Goal: Task Accomplishment & Management: Manage account settings

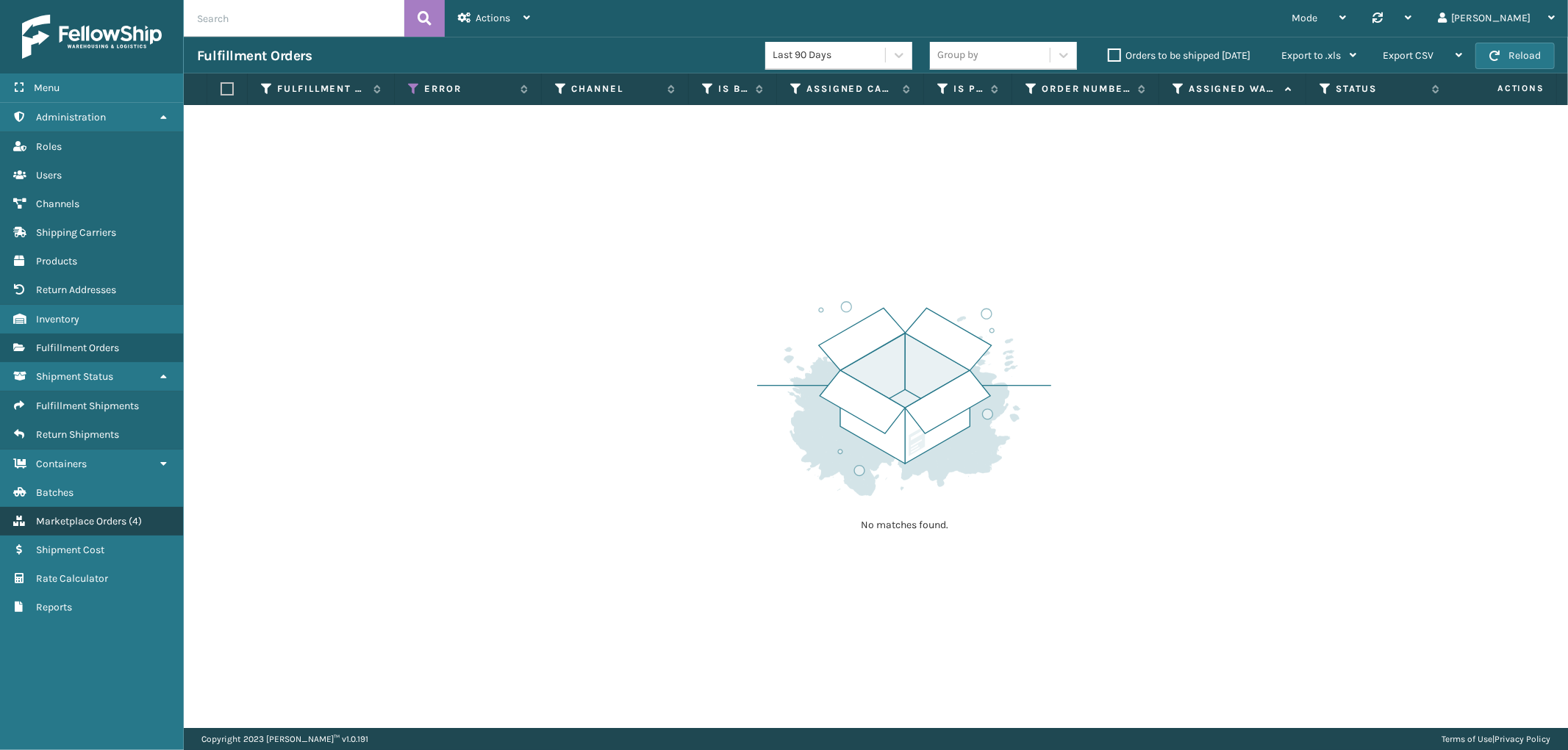
click at [79, 515] on span "Marketplace Orders" at bounding box center [81, 521] width 90 height 13
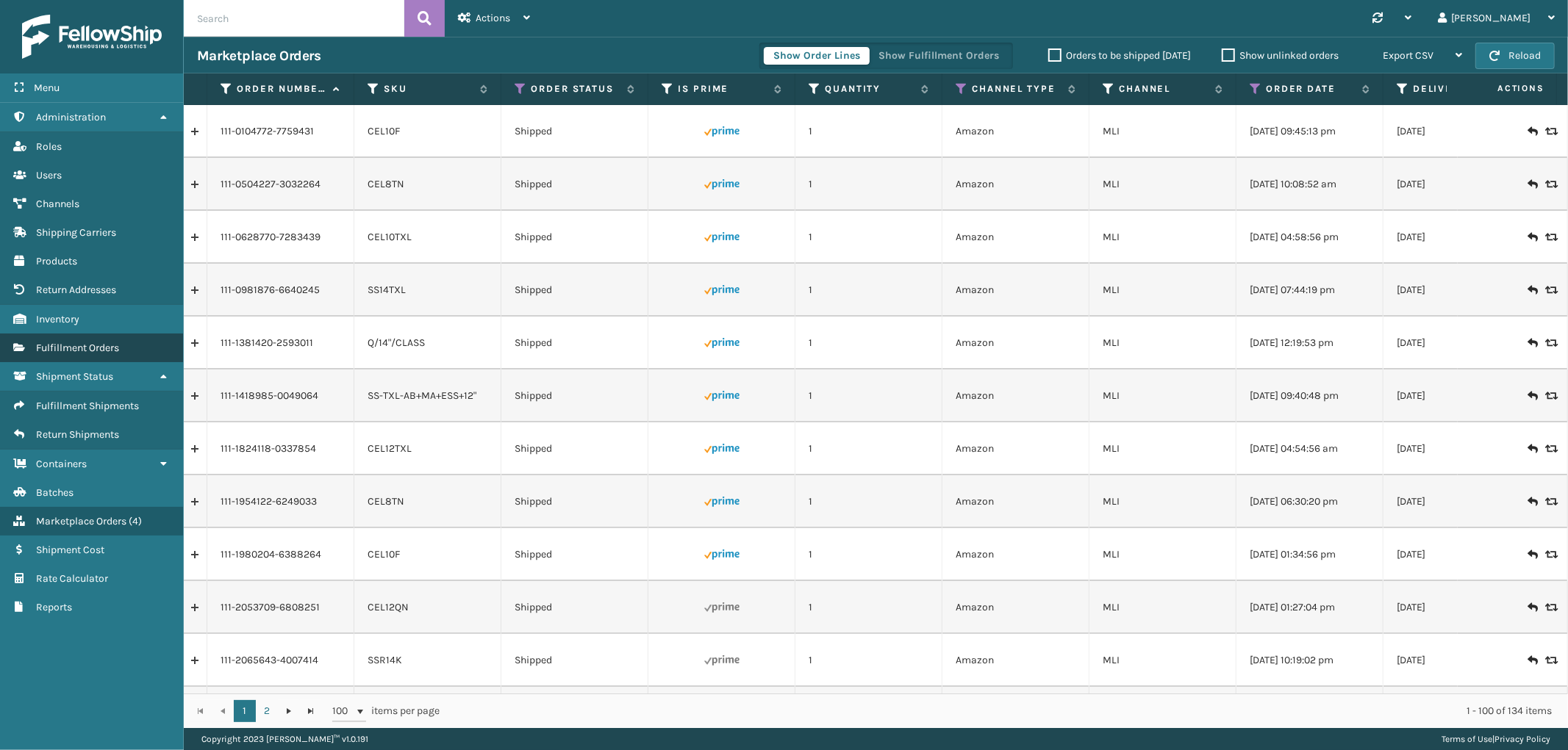
click at [75, 342] on span "Fulfillment Orders" at bounding box center [78, 348] width 83 height 13
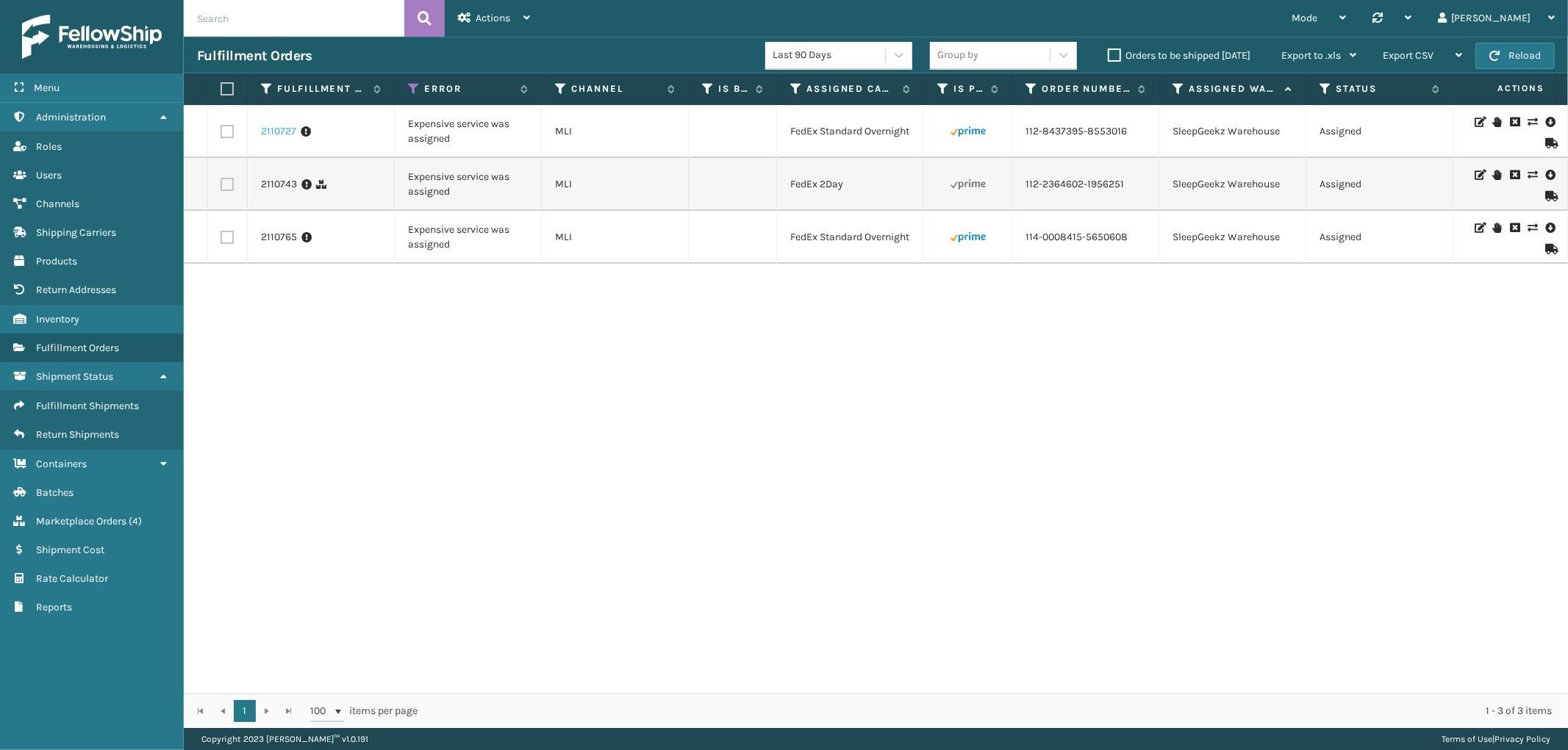
click at [277, 134] on link "2110727" at bounding box center [278, 131] width 35 height 15
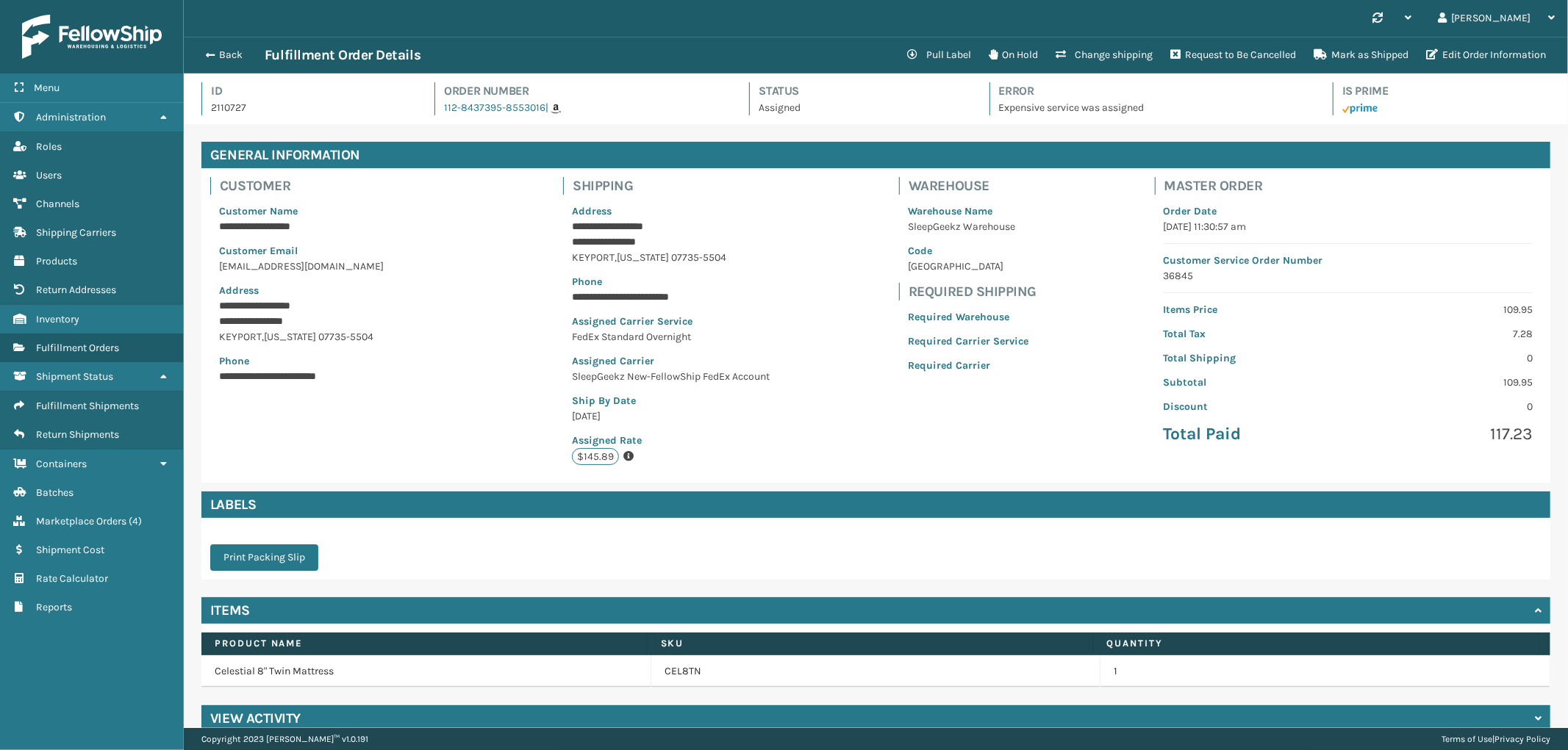
scroll to position [35, 1384]
click at [208, 52] on span "button" at bounding box center [207, 55] width 9 height 10
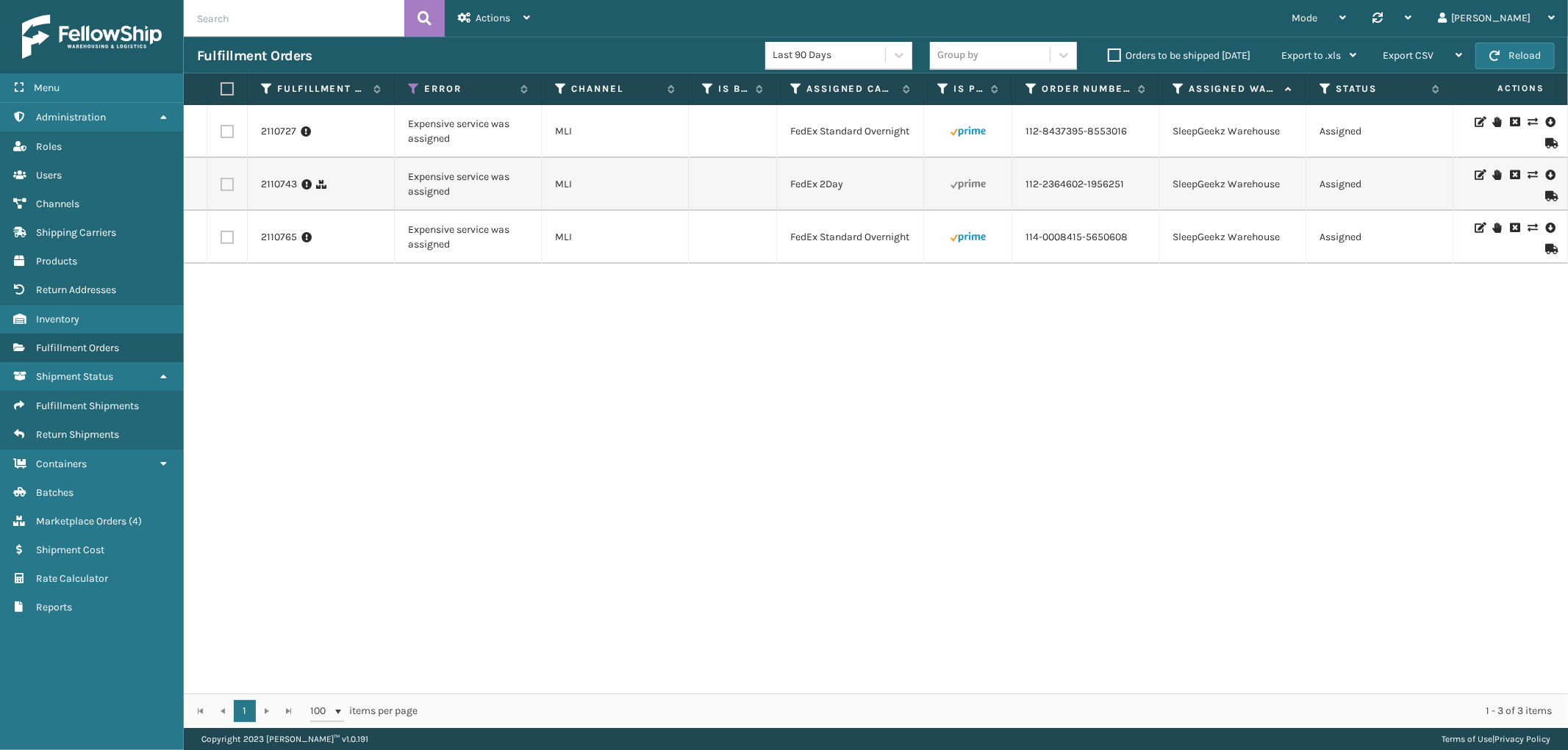
click at [1528, 118] on icon at bounding box center [1532, 122] width 9 height 10
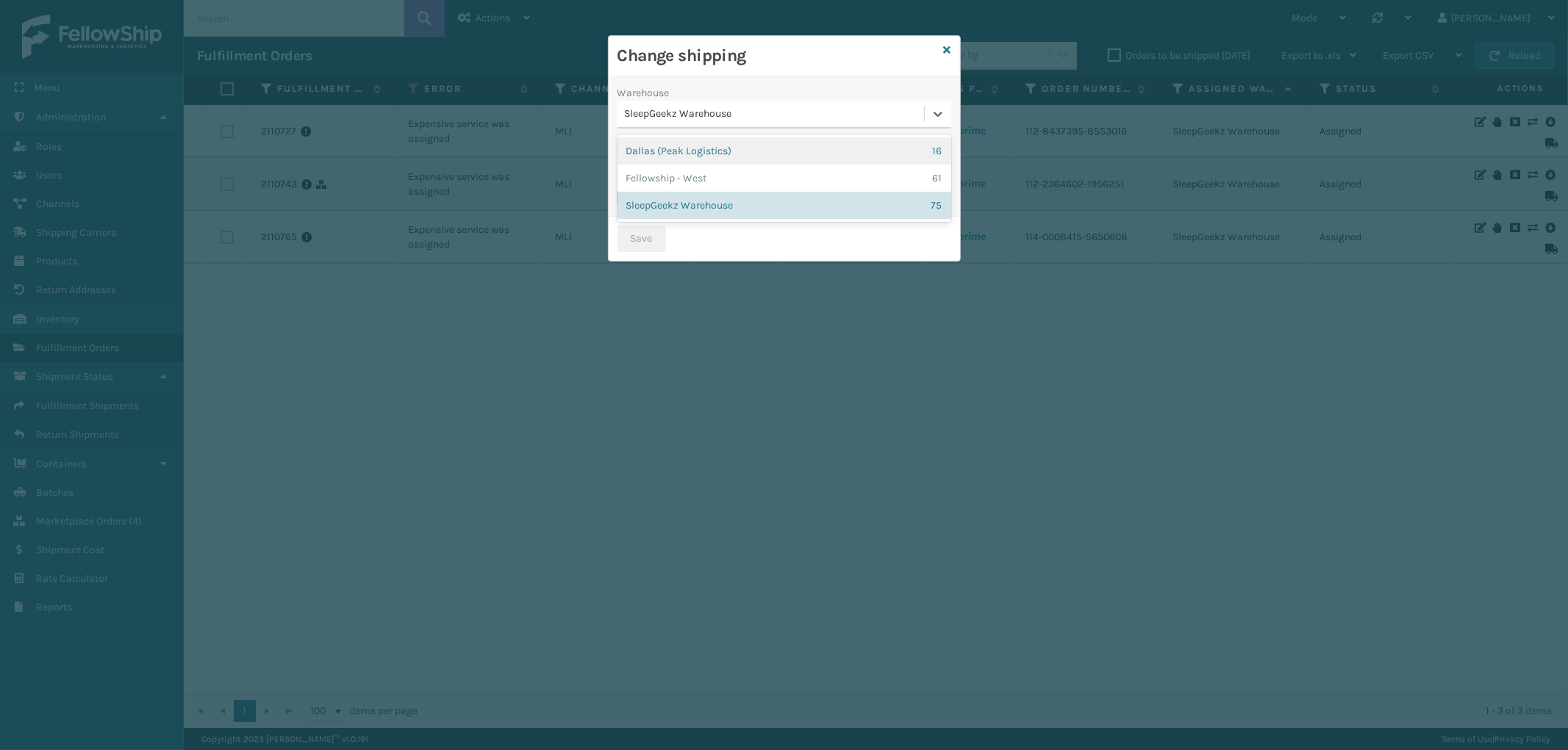
click at [807, 112] on div "SleepGeekz Warehouse" at bounding box center [775, 115] width 301 height 16
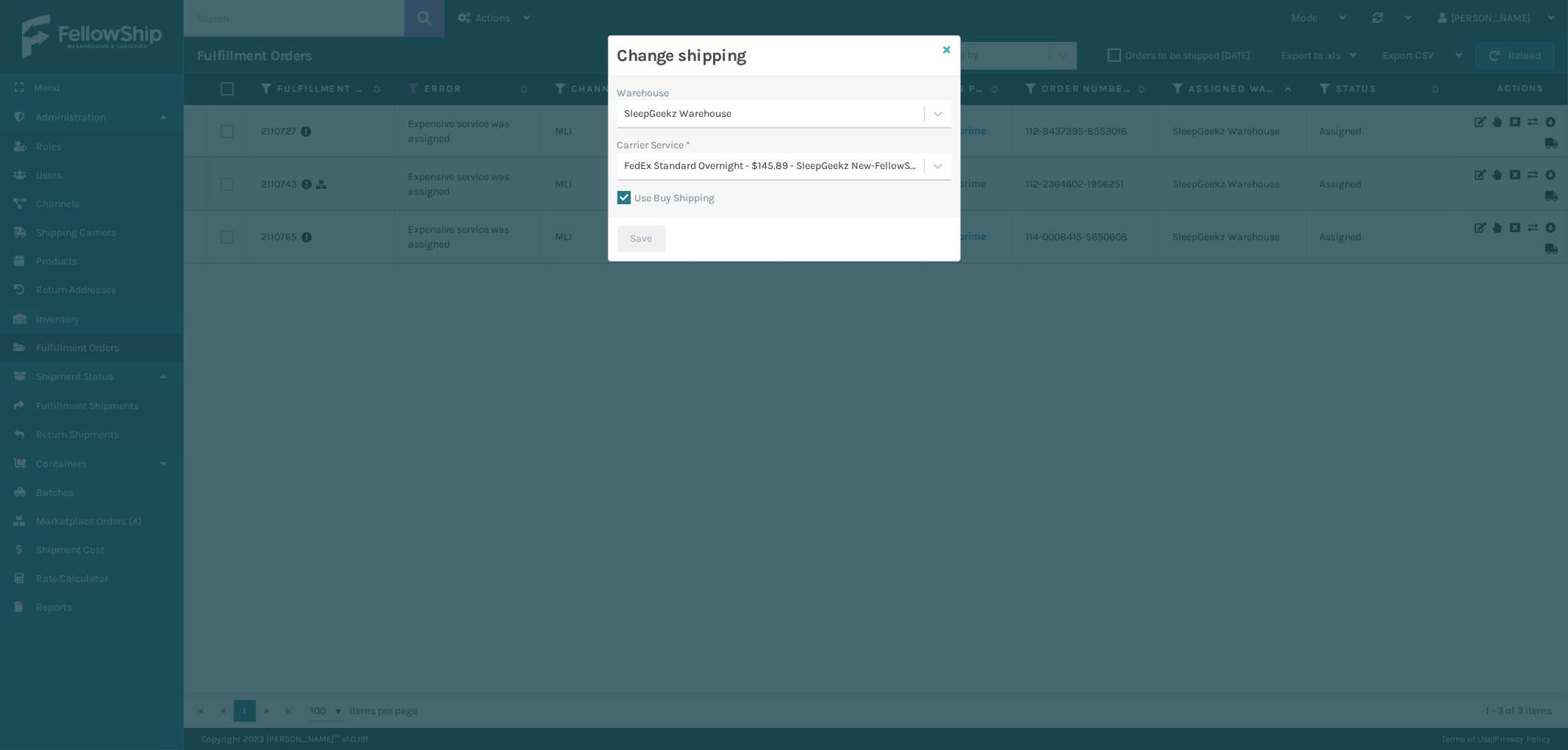
click at [944, 46] on icon at bounding box center [947, 49] width 7 height 10
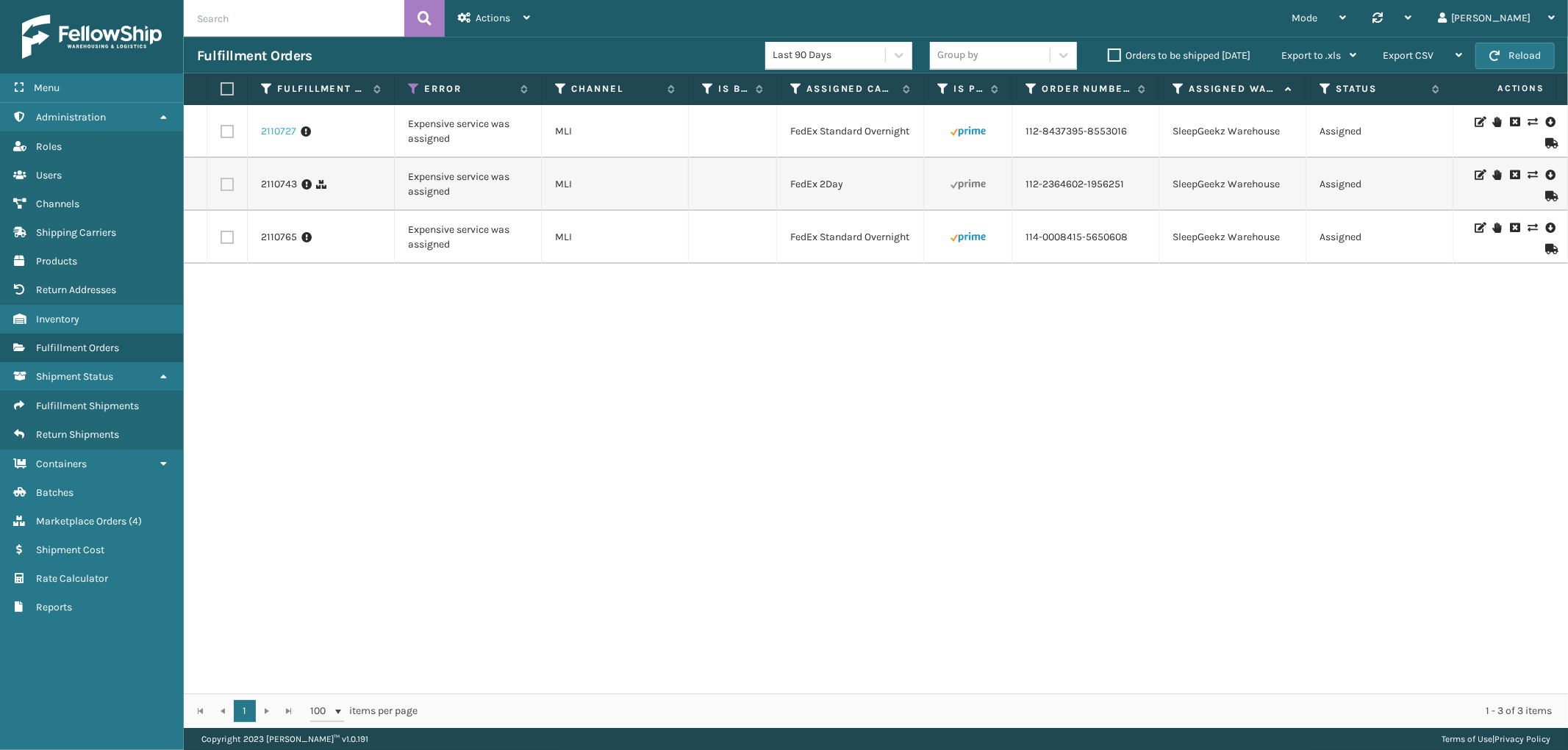
click at [270, 130] on link "2110727" at bounding box center [278, 131] width 35 height 15
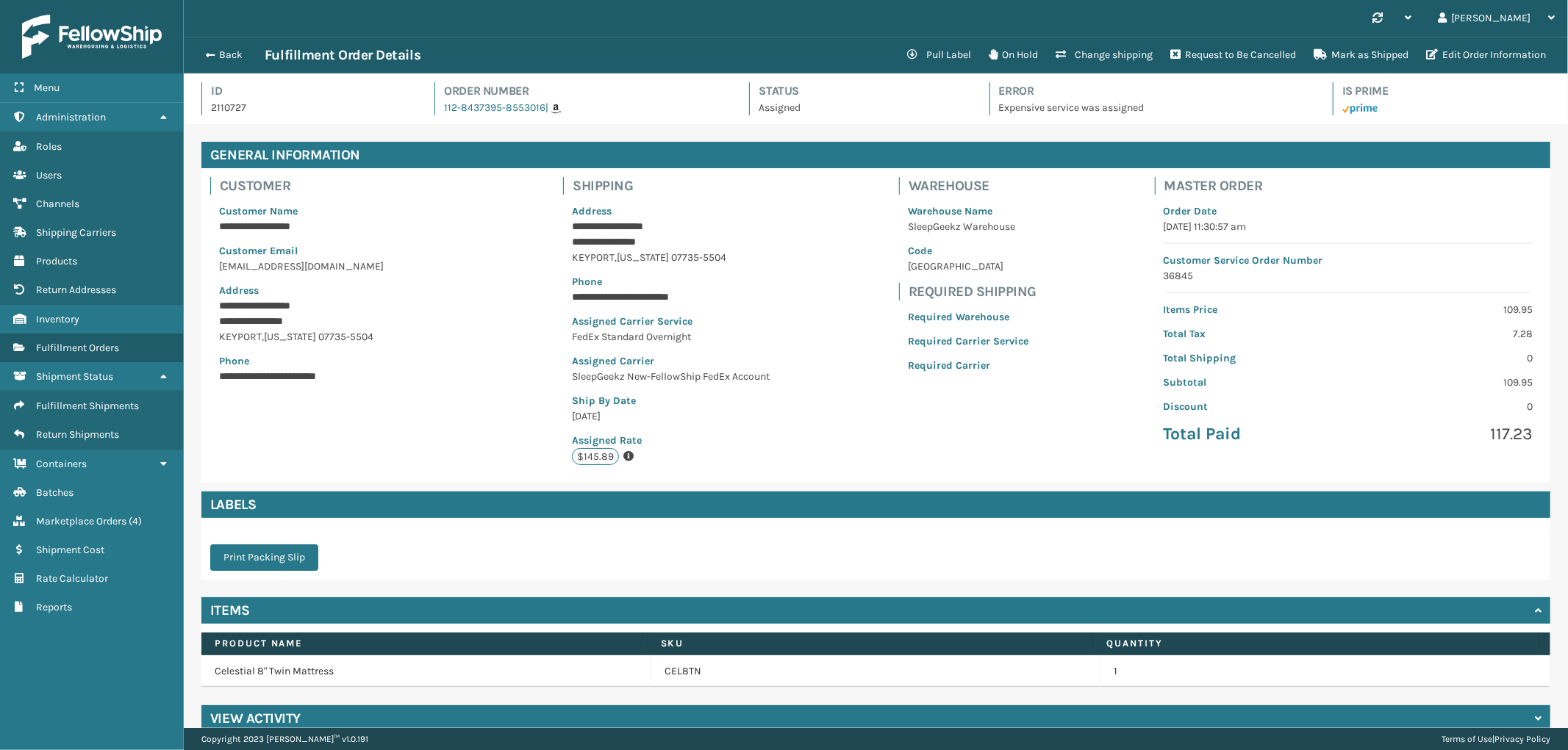
scroll to position [35, 1384]
click at [526, 105] on link "112-8437395-8553016" at bounding box center [494, 108] width 101 height 13
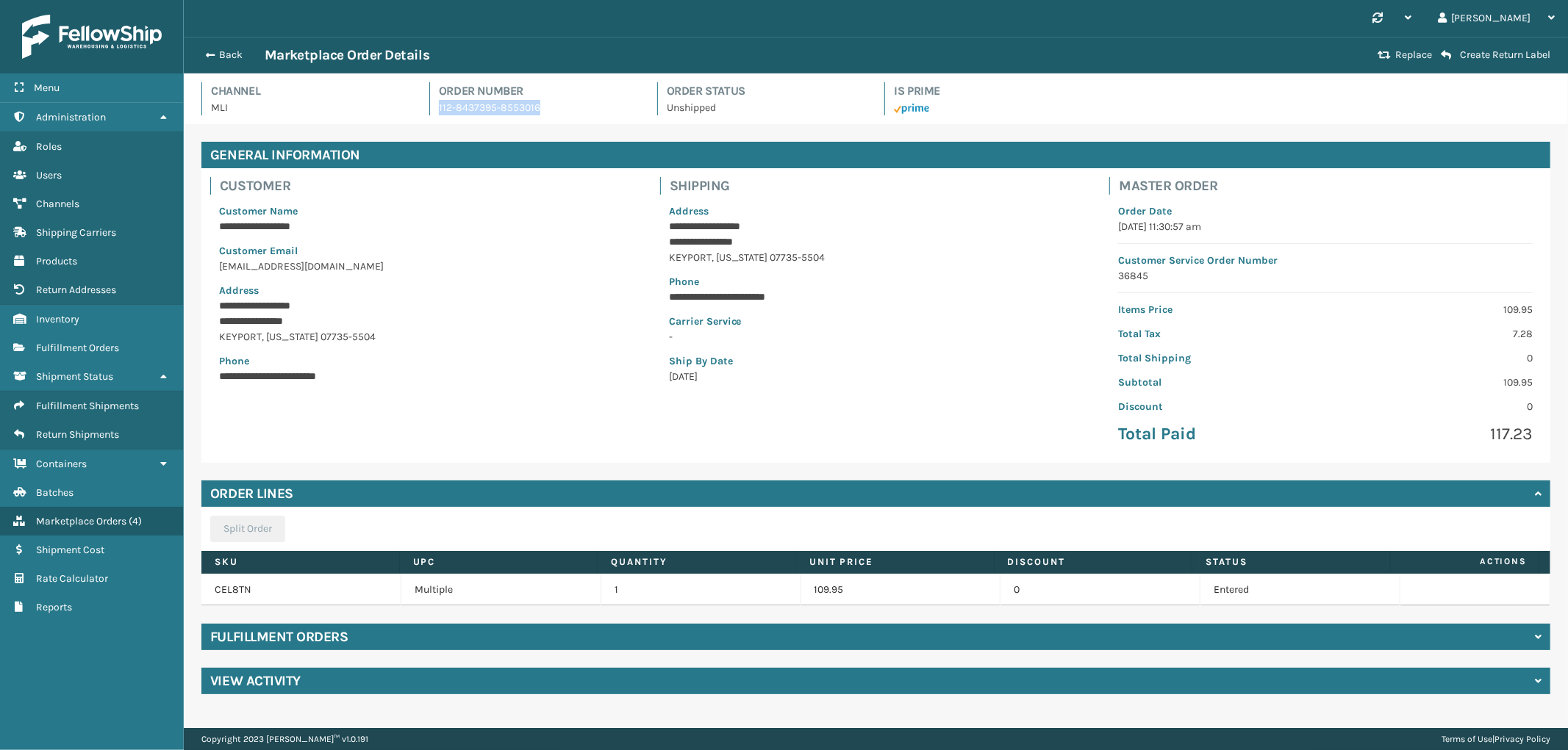
drag, startPoint x: 576, startPoint y: 108, endPoint x: 430, endPoint y: 106, distance: 146.0
click at [430, 106] on div "Order Number 112-8437395-8553016" at bounding box center [534, 99] width 211 height 33
copy p "112-8437395-8553016"
click at [236, 57] on button "Back" at bounding box center [231, 55] width 68 height 13
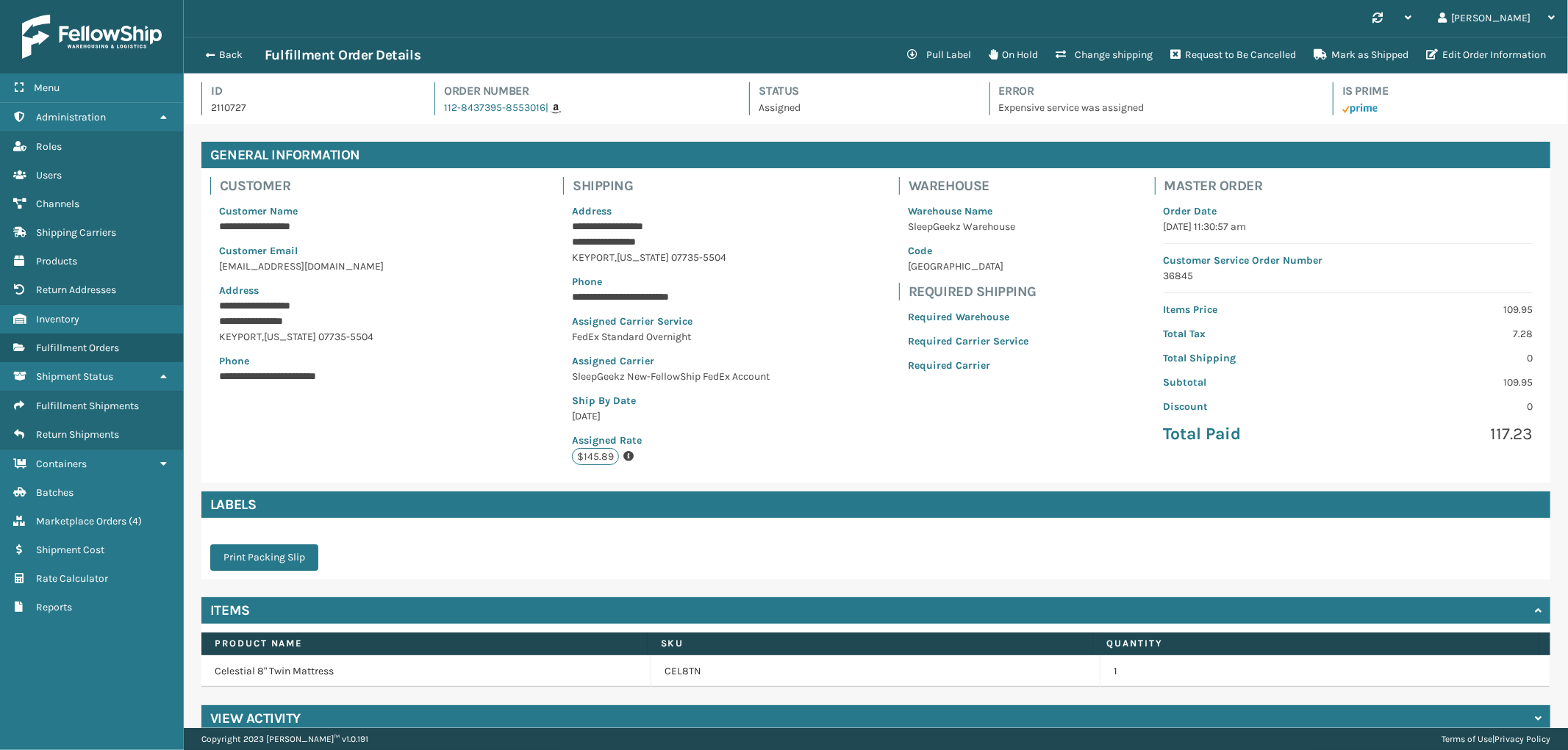
scroll to position [35, 1384]
click at [1098, 53] on button "Change shipping" at bounding box center [1105, 54] width 115 height 29
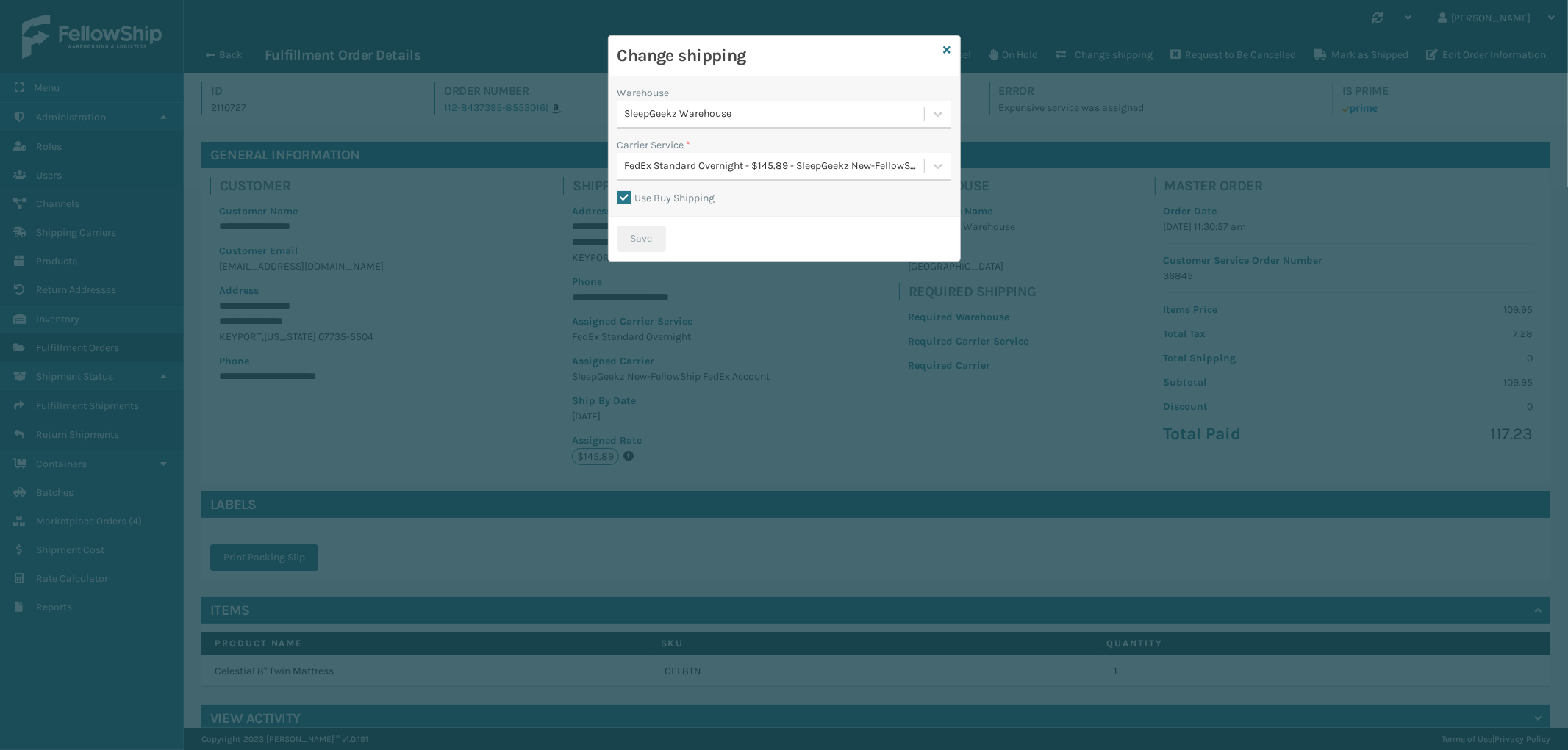
click at [746, 173] on div "FedEx Standard Overnight - $145.89 - SleepGeekz New-FellowShip FedEx Account" at bounding box center [775, 166] width 301 height 16
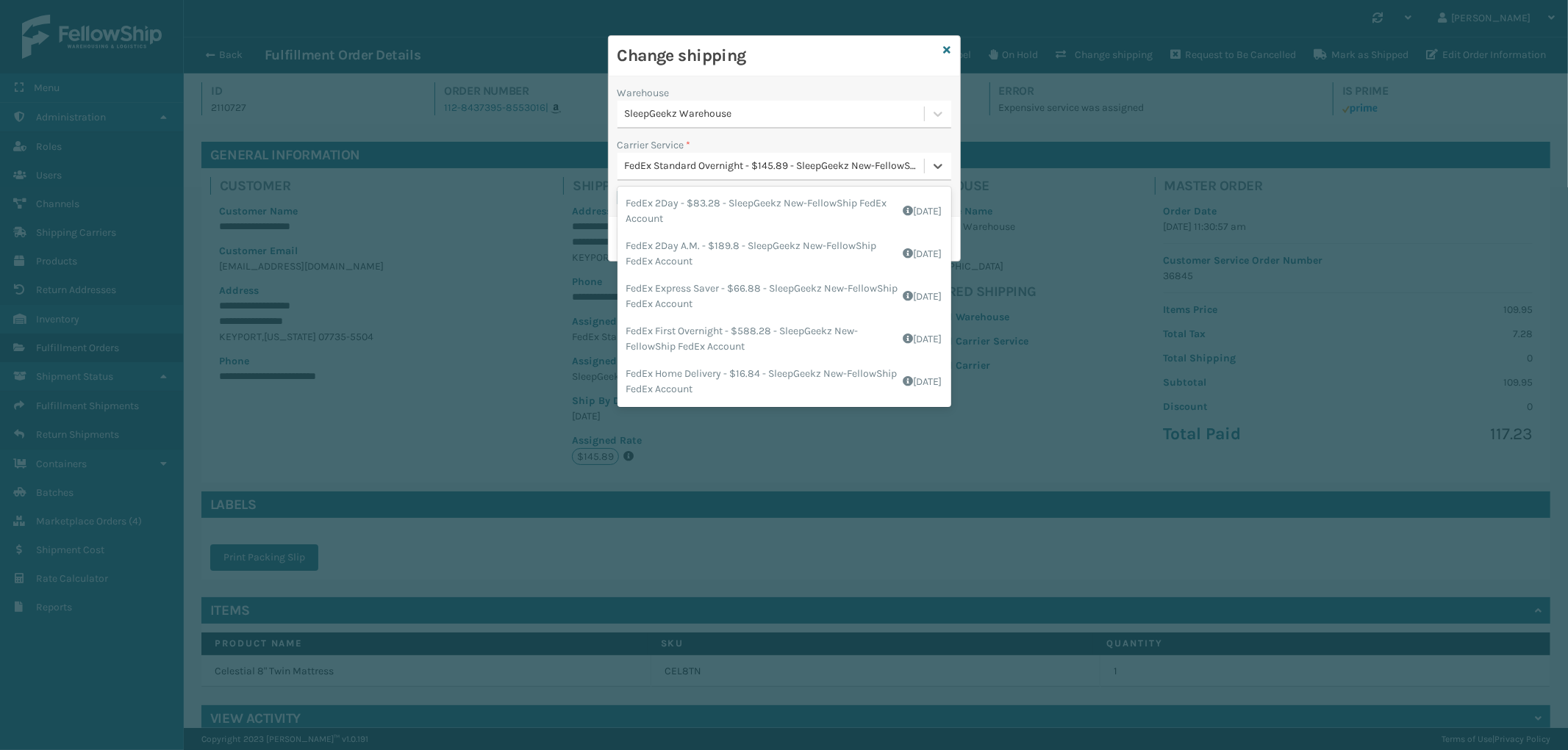
scroll to position [83, 0]
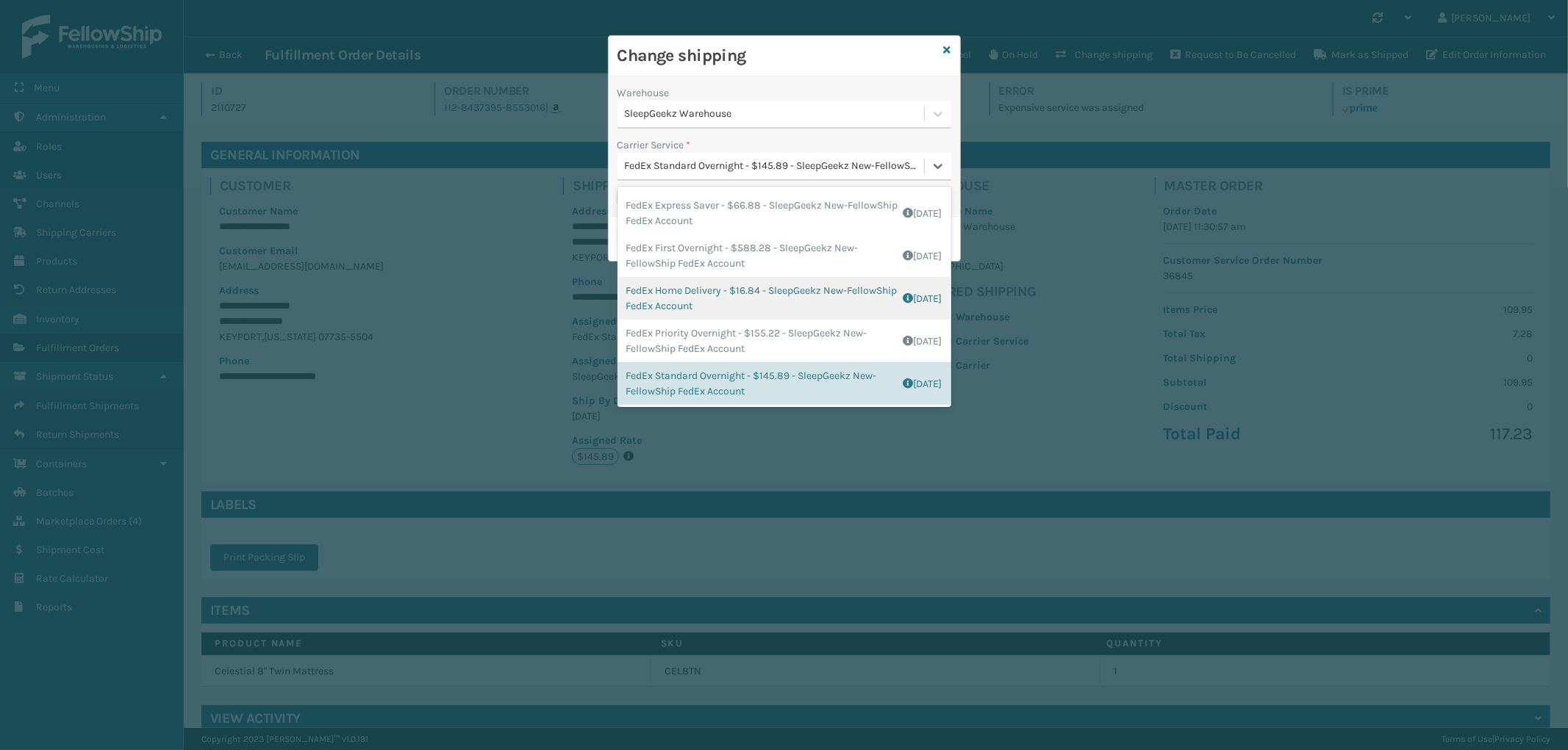
click at [804, 303] on div "FedEx Home Delivery - $16.84 - SleepGeekz New-FellowShip FedEx Account Shipping…" at bounding box center [784, 298] width 334 height 42
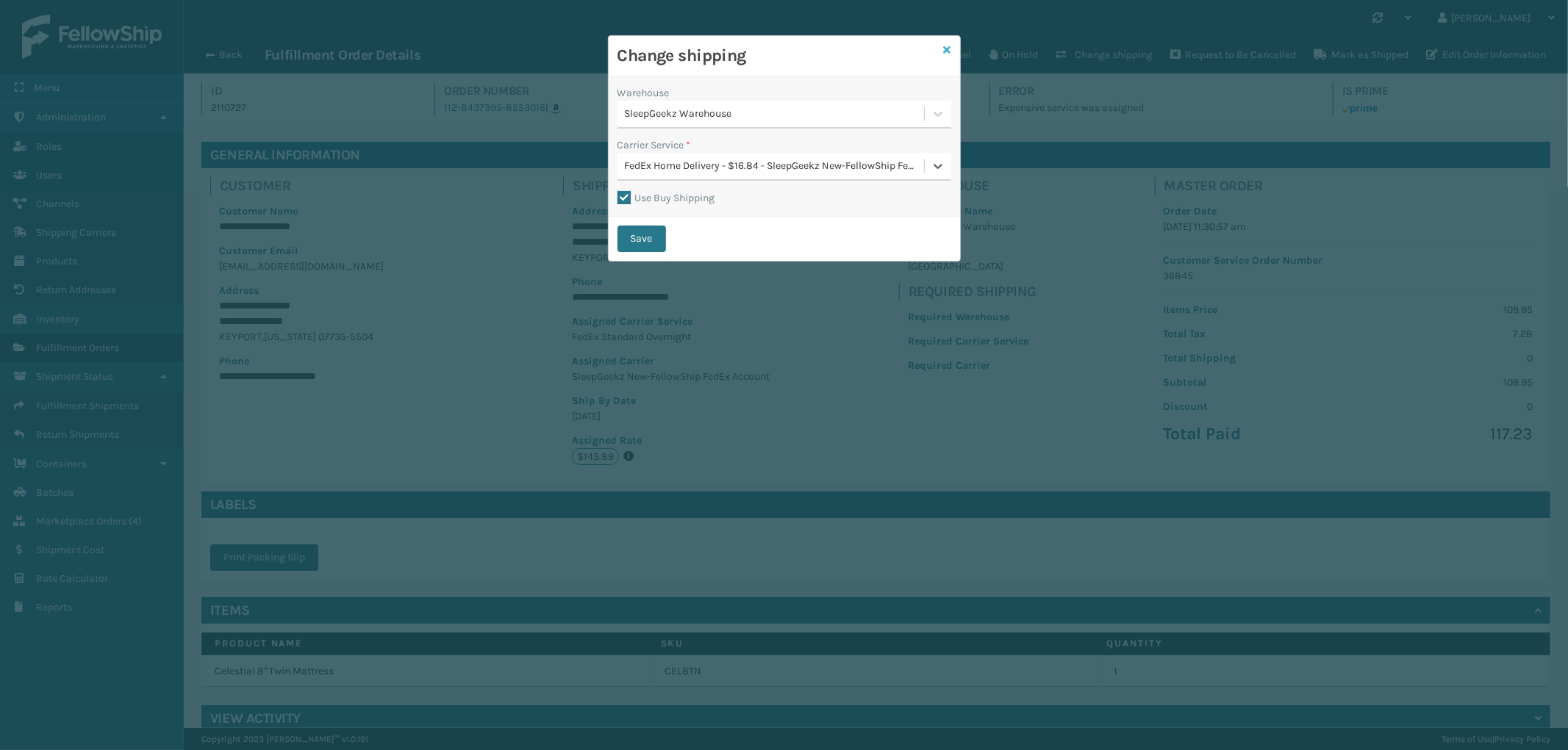
click at [949, 49] on icon at bounding box center [947, 49] width 7 height 10
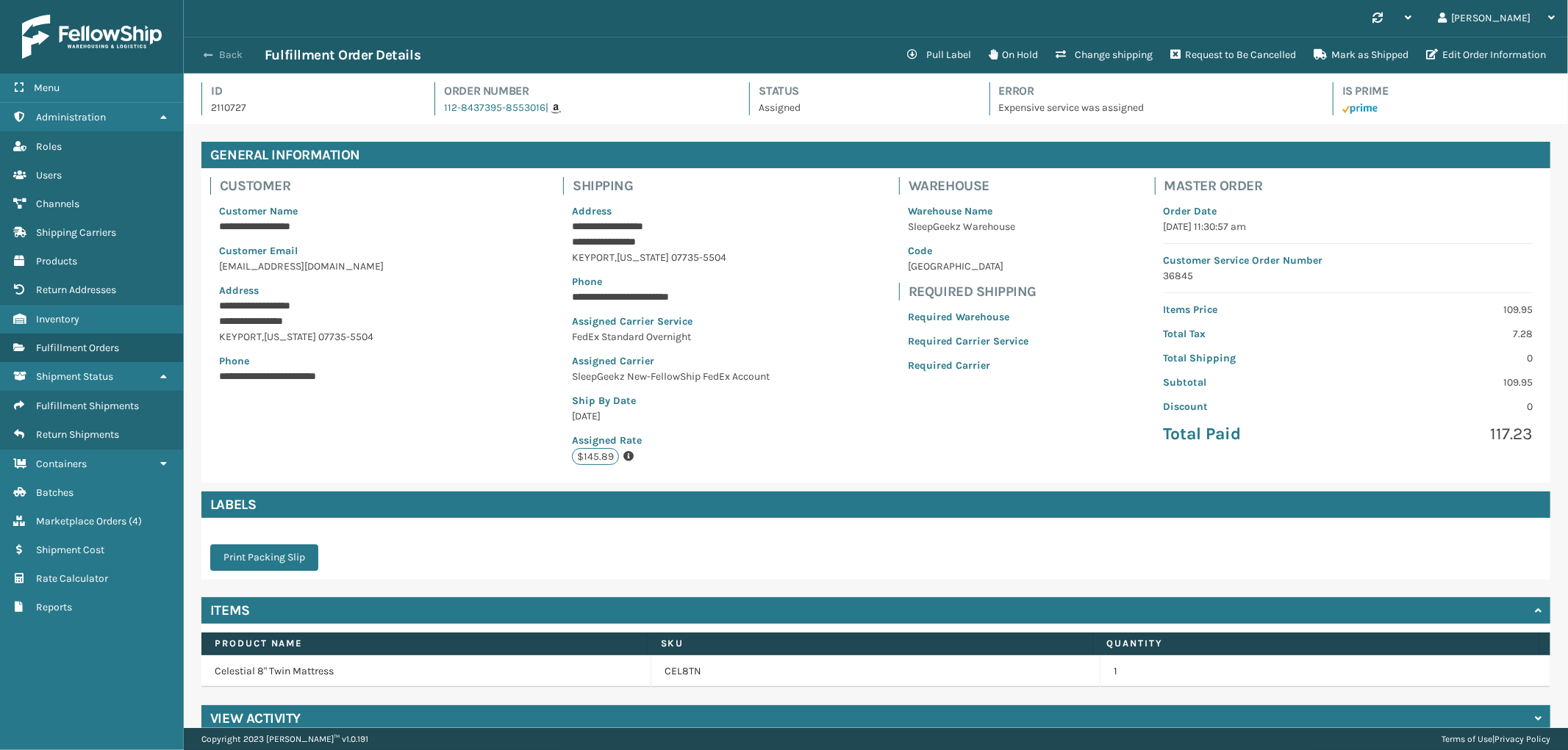
click at [225, 53] on button "Back" at bounding box center [231, 55] width 68 height 13
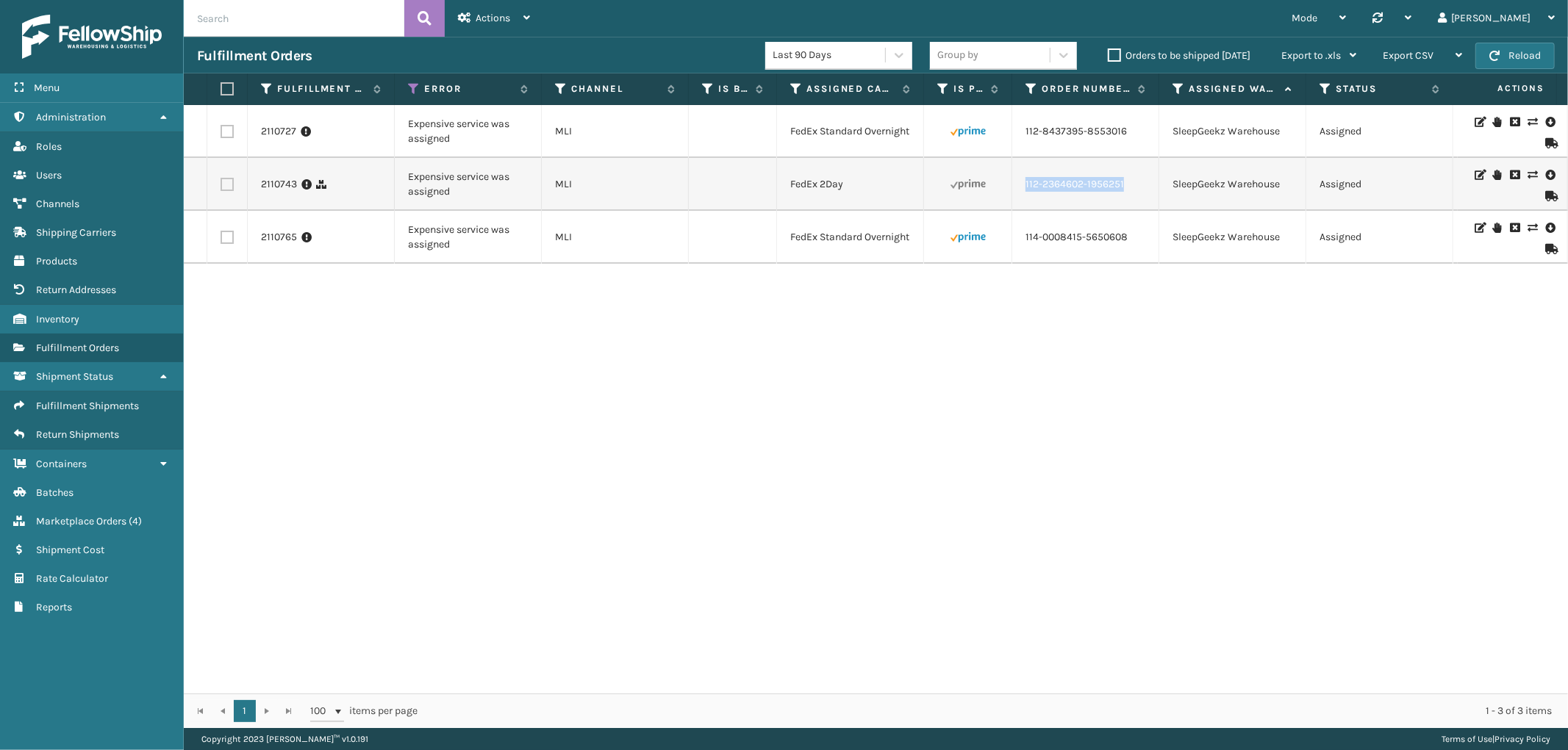
drag, startPoint x: 1136, startPoint y: 189, endPoint x: 1078, endPoint y: 200, distance: 59.0
click at [1022, 197] on td "112-2364602-1956251" at bounding box center [1086, 184] width 147 height 53
copy link "112-2364602-1956251"
click at [1528, 173] on icon at bounding box center [1532, 174] width 9 height 10
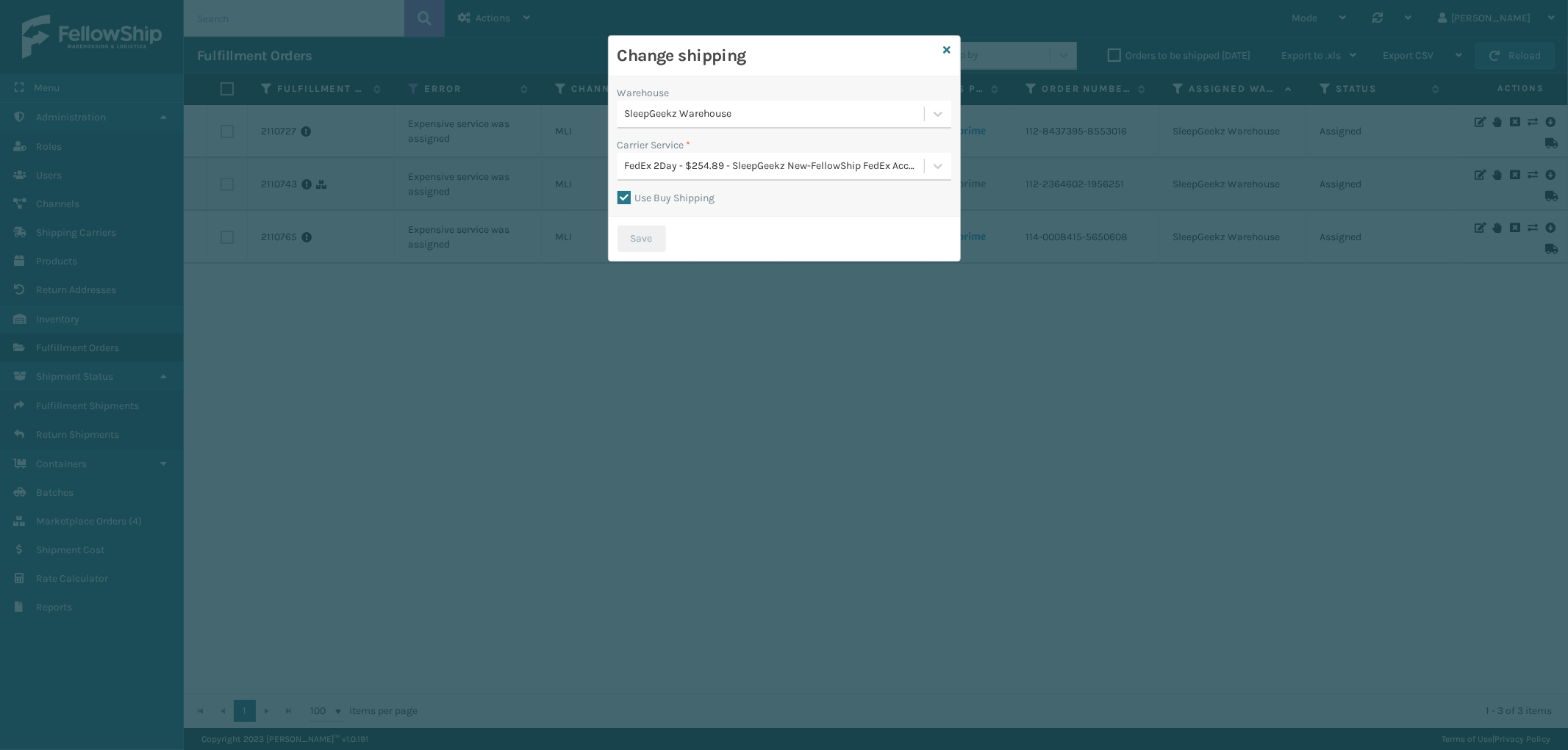
click at [759, 115] on div "SleepGeekz Warehouse" at bounding box center [775, 115] width 301 height 16
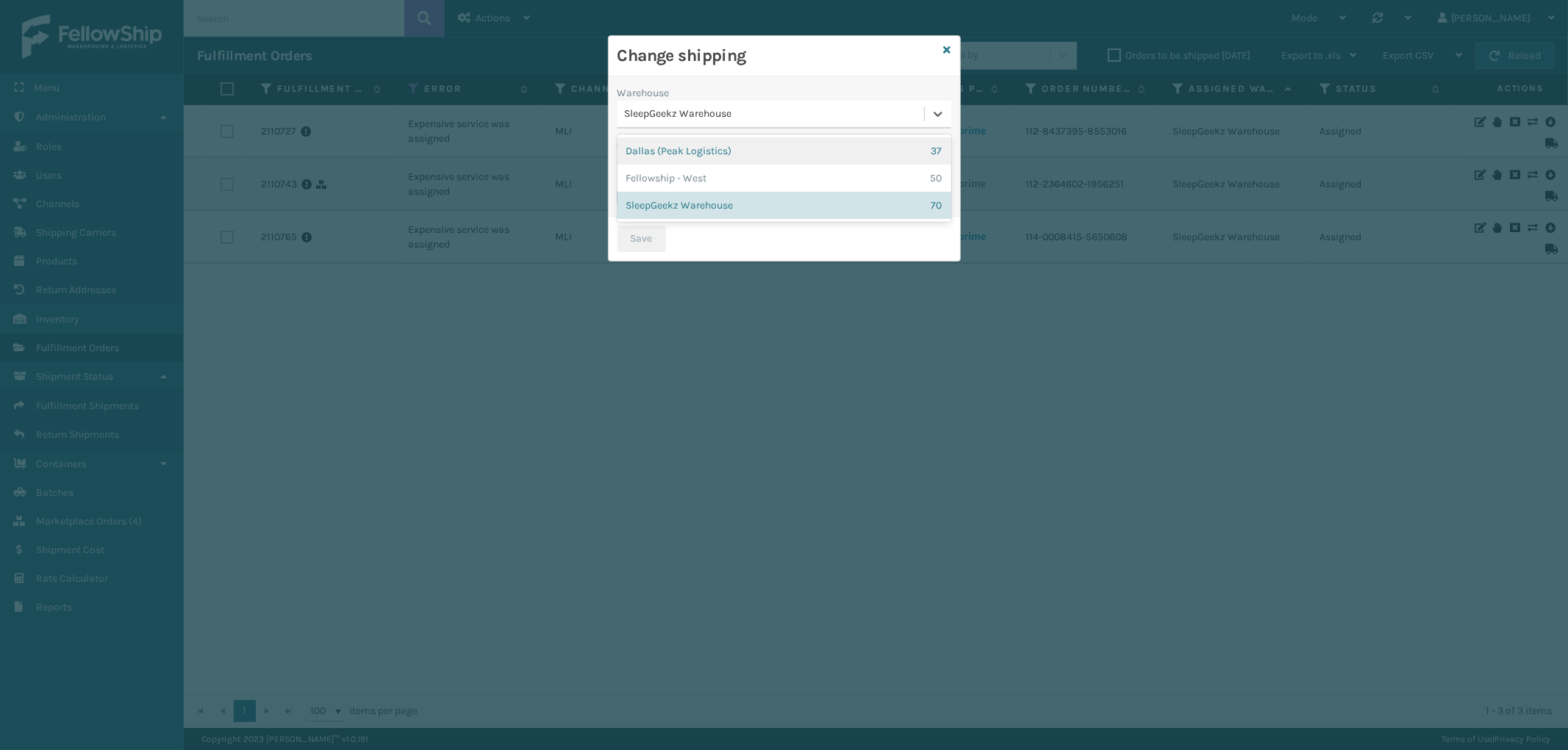
click at [759, 115] on div "SleepGeekz Warehouse" at bounding box center [775, 115] width 301 height 16
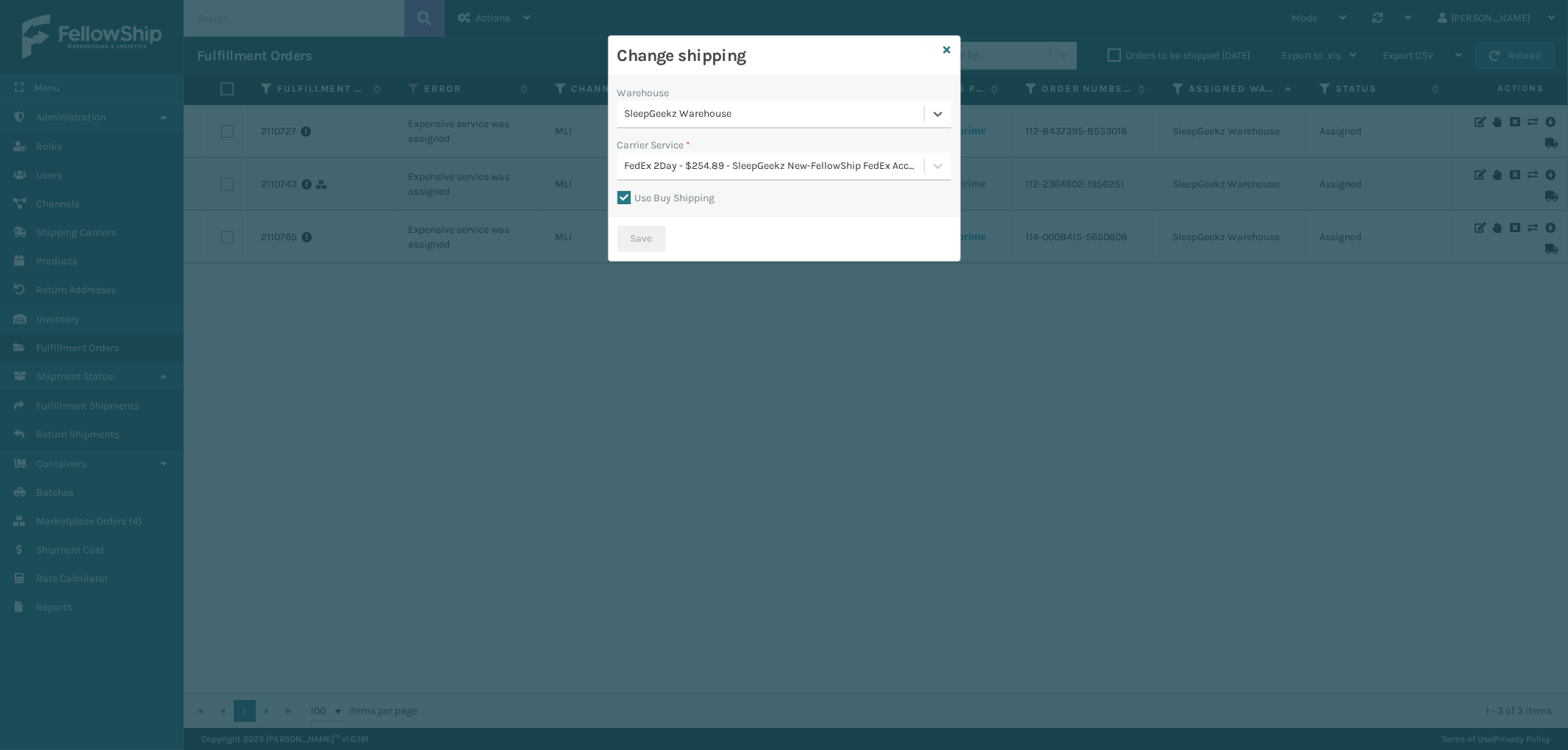
click at [748, 159] on div "FedEx 2Day - $254.89 - SleepGeekz New-FellowShip FedEx Account" at bounding box center [775, 166] width 301 height 16
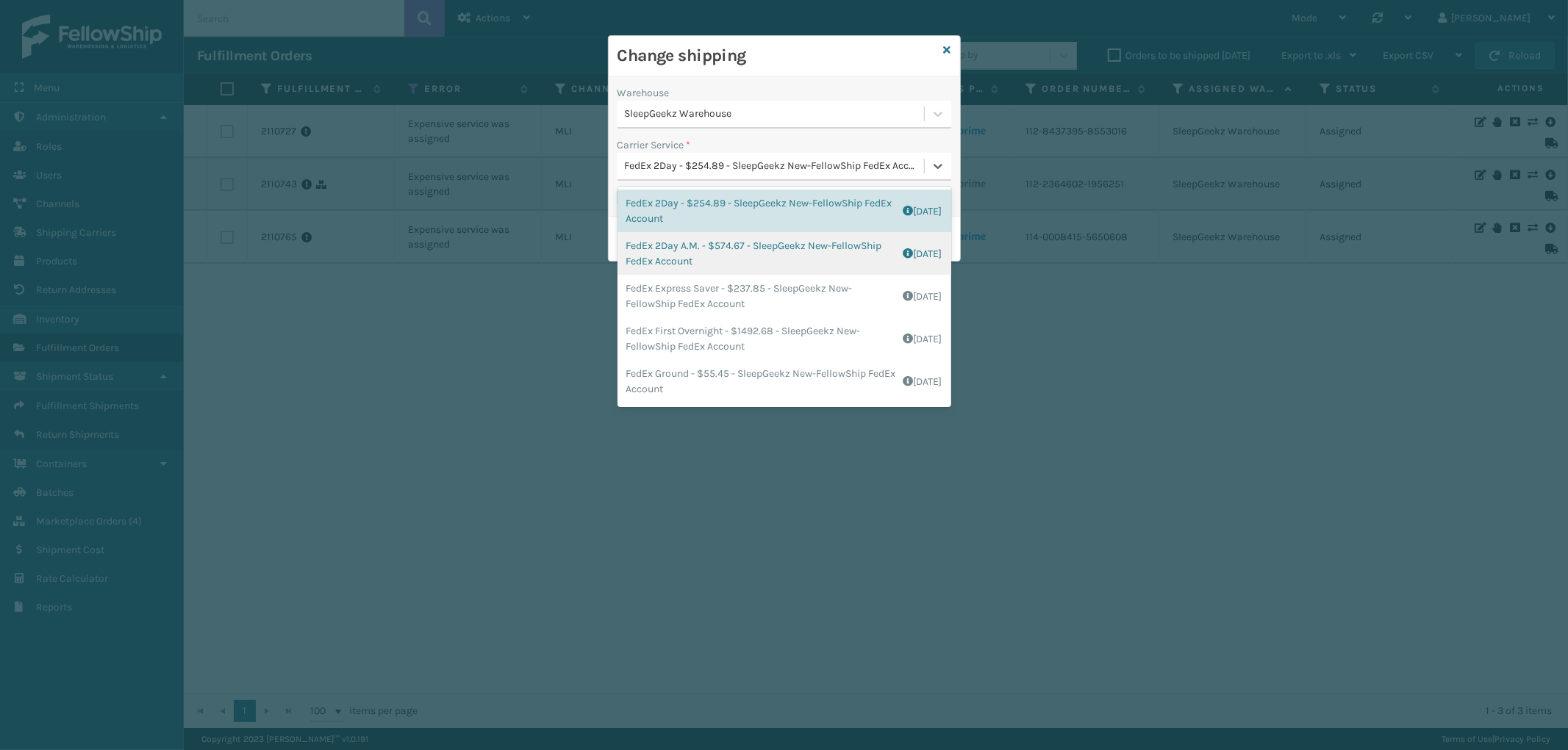
scroll to position [126, 0]
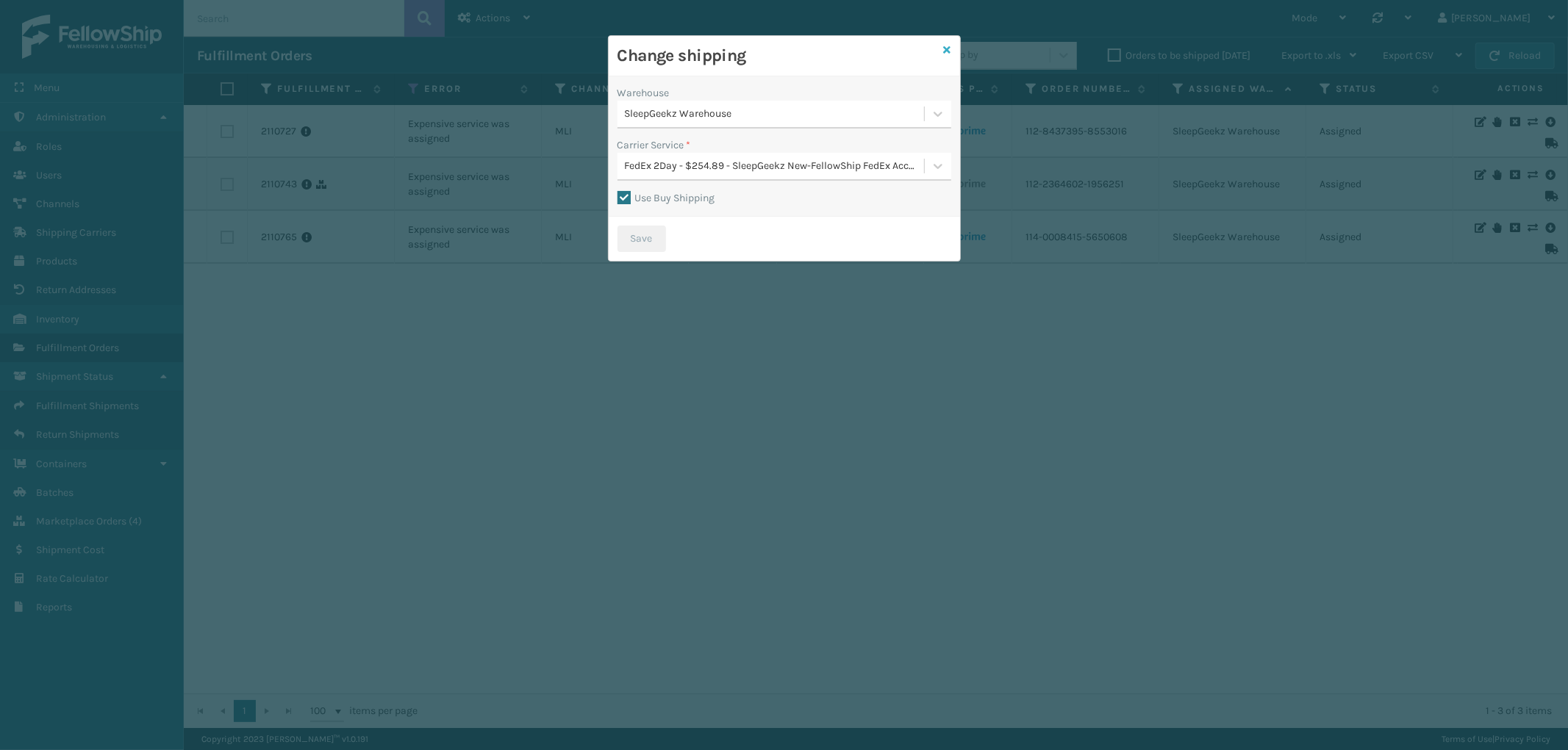
click at [949, 46] on icon at bounding box center [947, 49] width 7 height 10
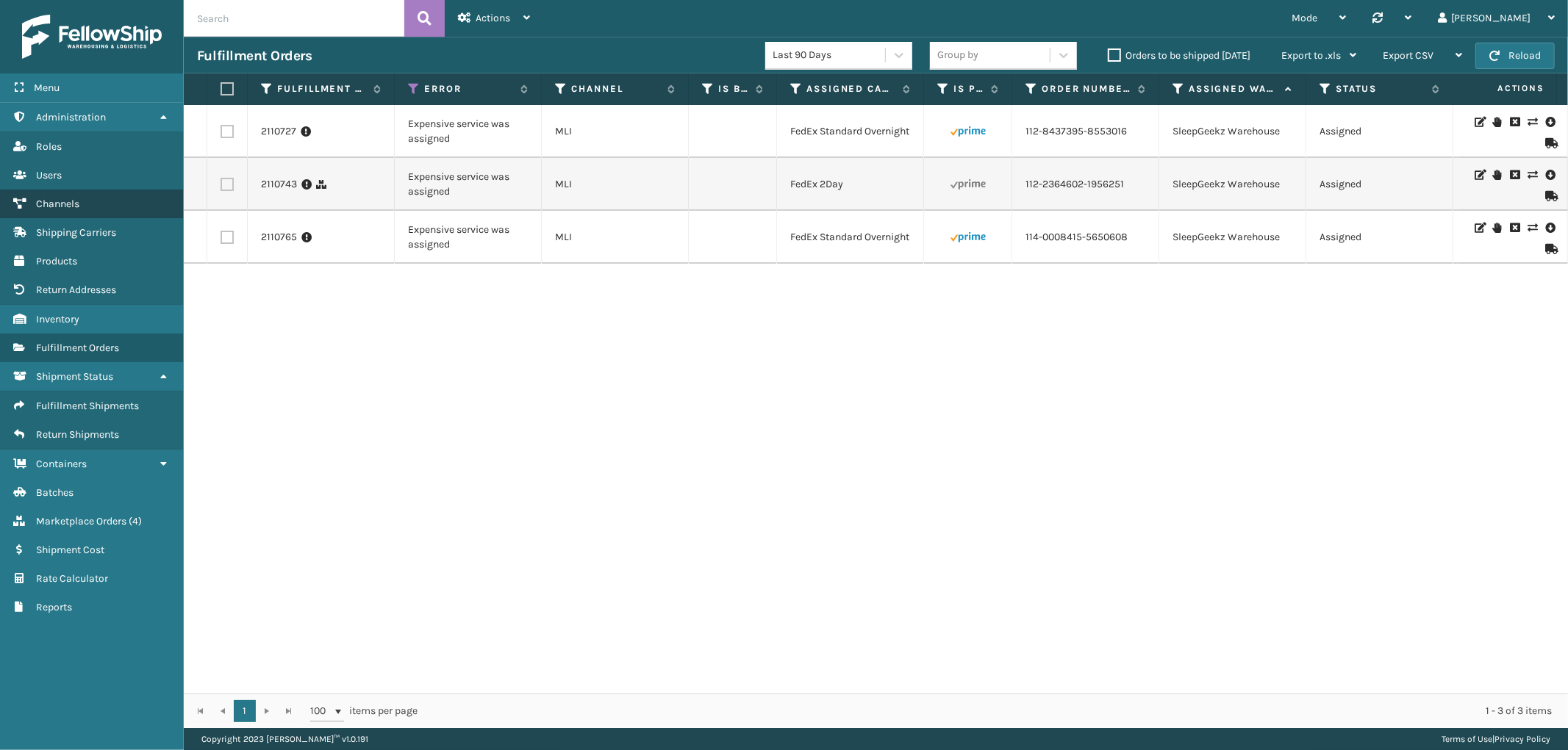
click at [86, 197] on link "Channels" at bounding box center [91, 203] width 183 height 28
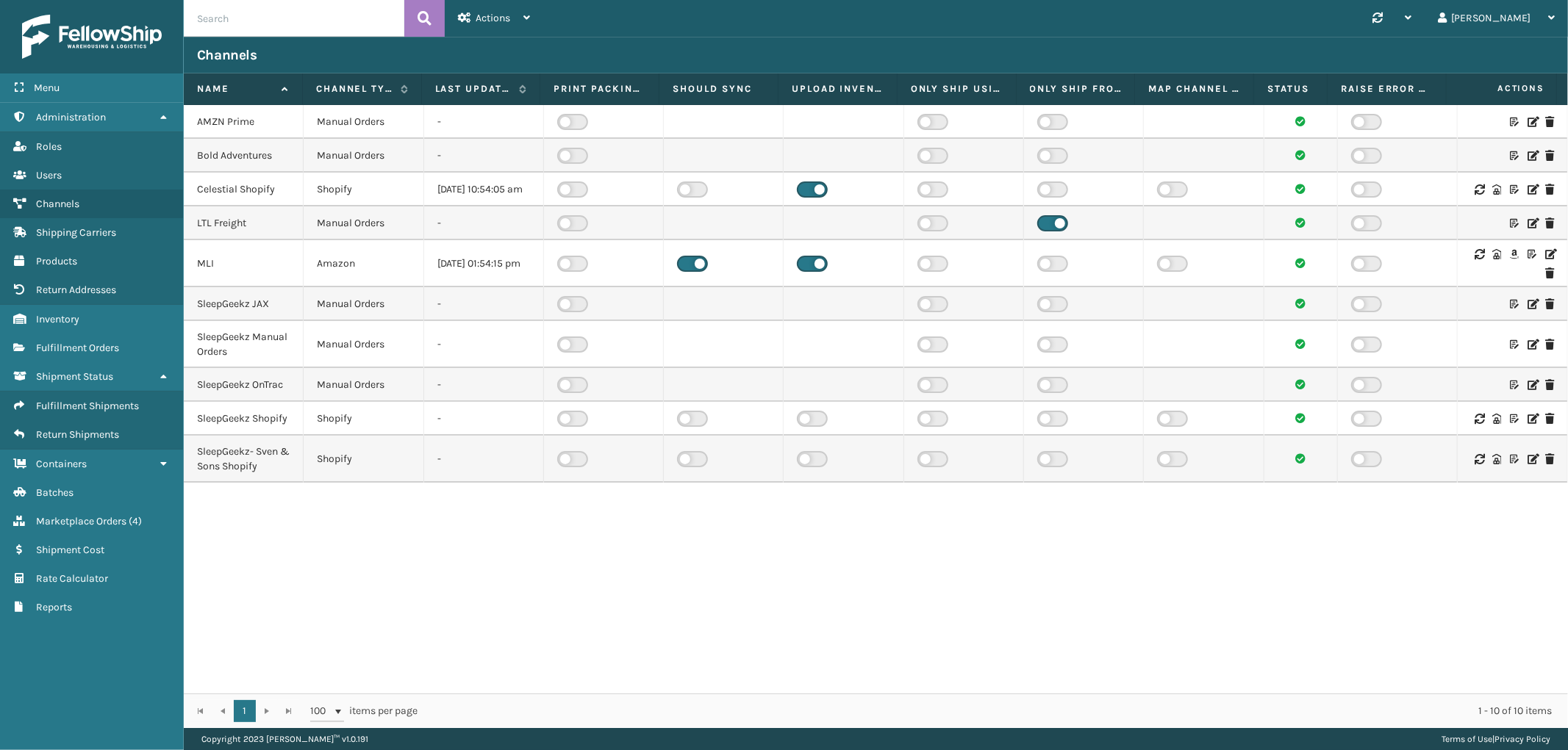
click at [1545, 259] on icon at bounding box center [1549, 254] width 9 height 10
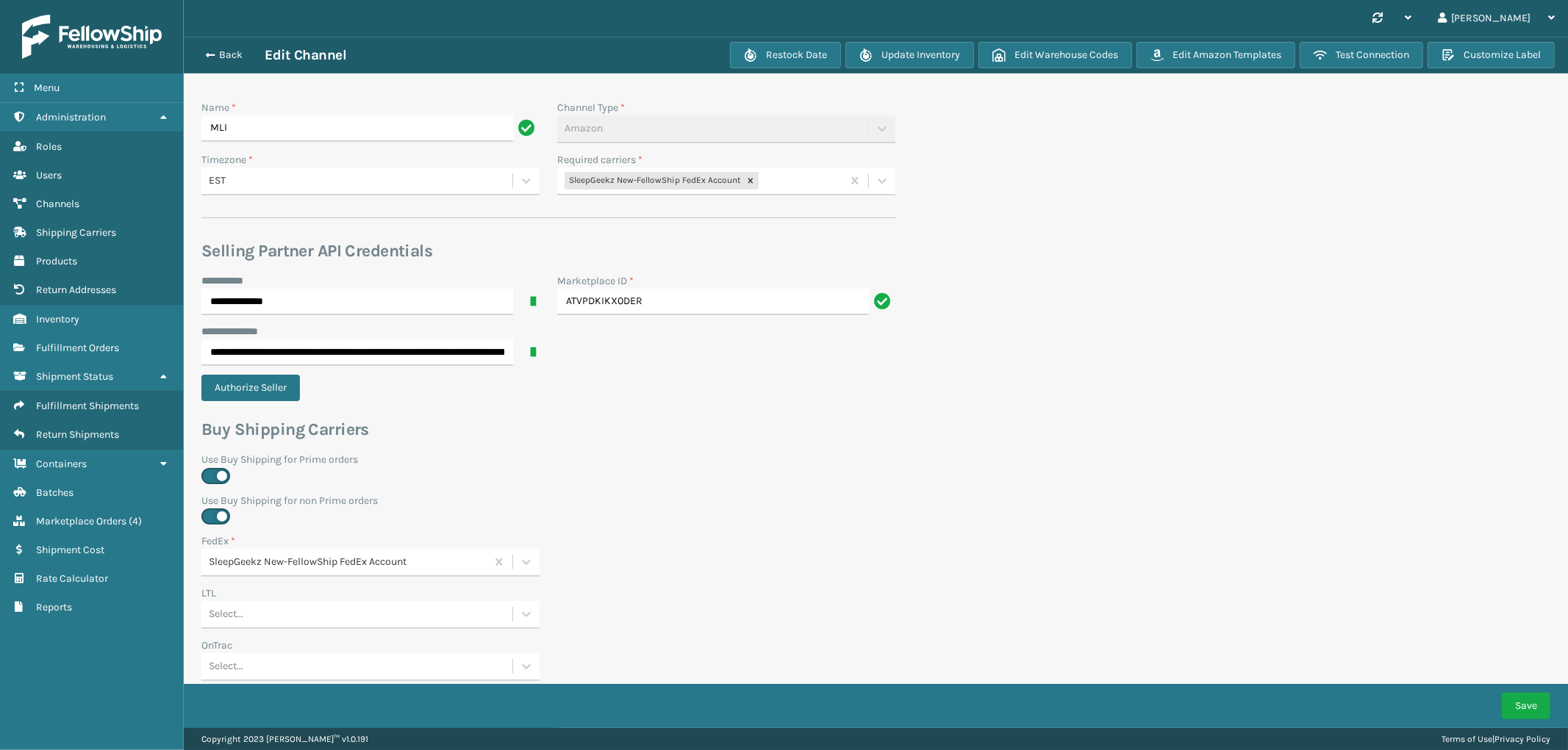
click at [785, 174] on div "SleepGeekz New-FellowShip FedEx Account" at bounding box center [699, 181] width 284 height 24
click at [645, 349] on div "SleepGeekz-UPS" at bounding box center [726, 353] width 338 height 27
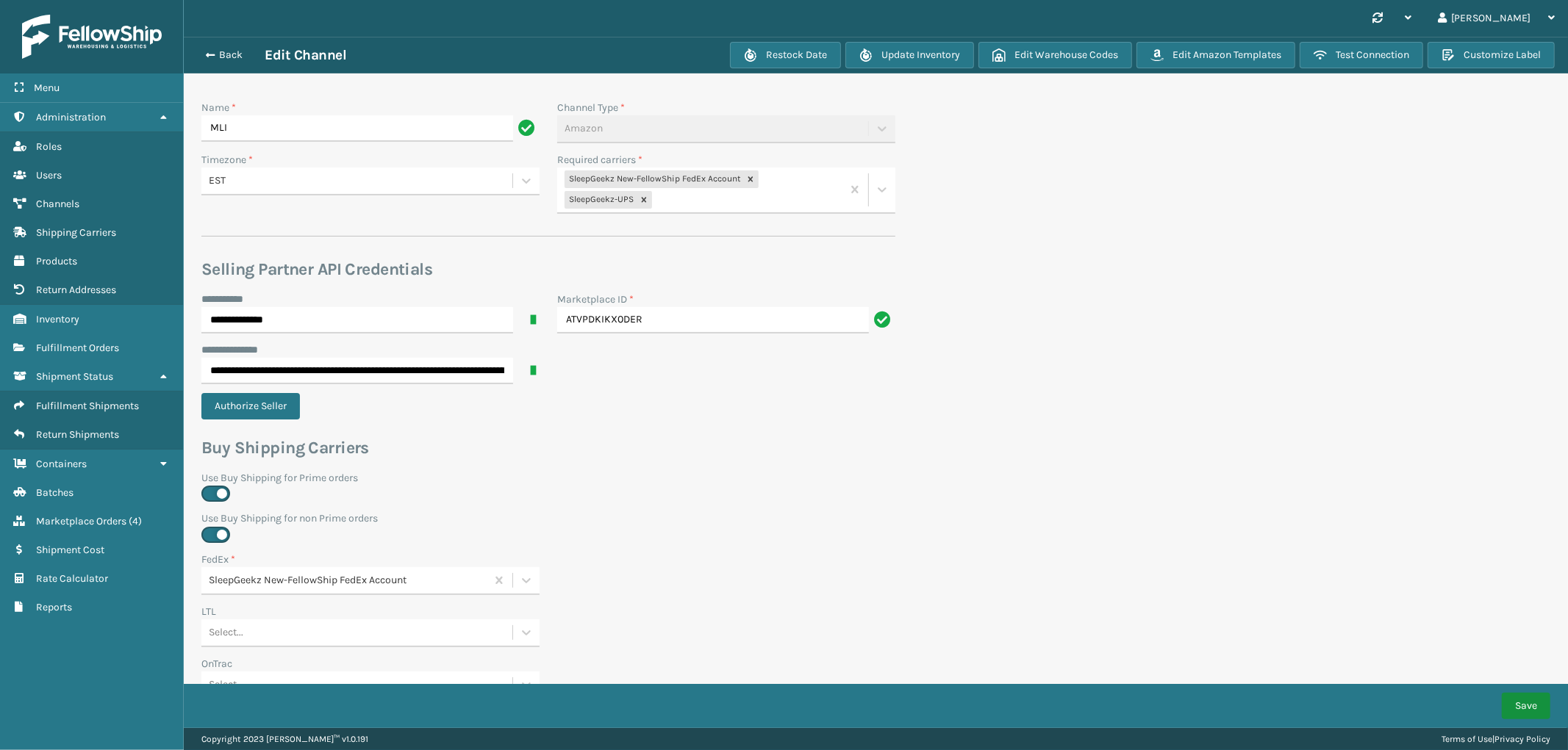
click at [1531, 709] on button "Save" at bounding box center [1526, 706] width 49 height 27
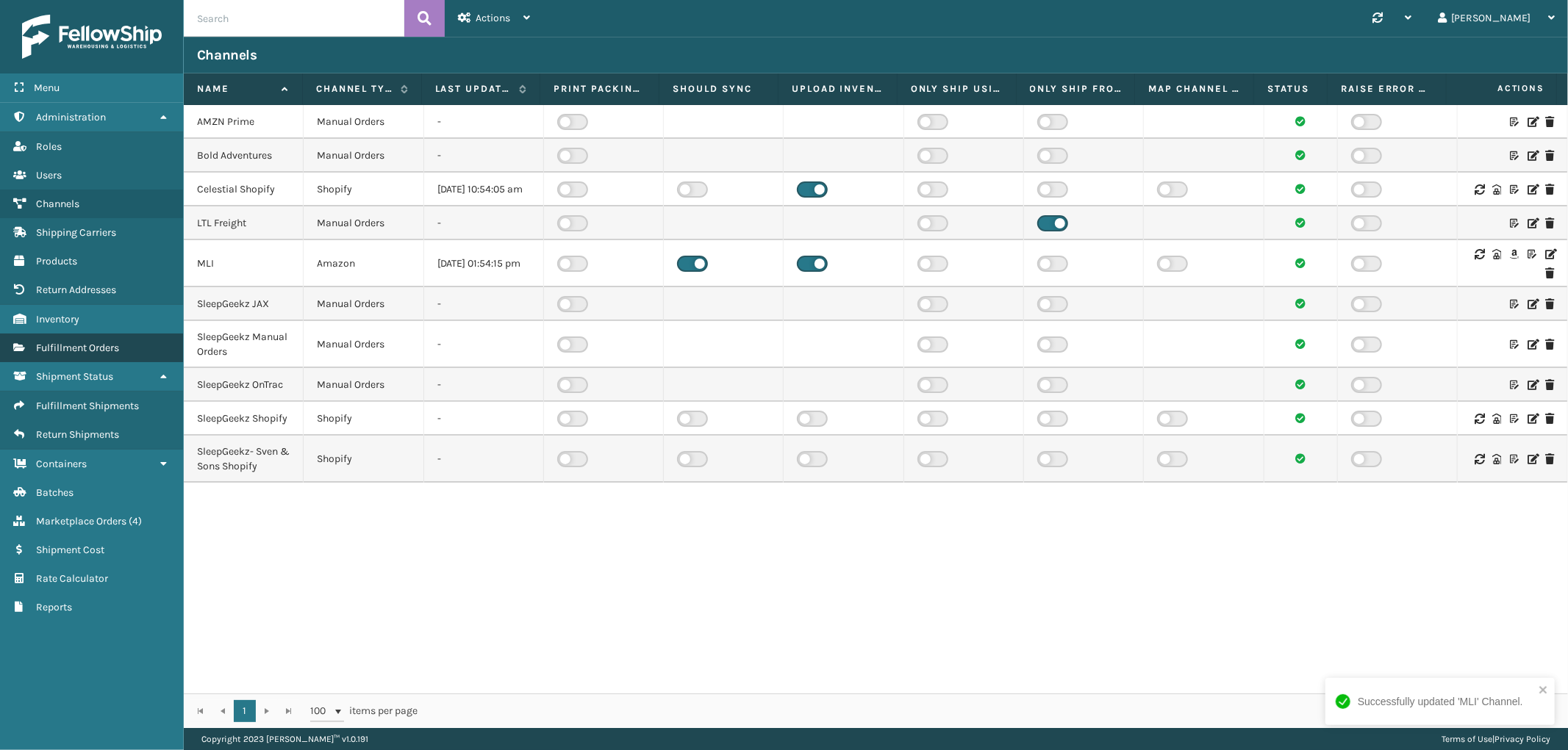
click at [86, 334] on link "Fulfillment Orders" at bounding box center [91, 348] width 183 height 28
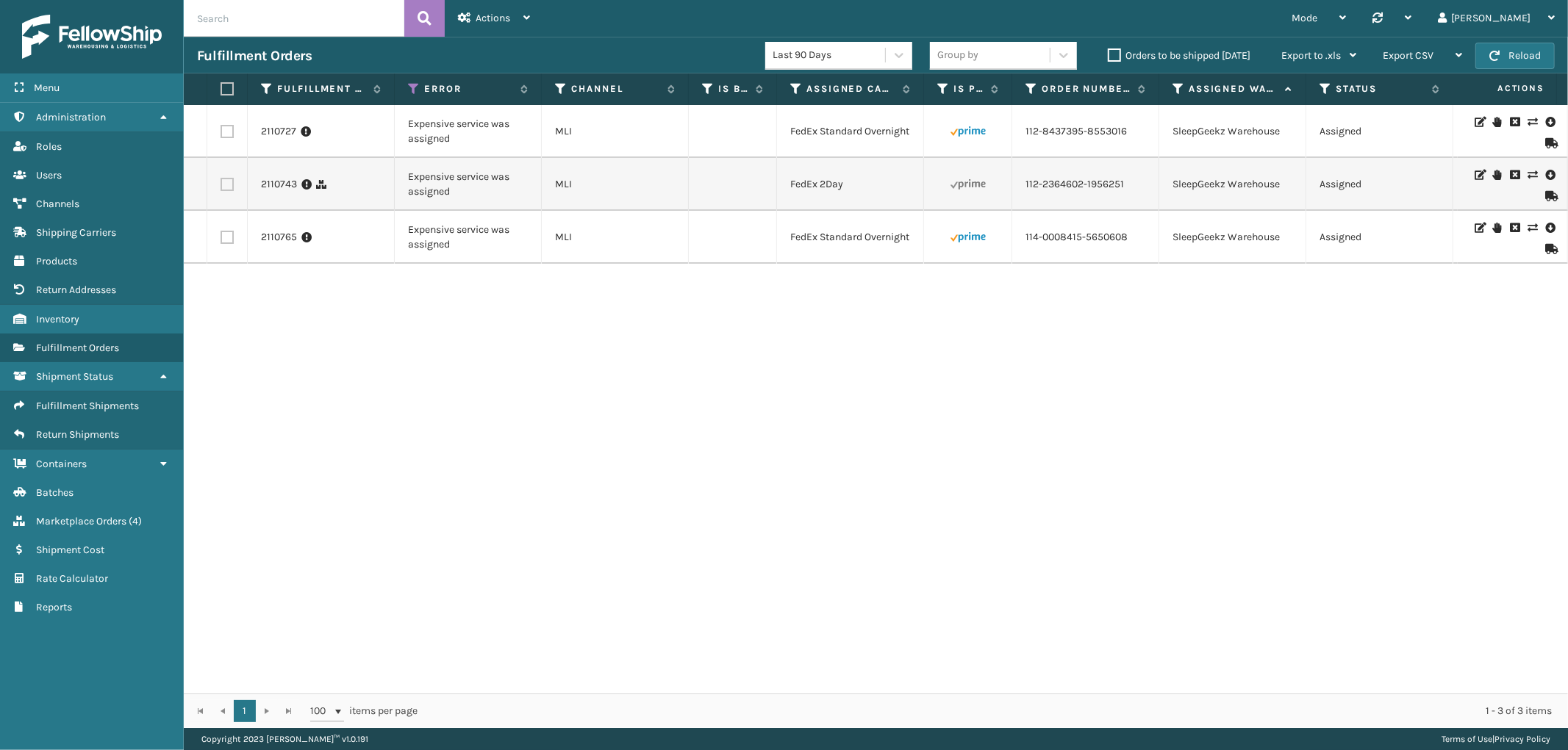
click at [1528, 173] on icon at bounding box center [1532, 174] width 9 height 10
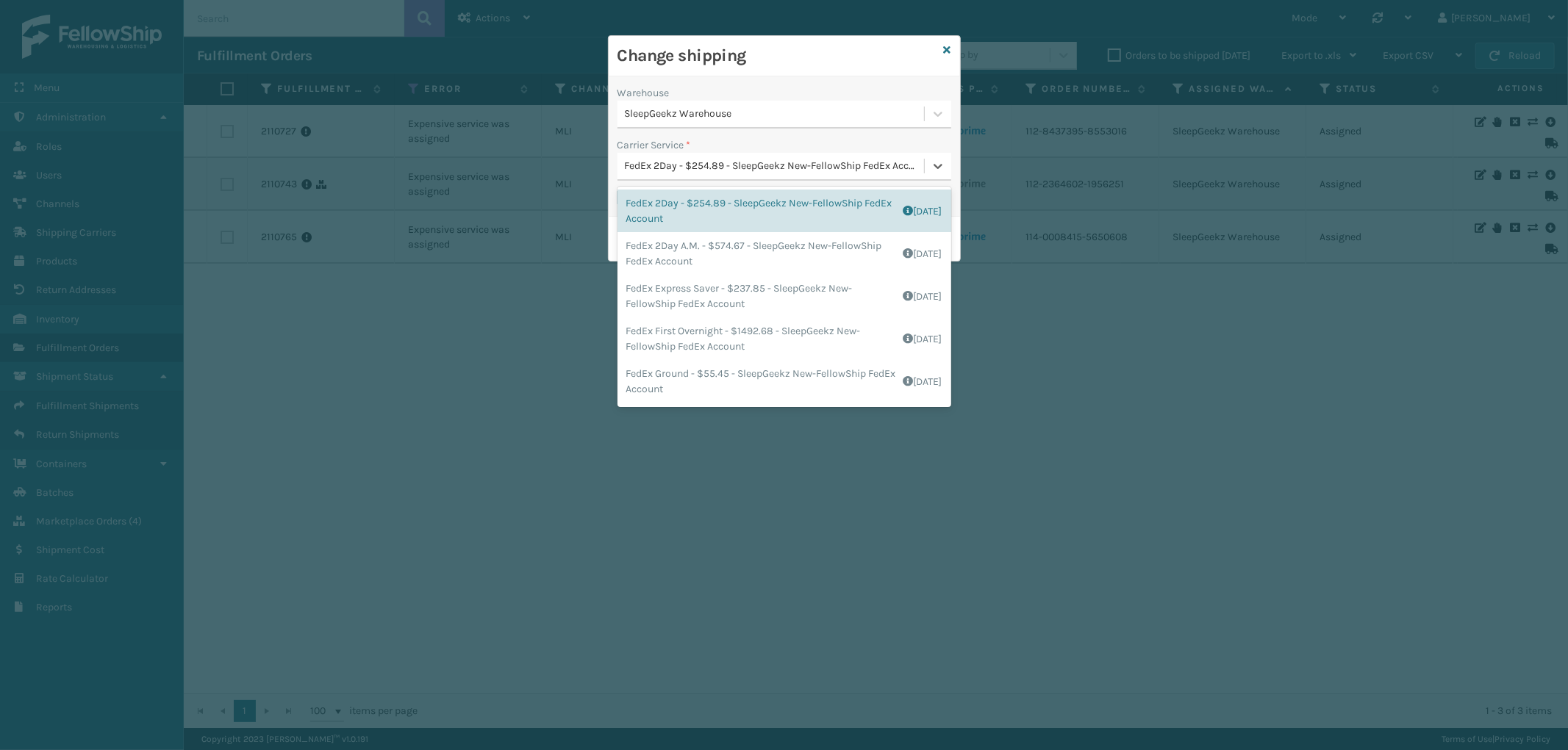
click at [760, 165] on div "FedEx 2Day - $254.89 - SleepGeekz New-FellowShip FedEx Account" at bounding box center [775, 166] width 301 height 16
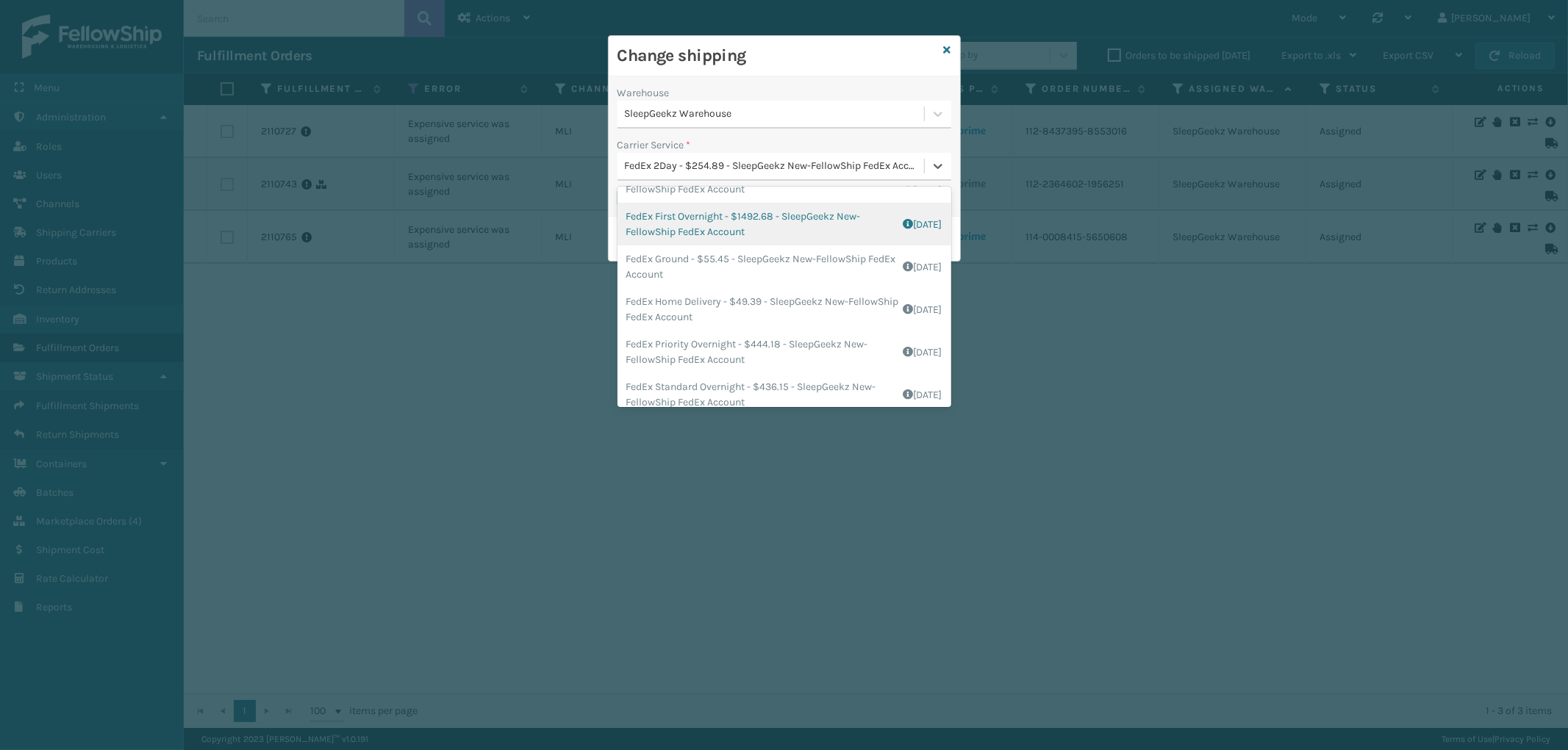
scroll to position [163, 0]
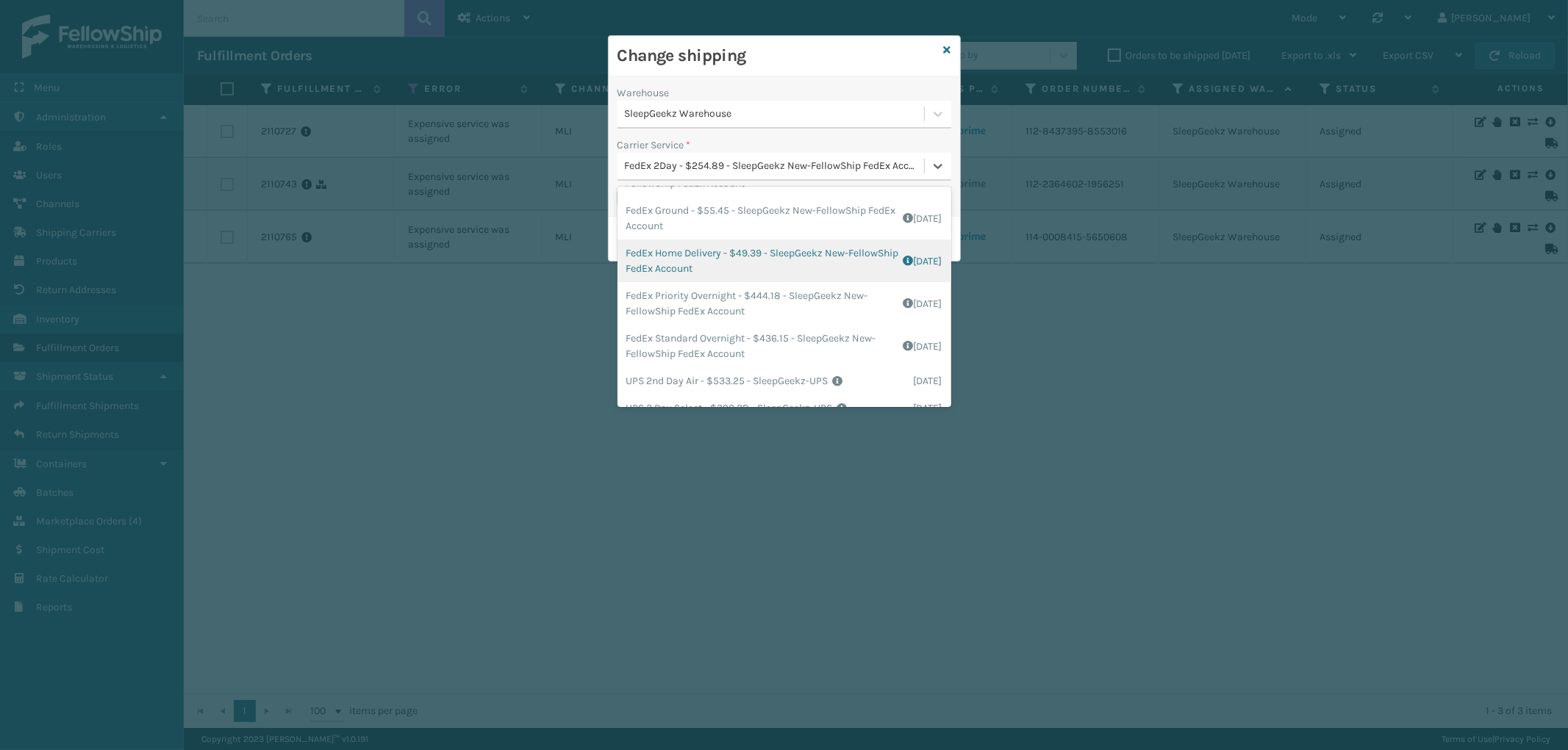
click at [749, 266] on div "FedEx Home Delivery - $49.39 - SleepGeekz New-FellowShip FedEx Account Shipping…" at bounding box center [784, 261] width 334 height 42
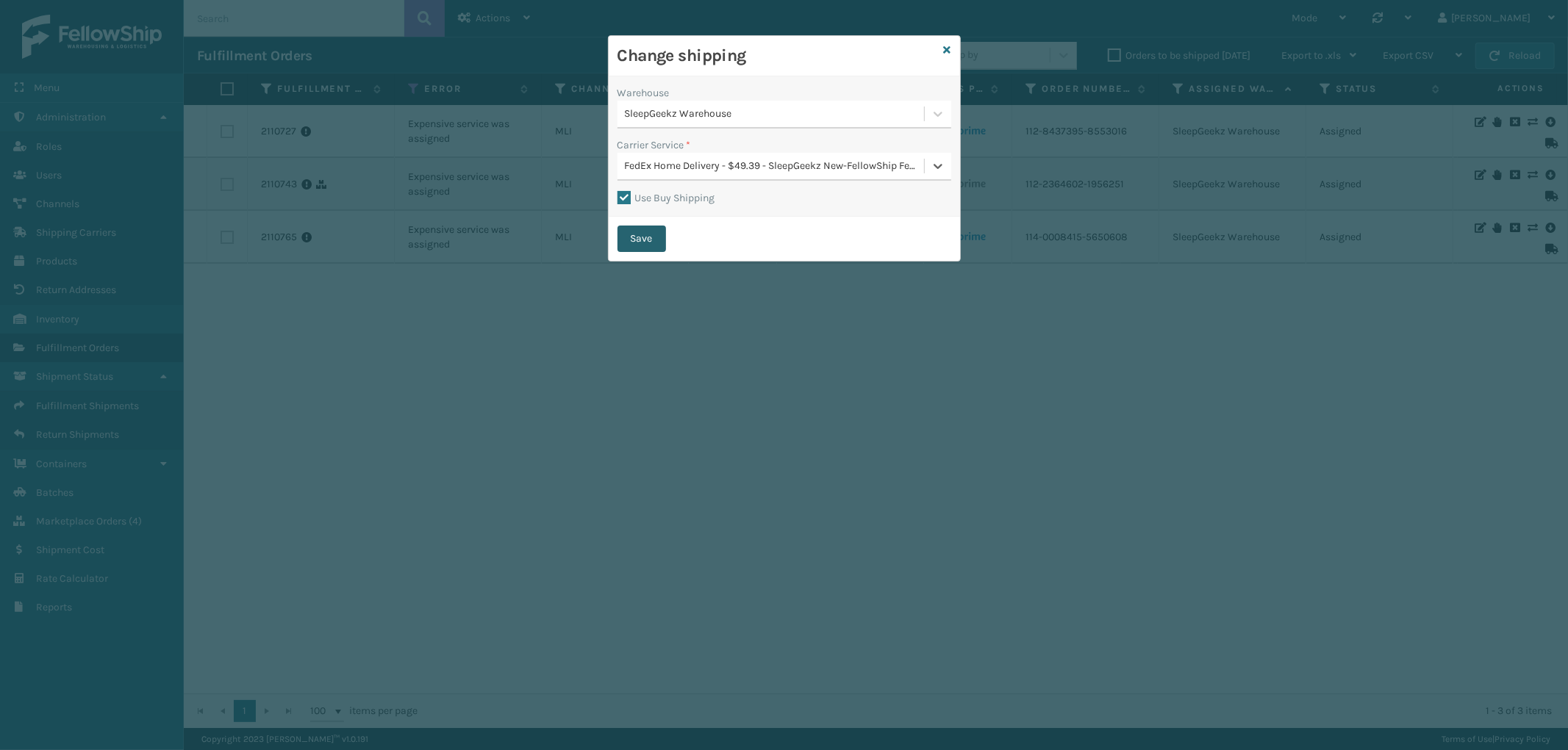
click at [623, 240] on button "Save" at bounding box center [642, 239] width 49 height 27
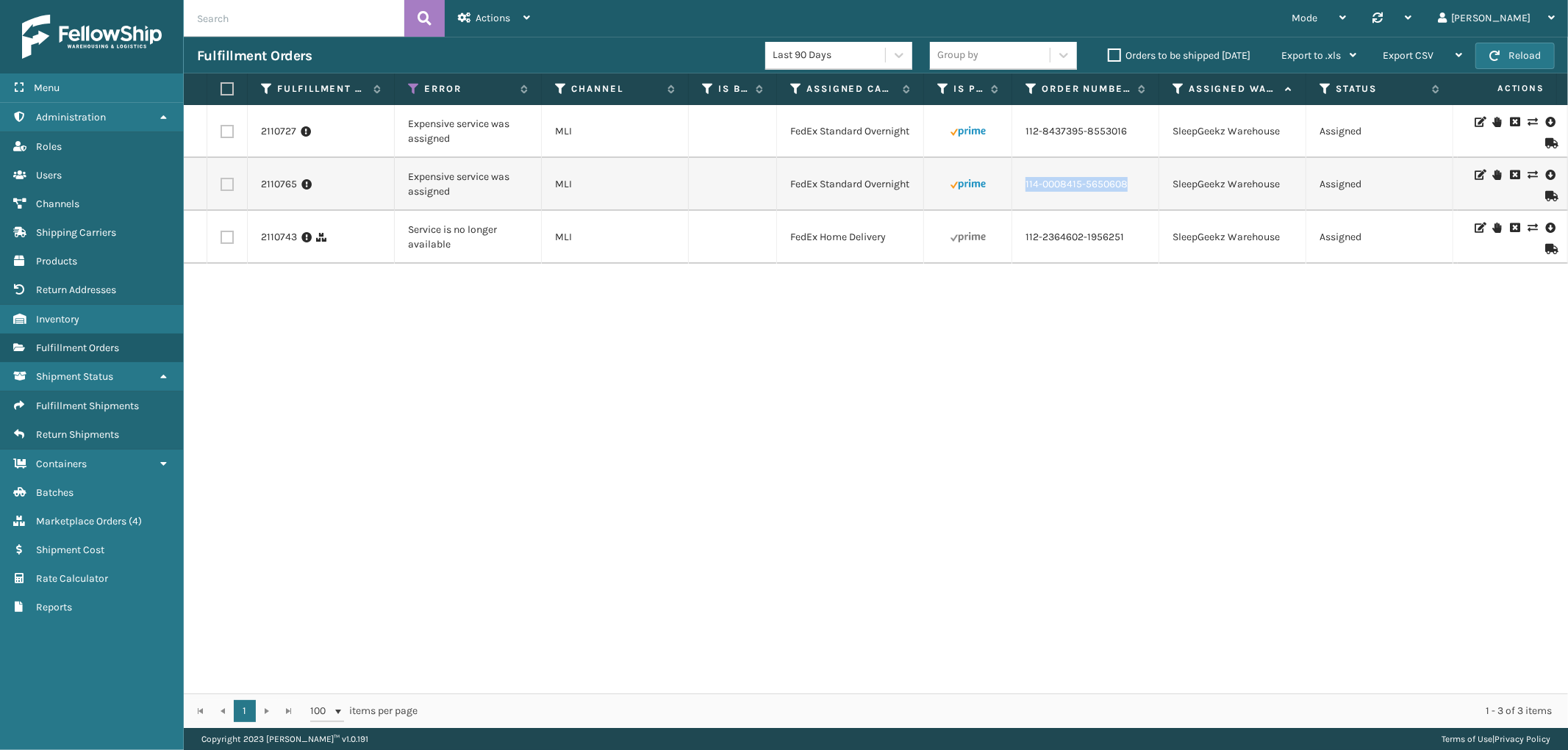
drag, startPoint x: 1139, startPoint y: 189, endPoint x: 1481, endPoint y: 201, distance: 342.2
click at [1024, 195] on td "114-0008415-5650608" at bounding box center [1086, 184] width 147 height 53
copy link "114-0008415-5650608"
click at [1528, 171] on icon at bounding box center [1532, 174] width 9 height 10
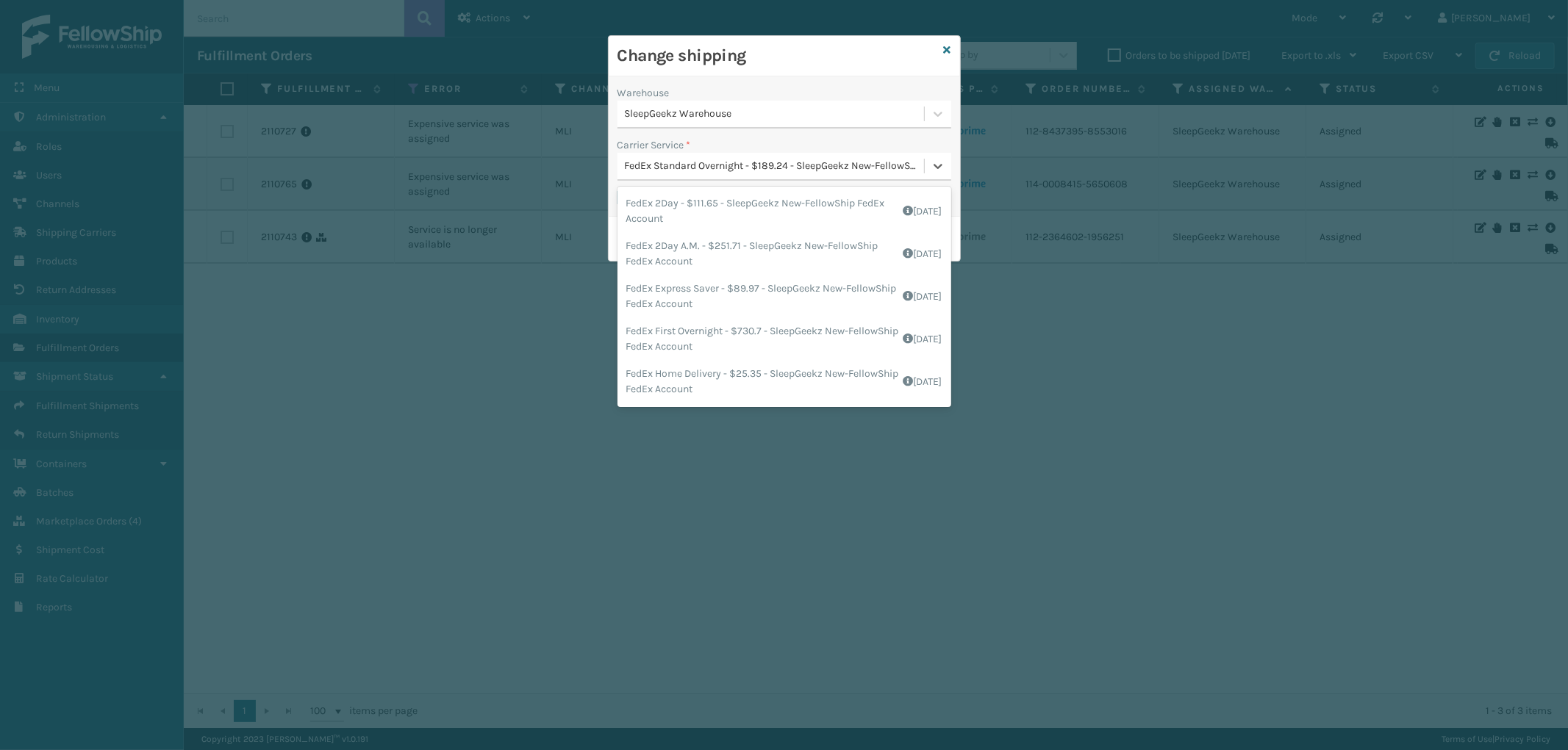
click at [737, 177] on div "FedEx Standard Overnight - $189.24 - SleepGeekz New-FellowShip FedEx Account" at bounding box center [771, 166] width 306 height 24
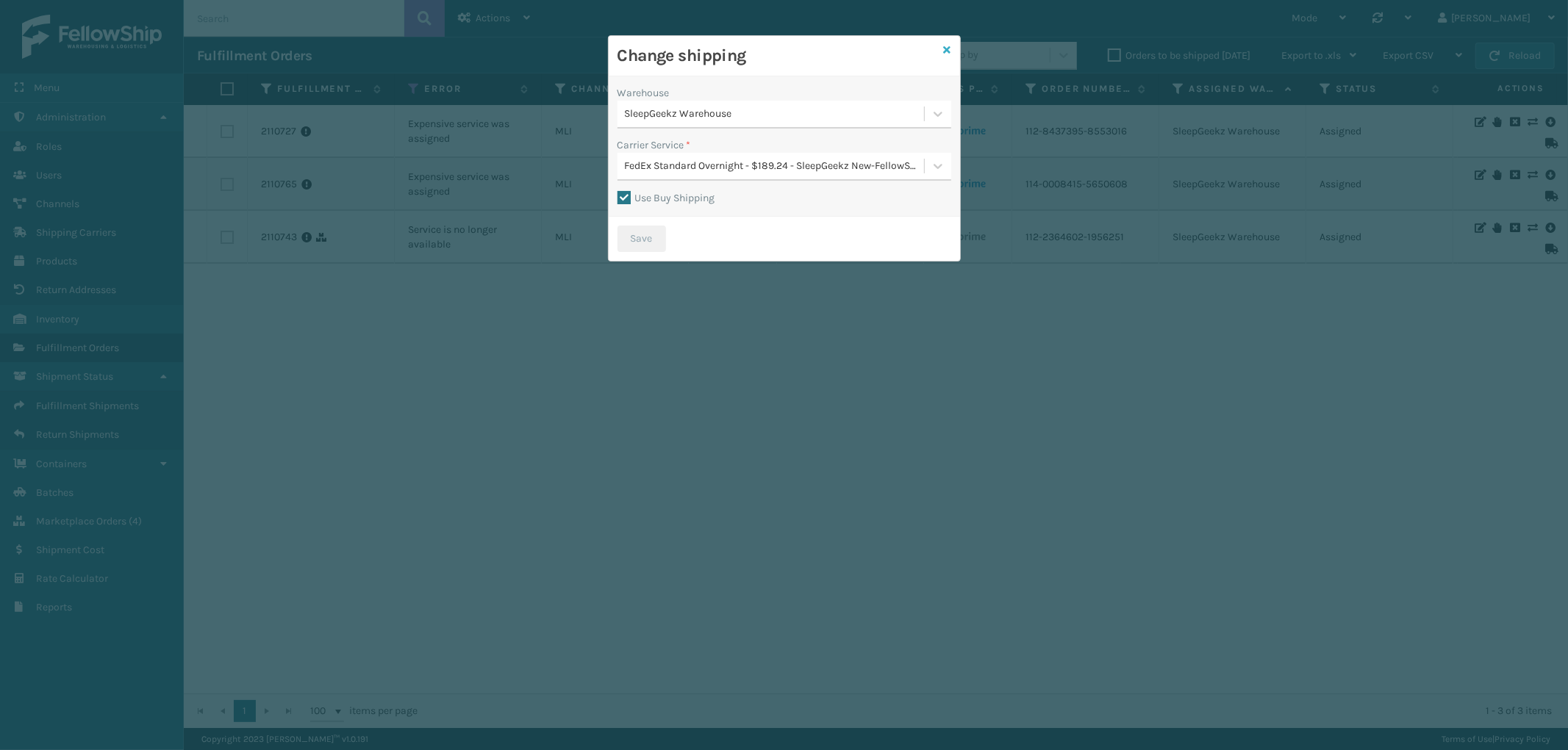
click at [944, 48] on icon at bounding box center [947, 49] width 7 height 10
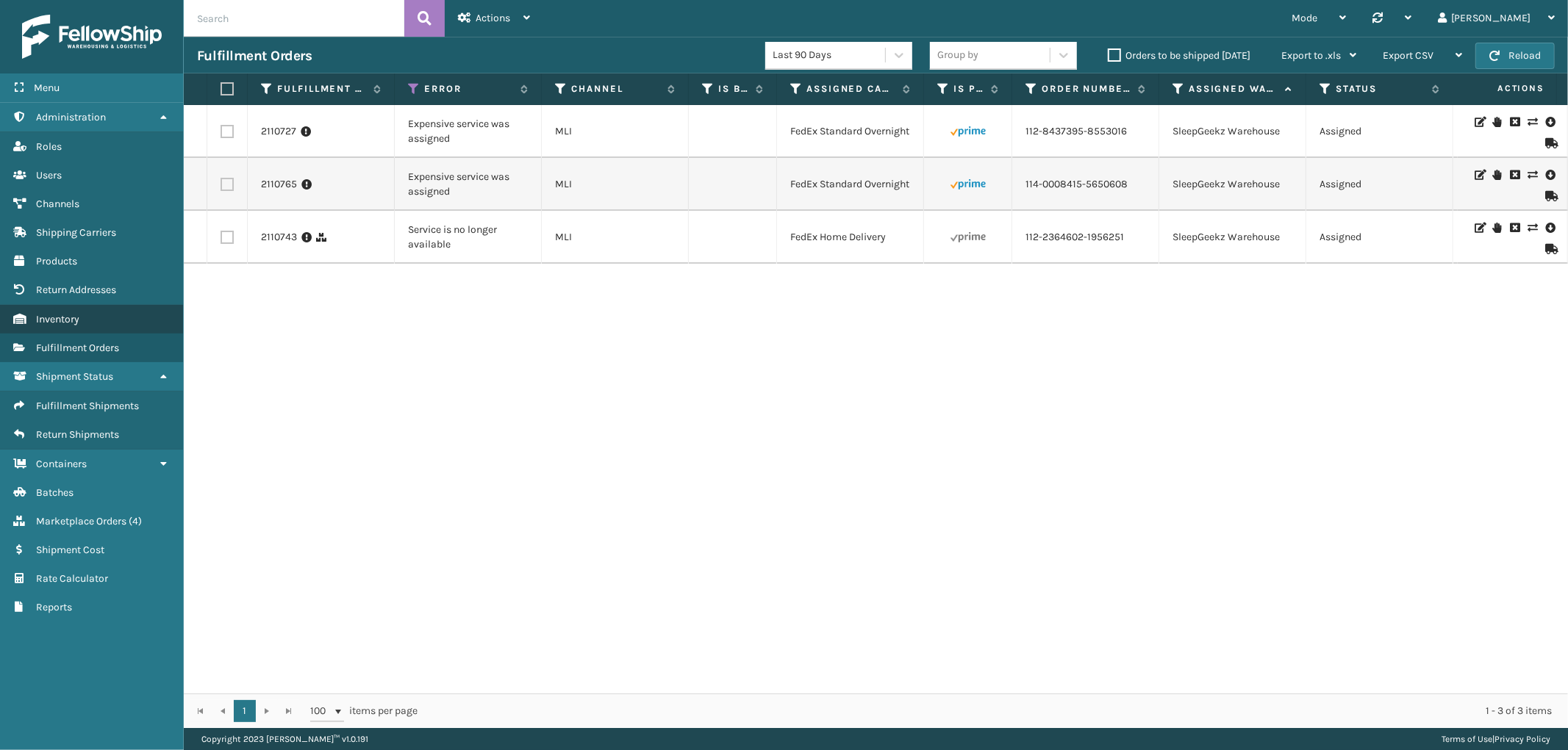
click at [94, 314] on link "Inventory" at bounding box center [91, 319] width 183 height 28
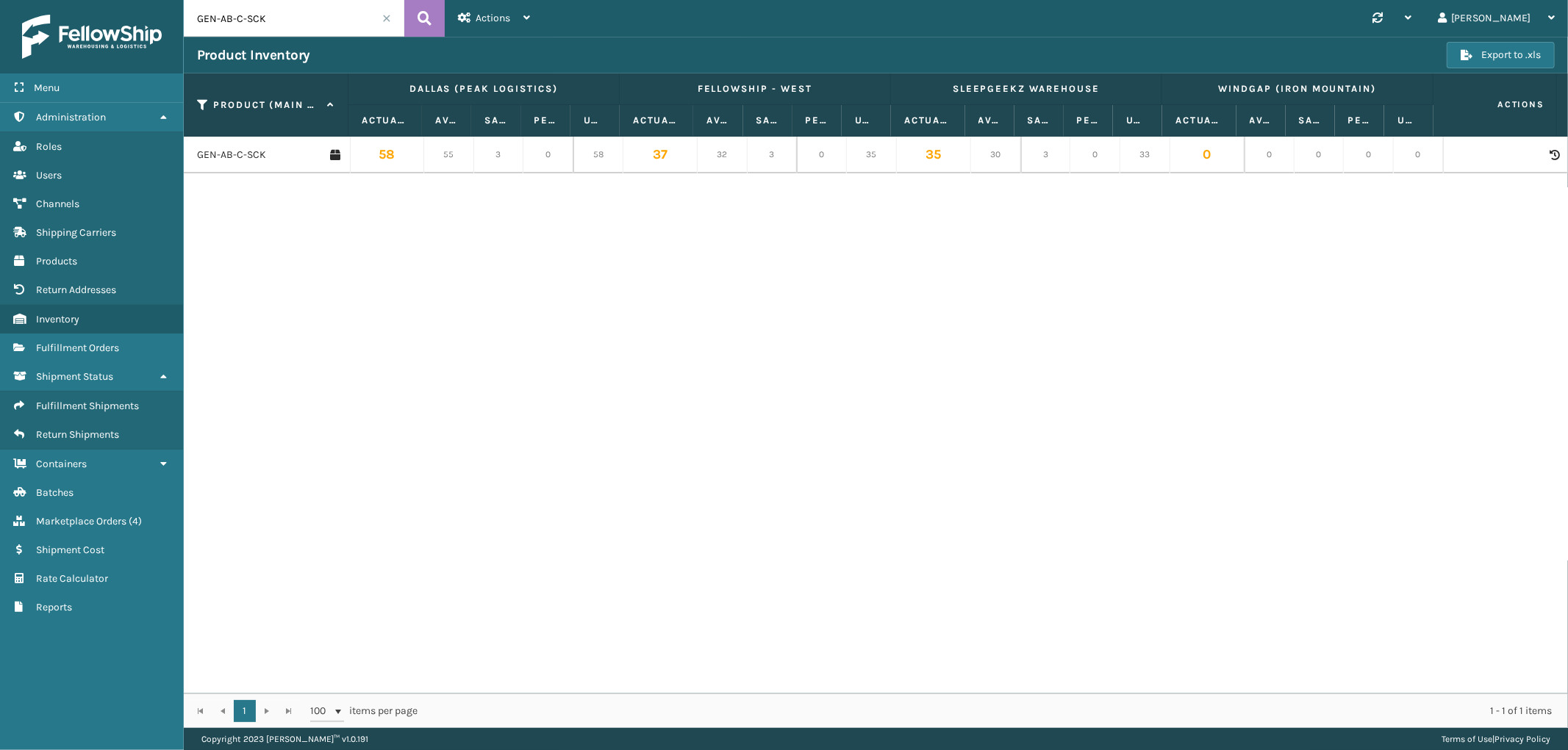
click at [383, 16] on span at bounding box center [387, 18] width 9 height 9
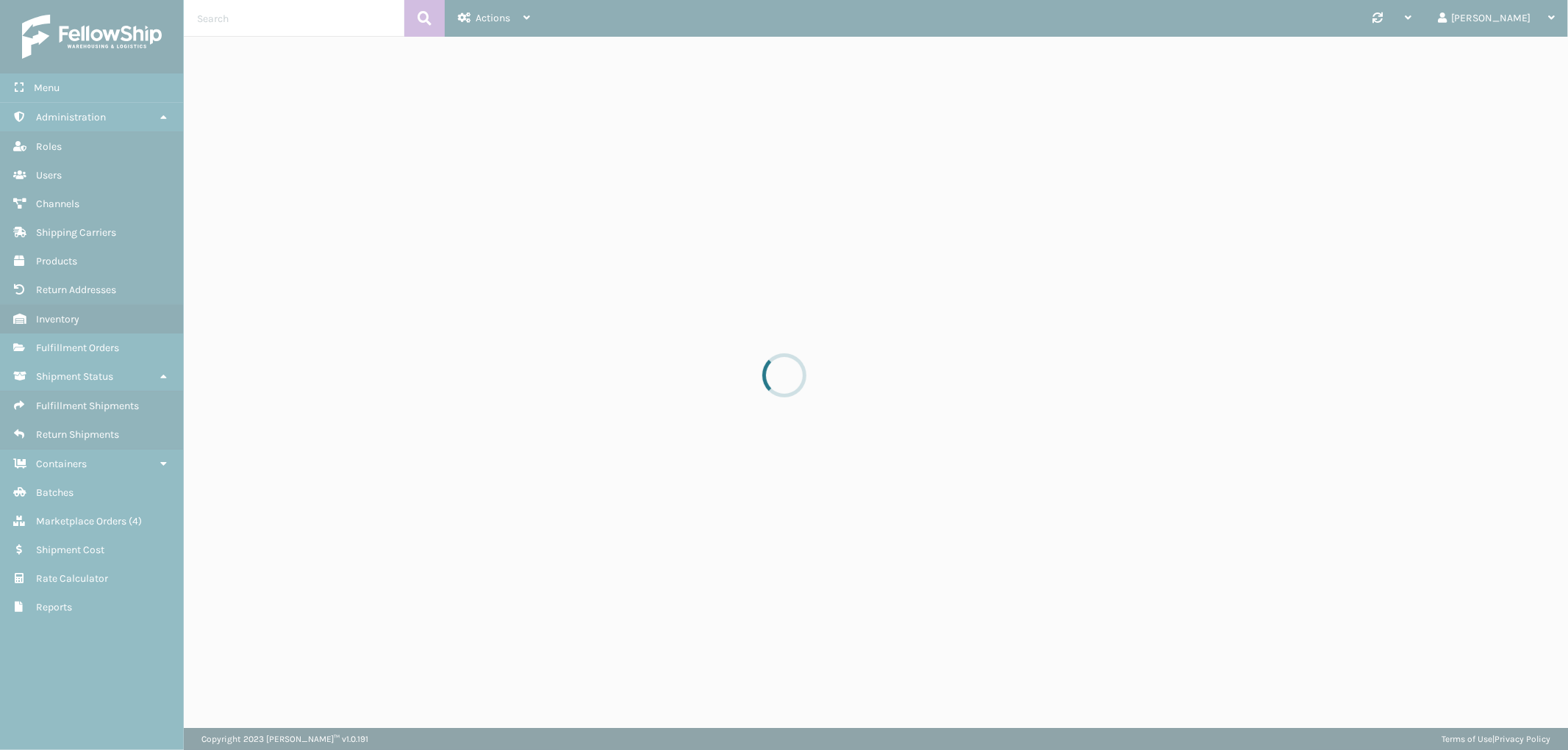
click at [498, 16] on div at bounding box center [784, 375] width 1568 height 750
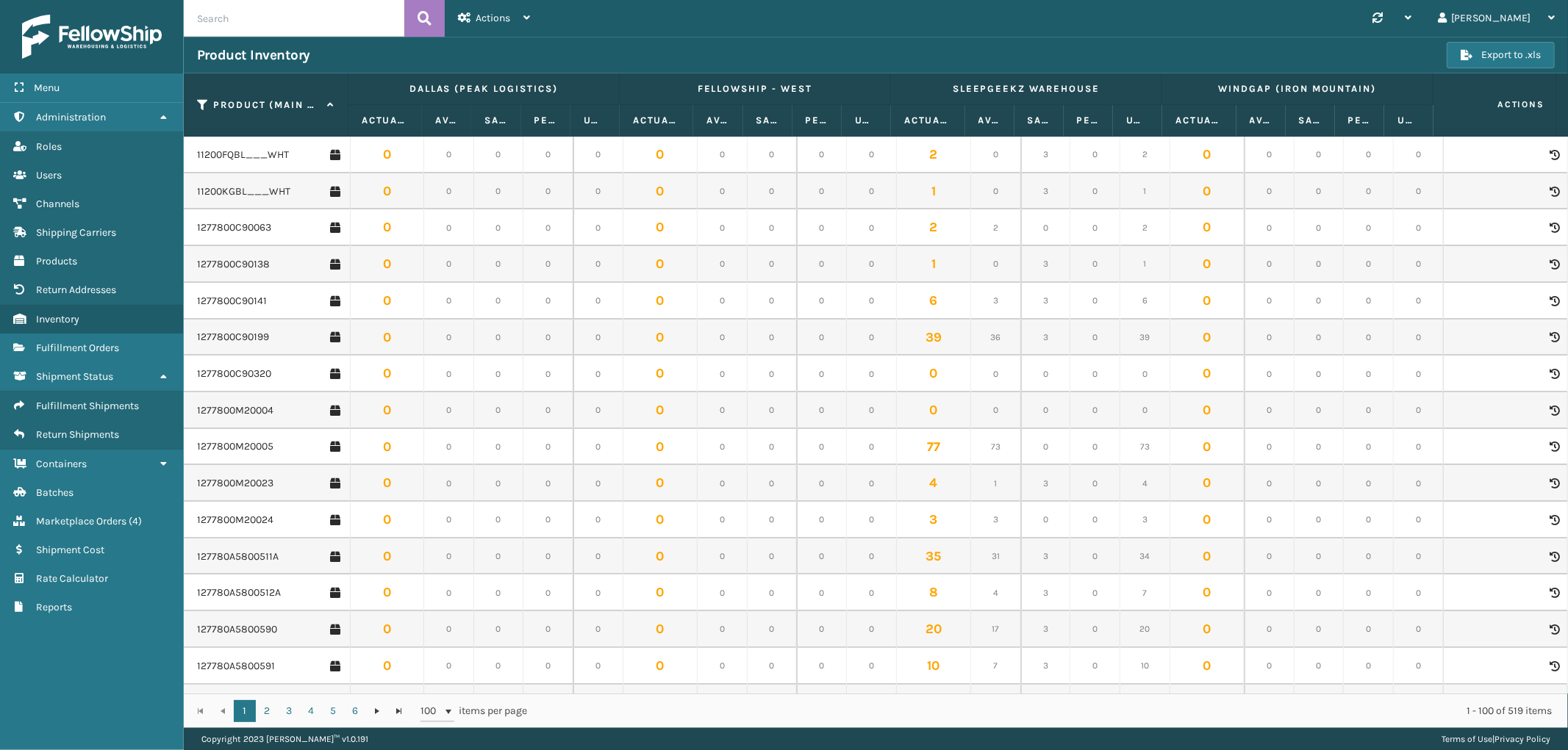
click at [486, 16] on span "Actions" at bounding box center [493, 18] width 35 height 13
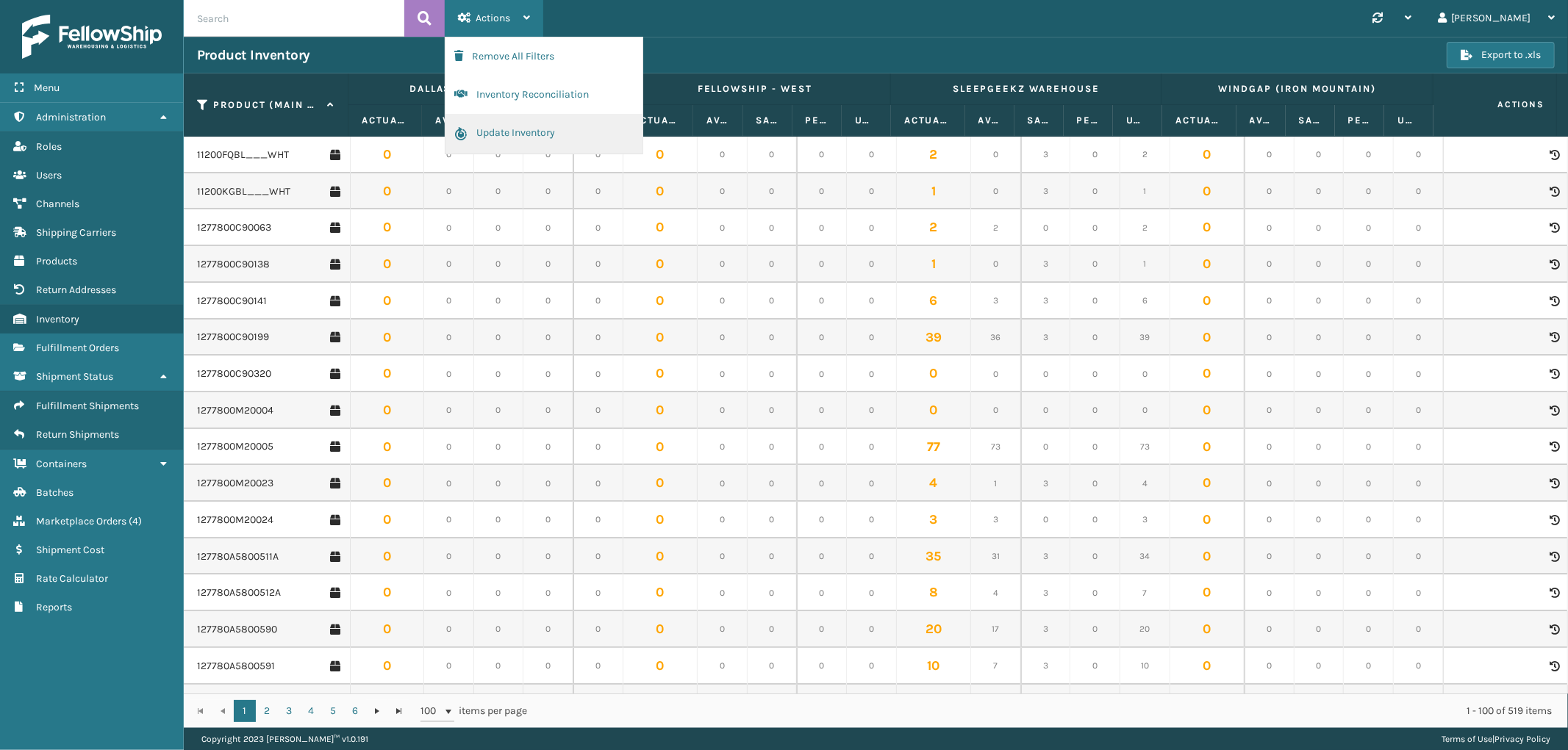
click at [496, 130] on button "Update Inventory" at bounding box center [544, 134] width 197 height 40
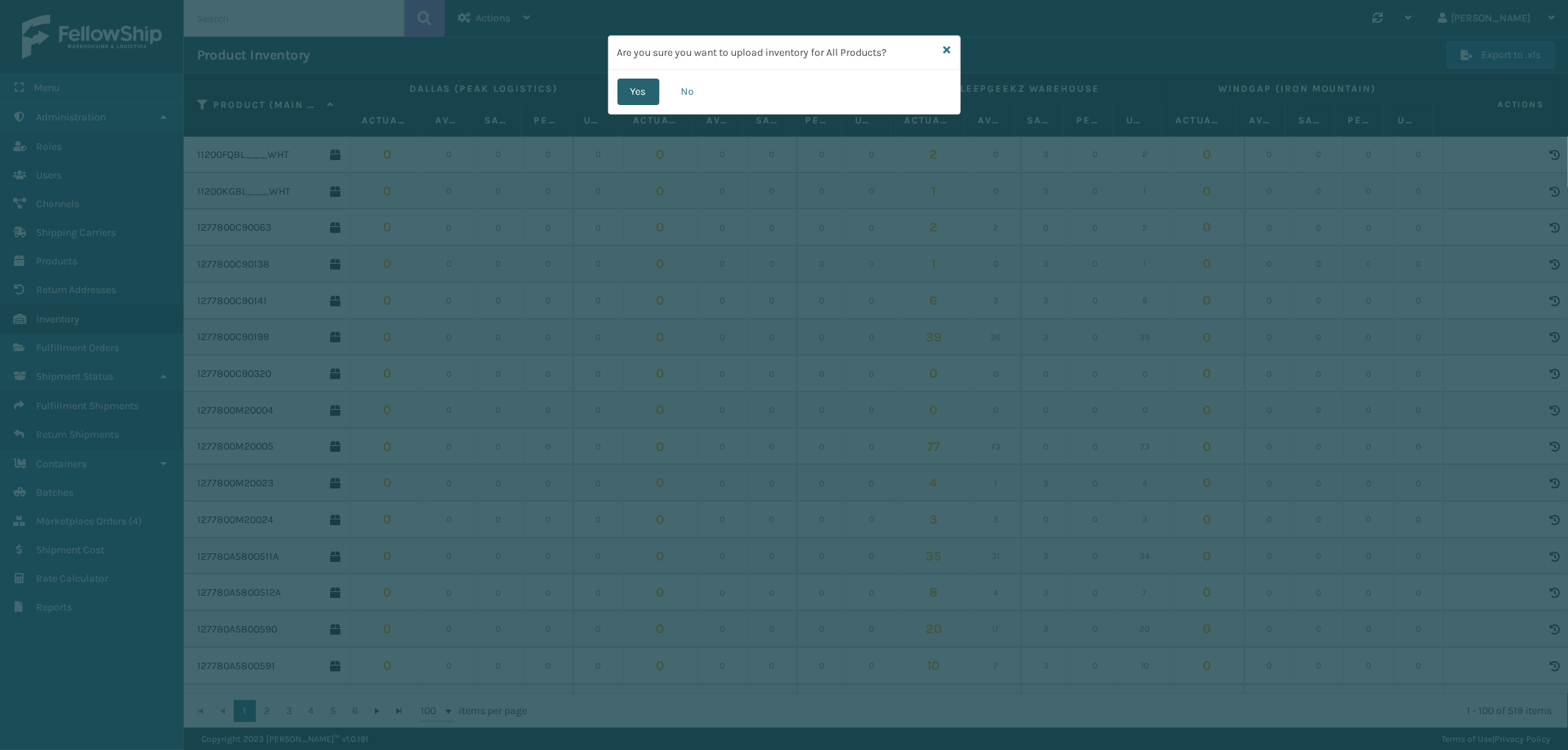
click at [632, 88] on button "Yes" at bounding box center [638, 92] width 42 height 27
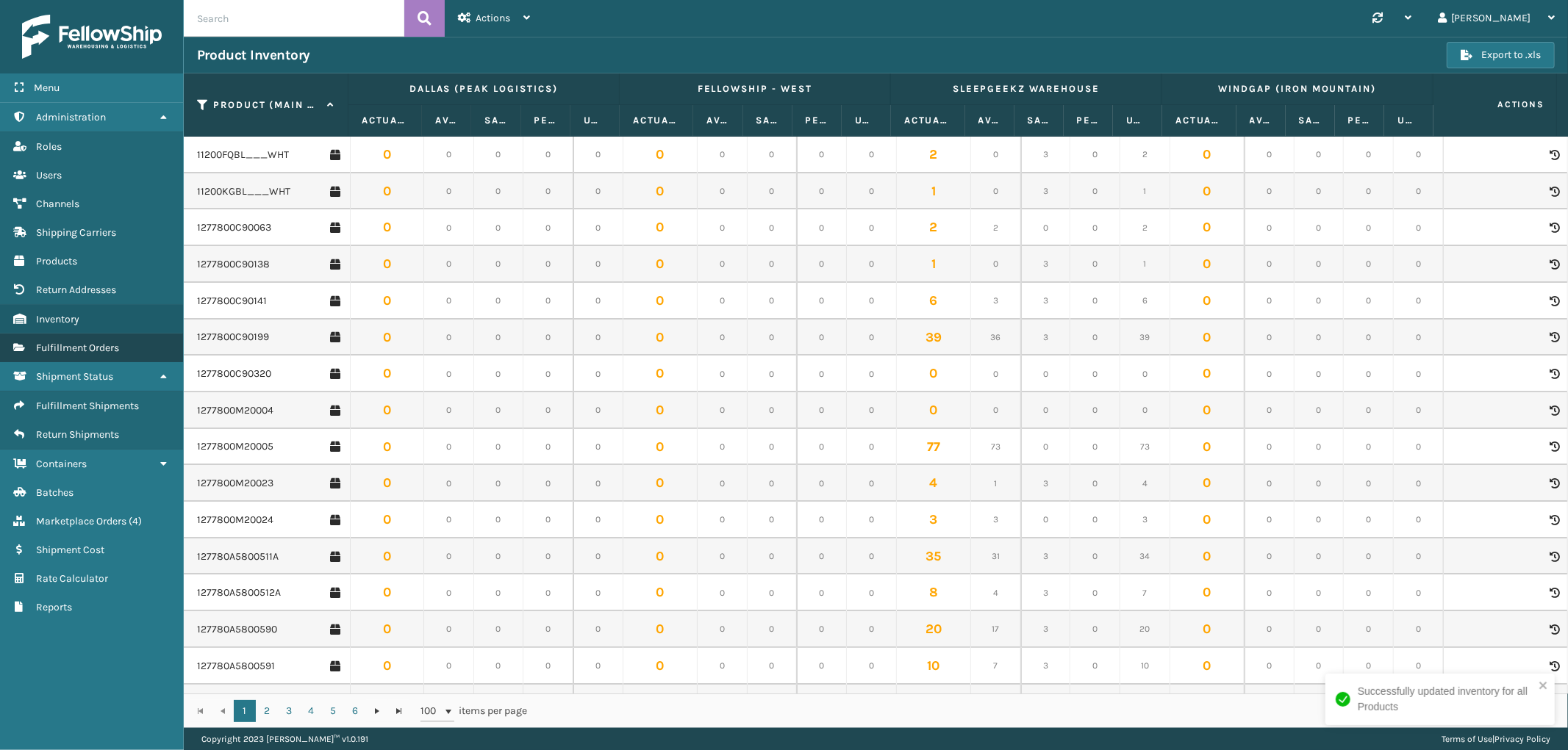
click at [101, 342] on span "Fulfillment Orders" at bounding box center [78, 348] width 83 height 13
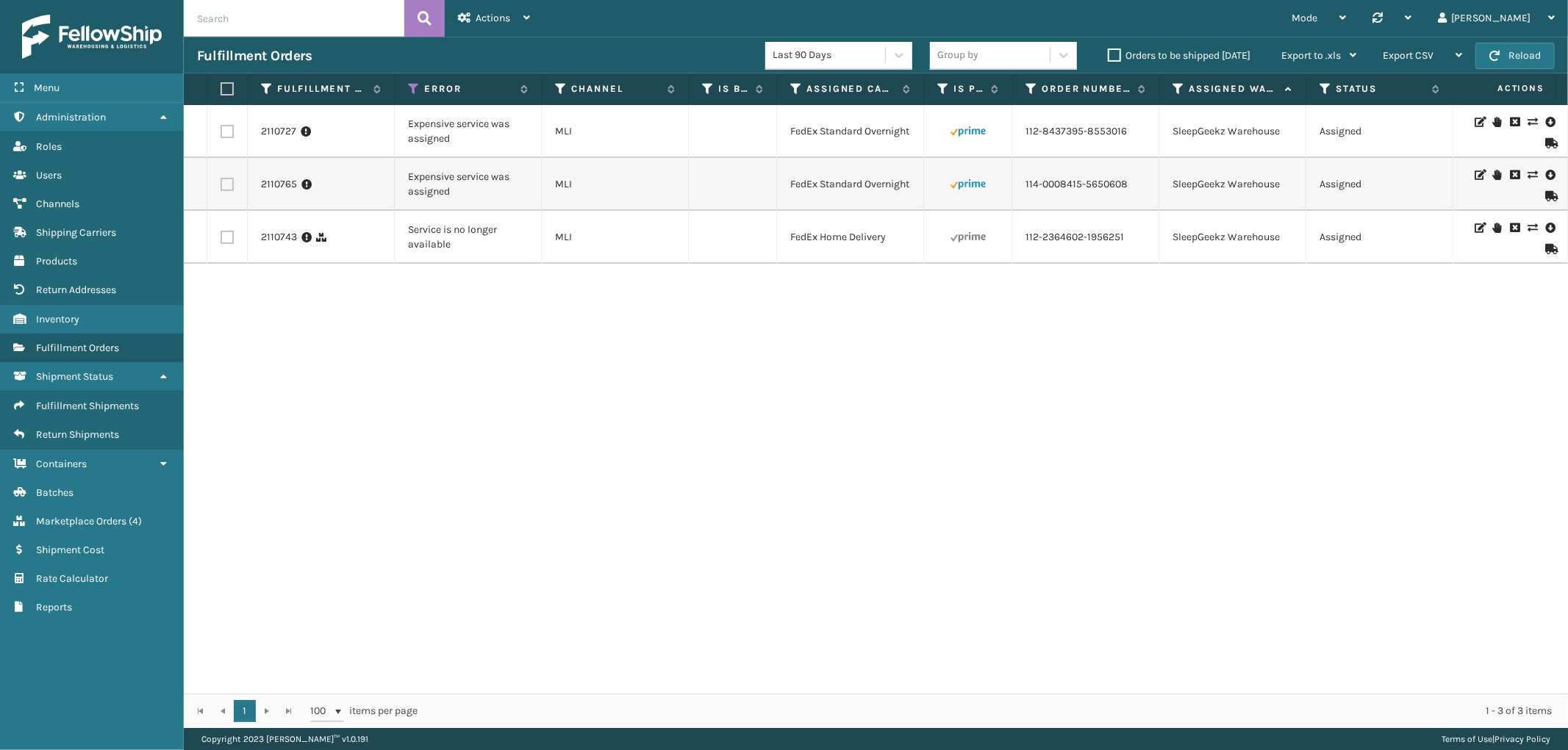
click at [1528, 118] on icon at bounding box center [1532, 122] width 9 height 10
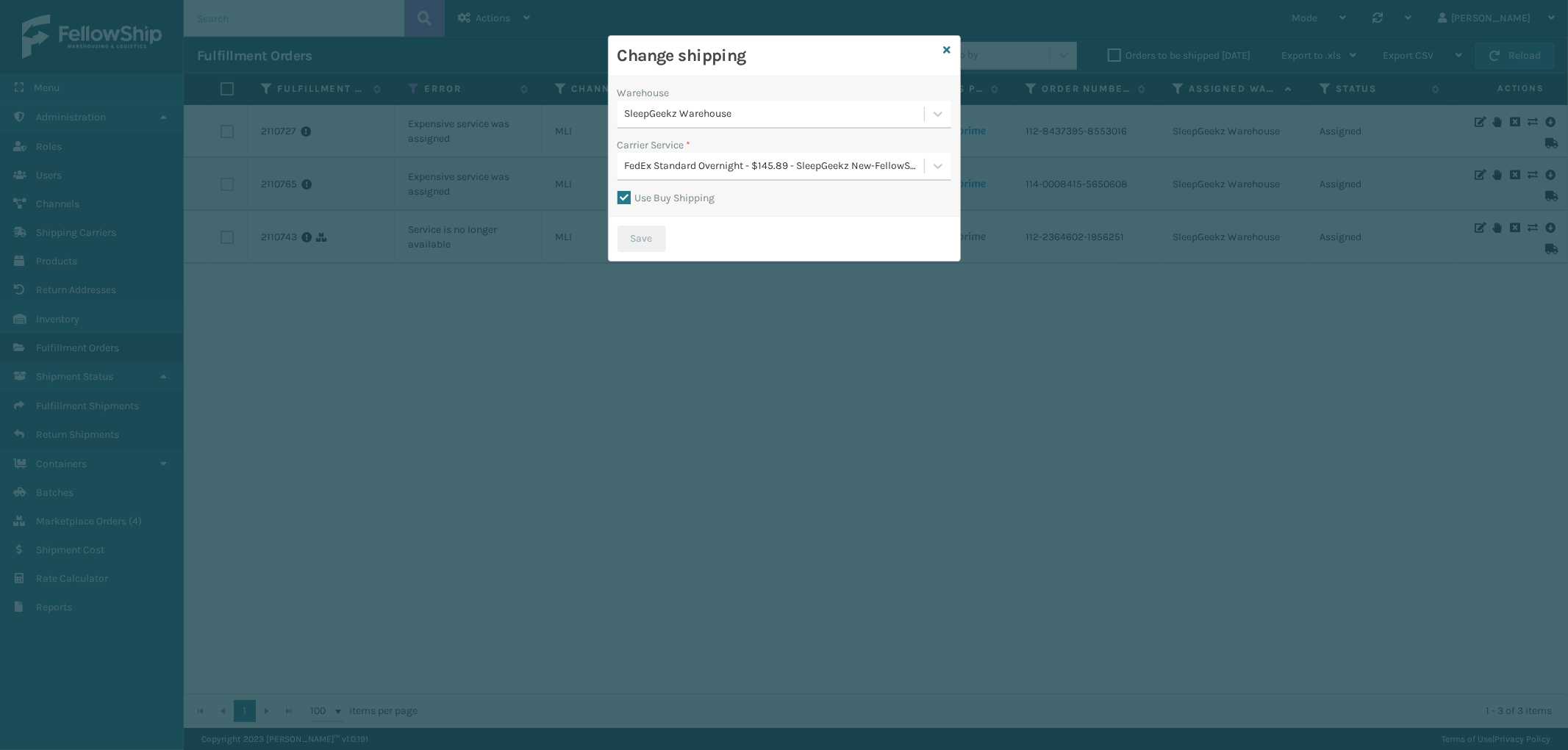
click at [797, 115] on div "SleepGeekz Warehouse" at bounding box center [775, 115] width 301 height 16
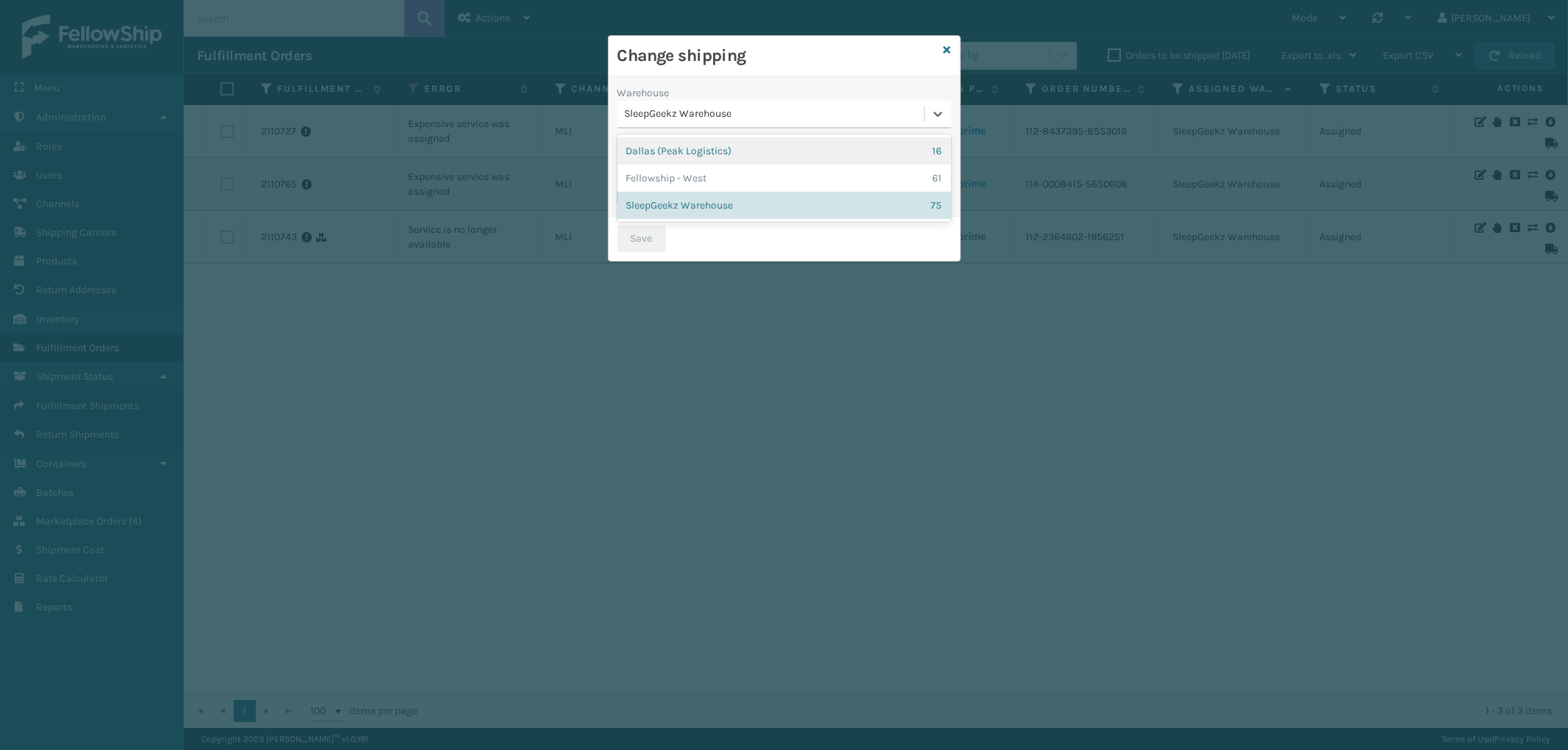
click at [797, 115] on div "SleepGeekz Warehouse" at bounding box center [775, 115] width 301 height 16
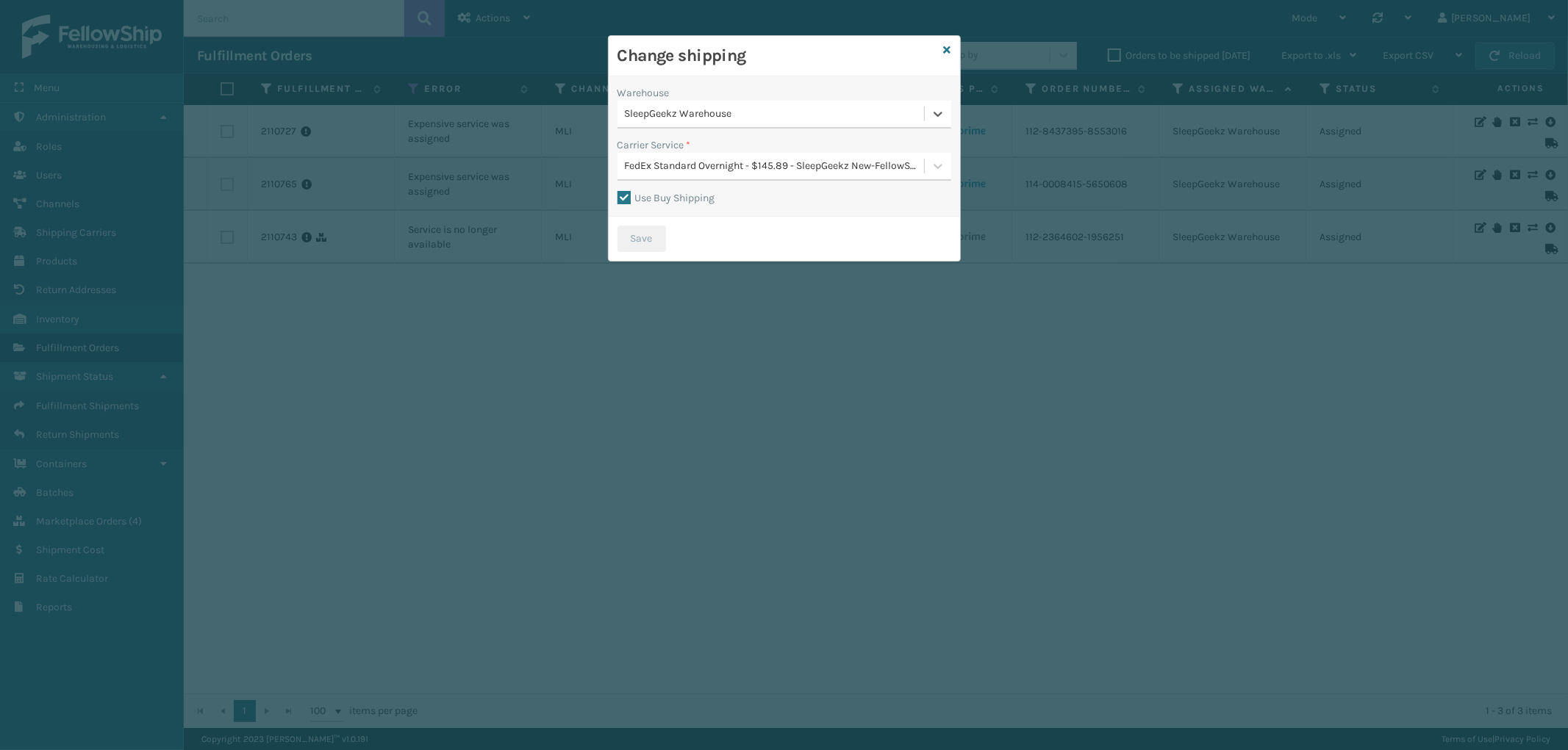
click at [761, 170] on div "FedEx Standard Overnight - $145.89 - SleepGeekz New-FellowShip FedEx Account" at bounding box center [775, 166] width 301 height 16
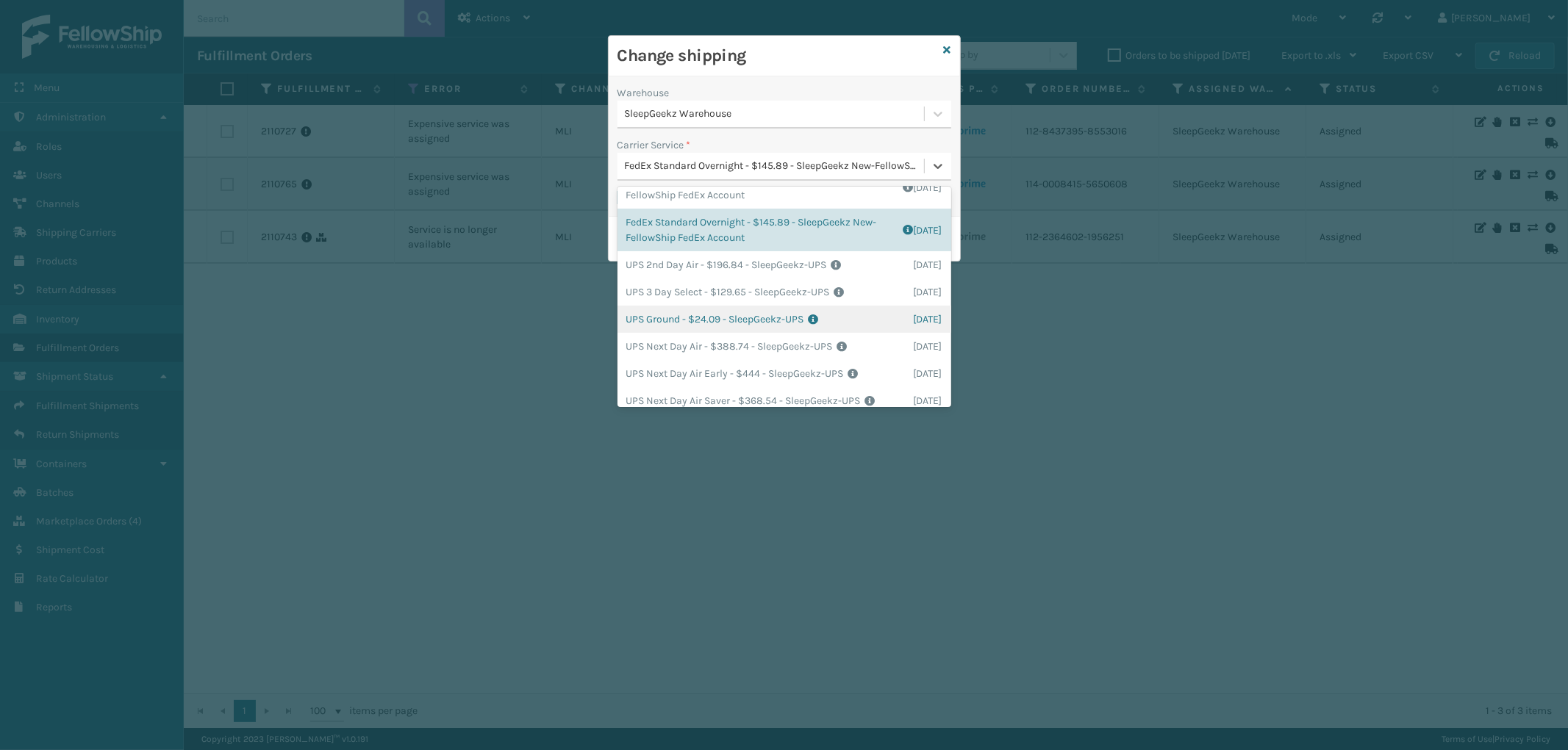
scroll to position [245, 0]
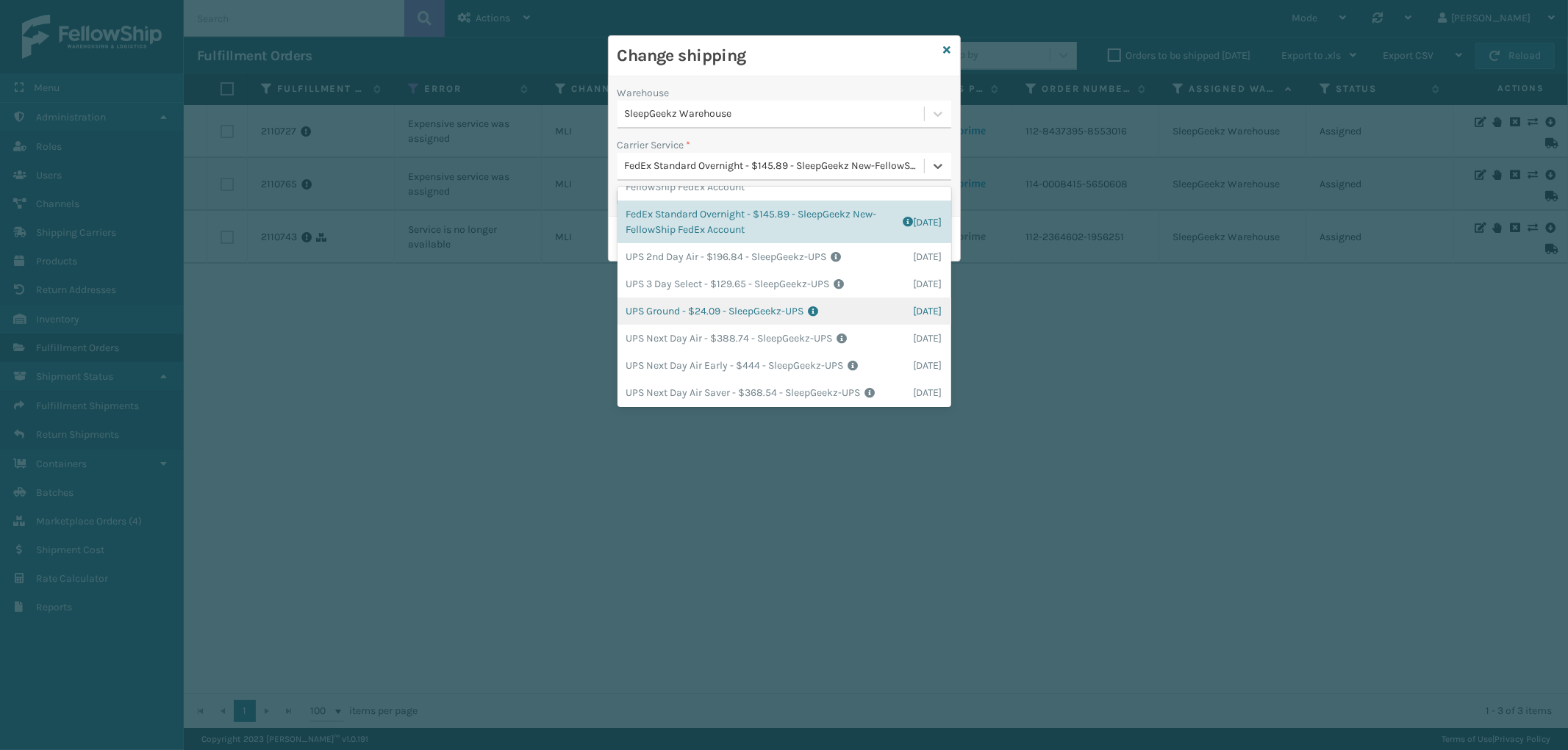
click at [758, 313] on div "UPS Ground - $24.09 - SleepGeekz-UPS Shipping Cost $24.09 Surplus Cost $0 Total…" at bounding box center [784, 311] width 334 height 27
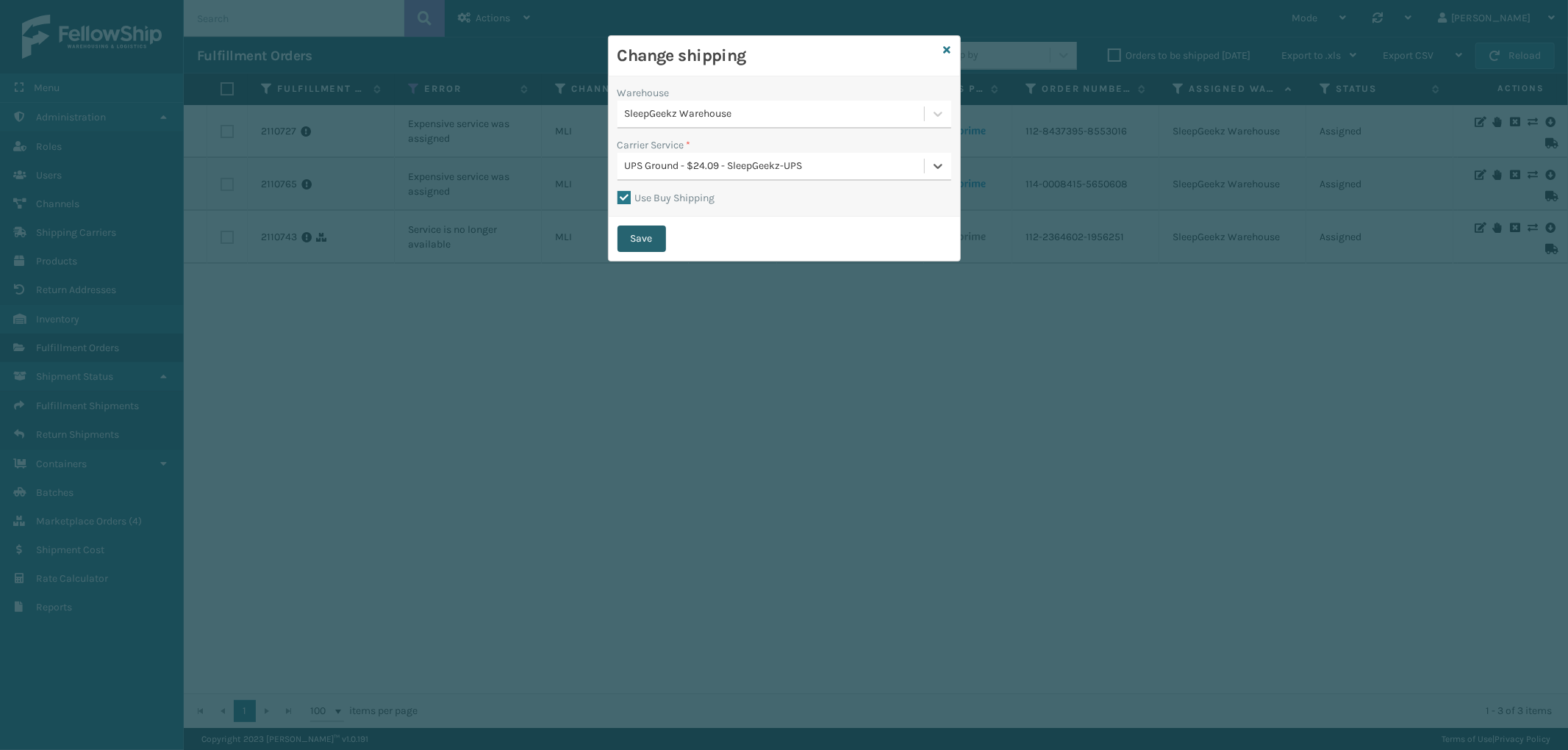
click at [638, 233] on button "Save" at bounding box center [642, 239] width 49 height 27
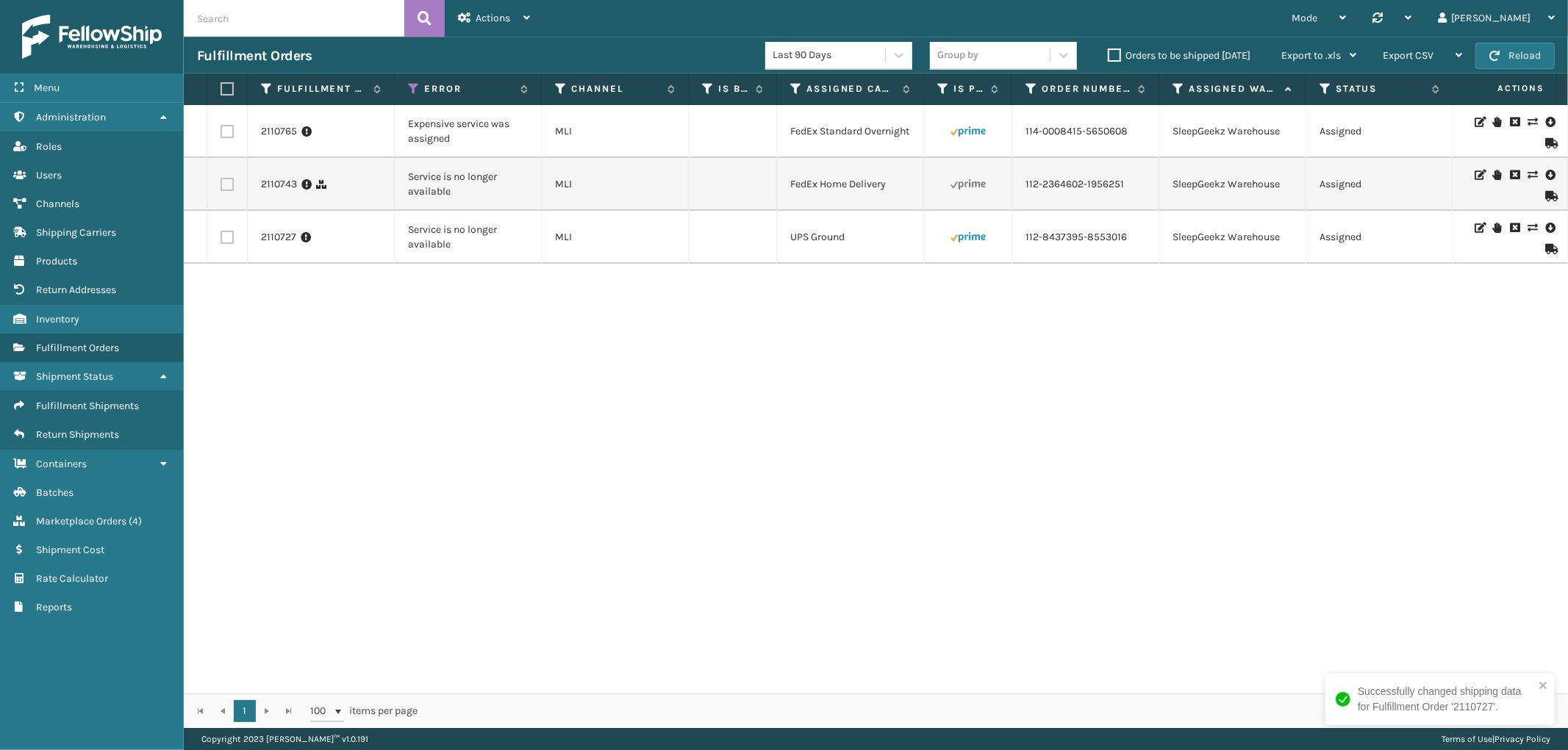
click at [1528, 119] on icon at bounding box center [1532, 122] width 9 height 10
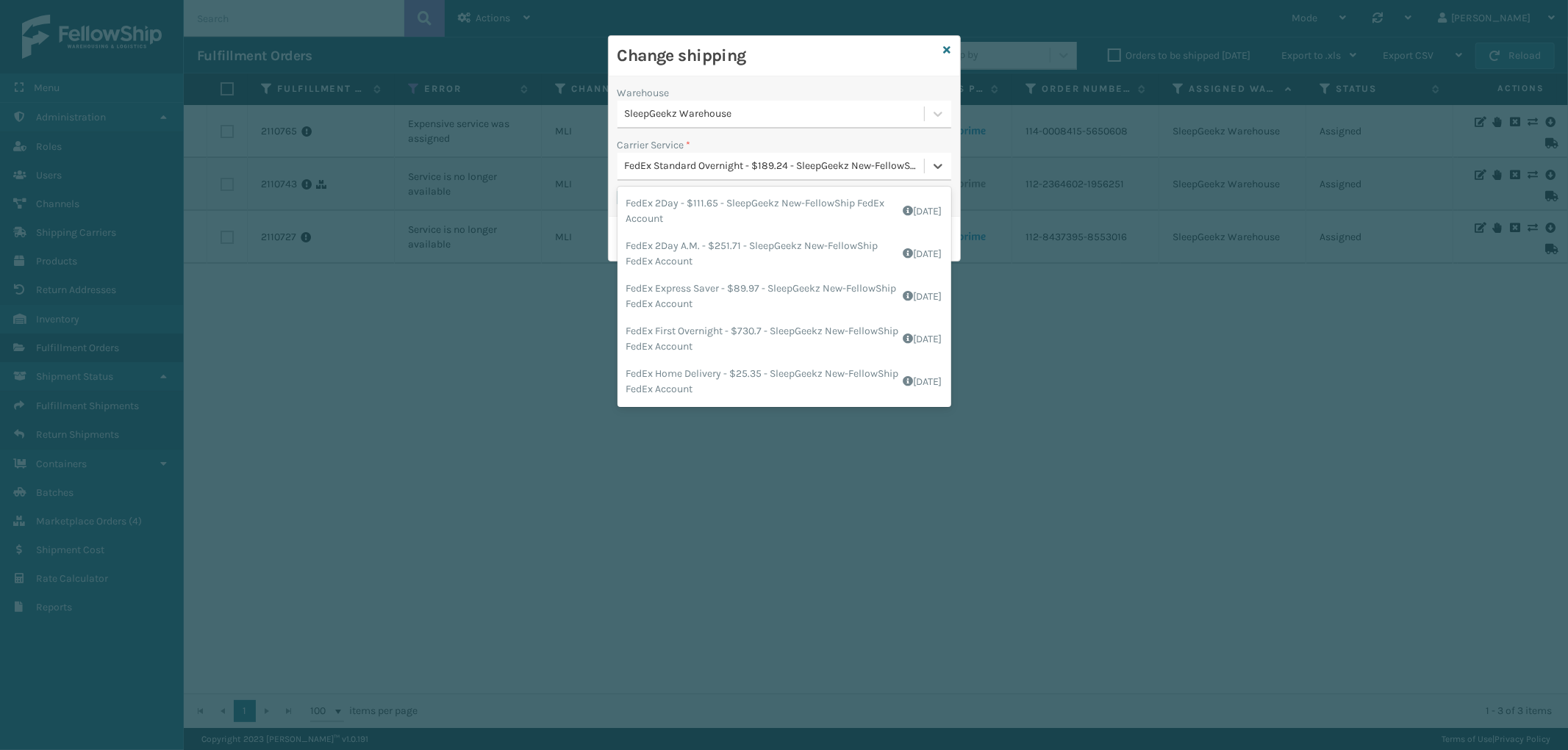
click at [799, 172] on div "FedEx Standard Overnight - $189.24 - SleepGeekz New-FellowShip FedEx Account" at bounding box center [775, 166] width 301 height 16
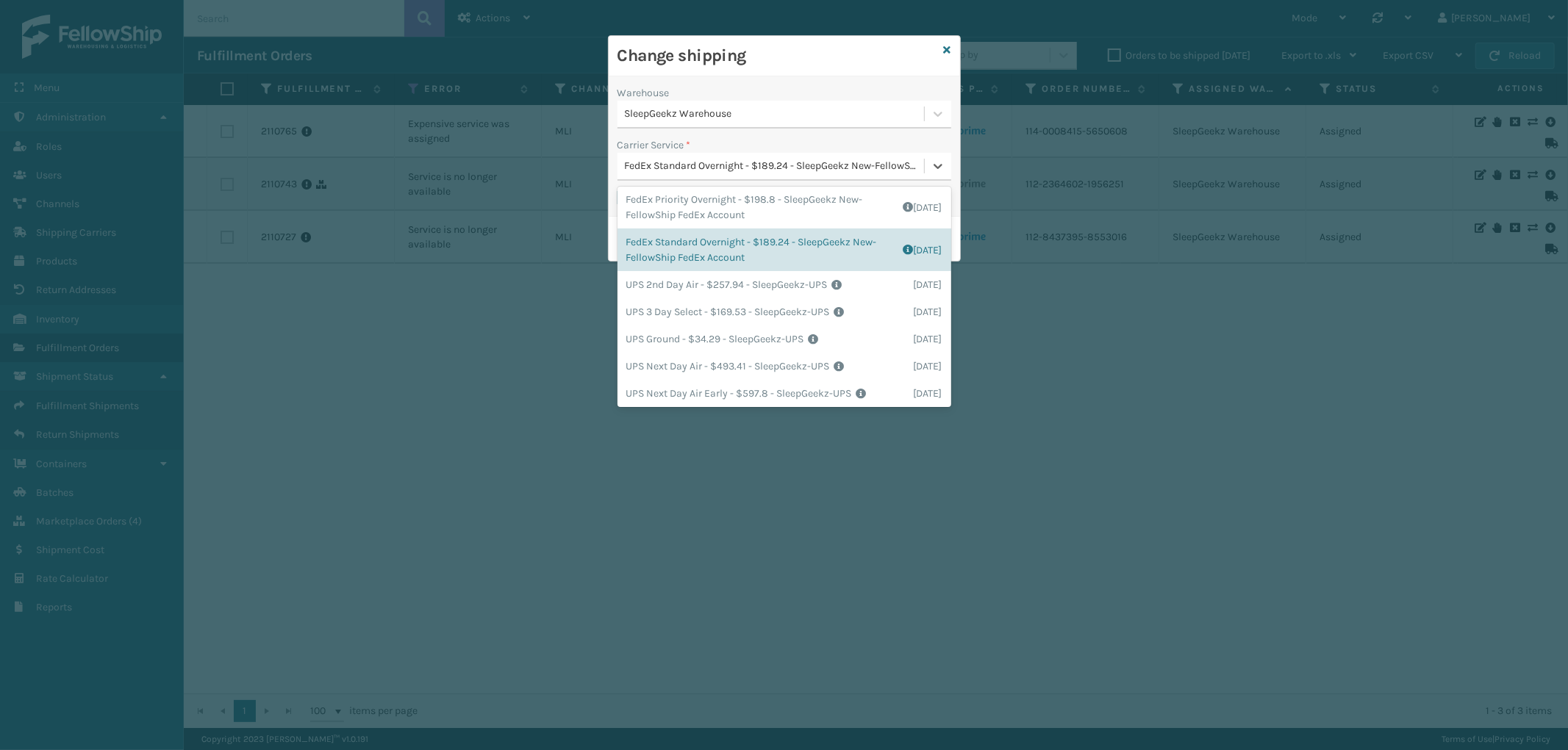
scroll to position [246, 0]
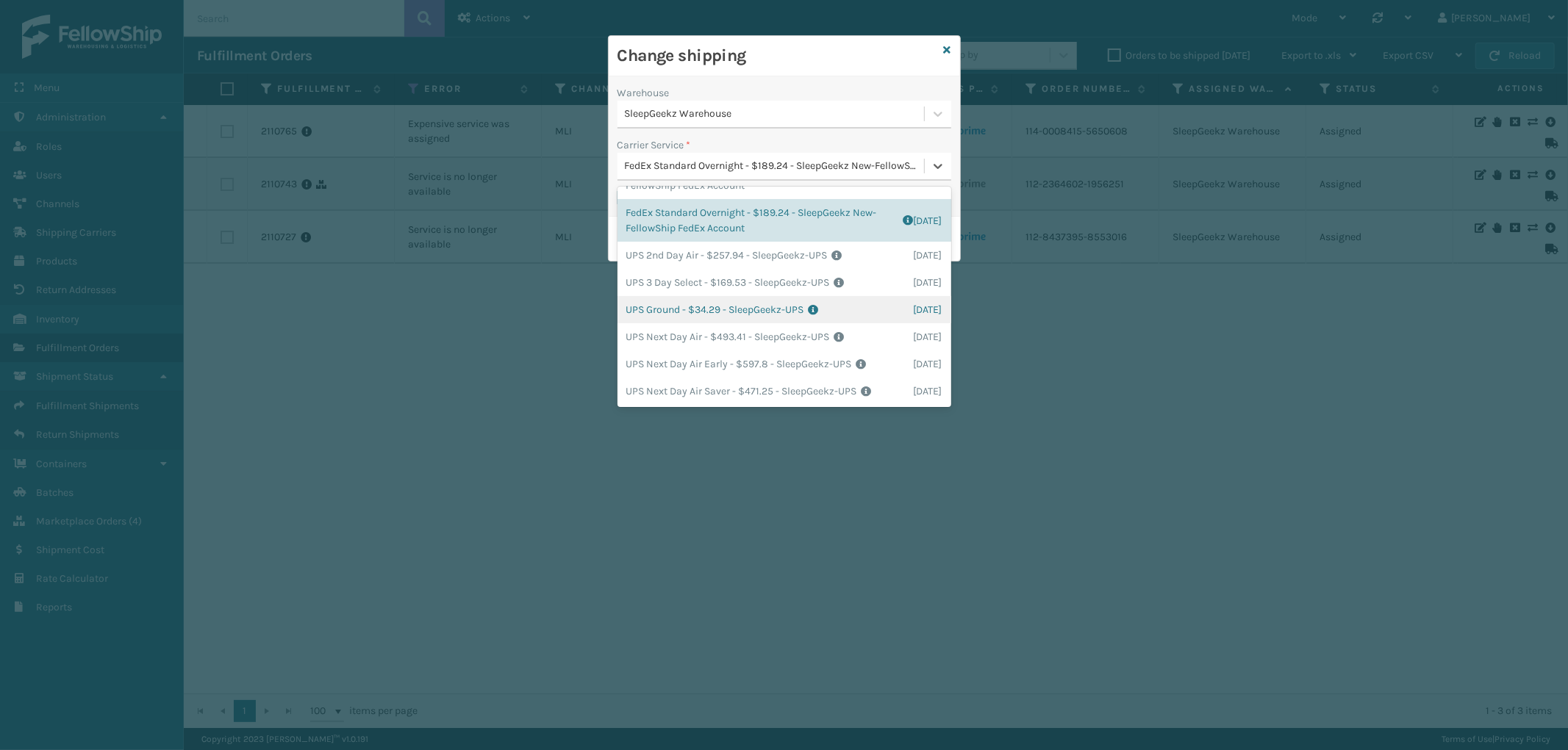
click at [841, 303] on div "UPS Ground - $34.29 - SleepGeekz-UPS Shipping Cost $34.29 Surplus Cost $0 Total…" at bounding box center [784, 309] width 334 height 27
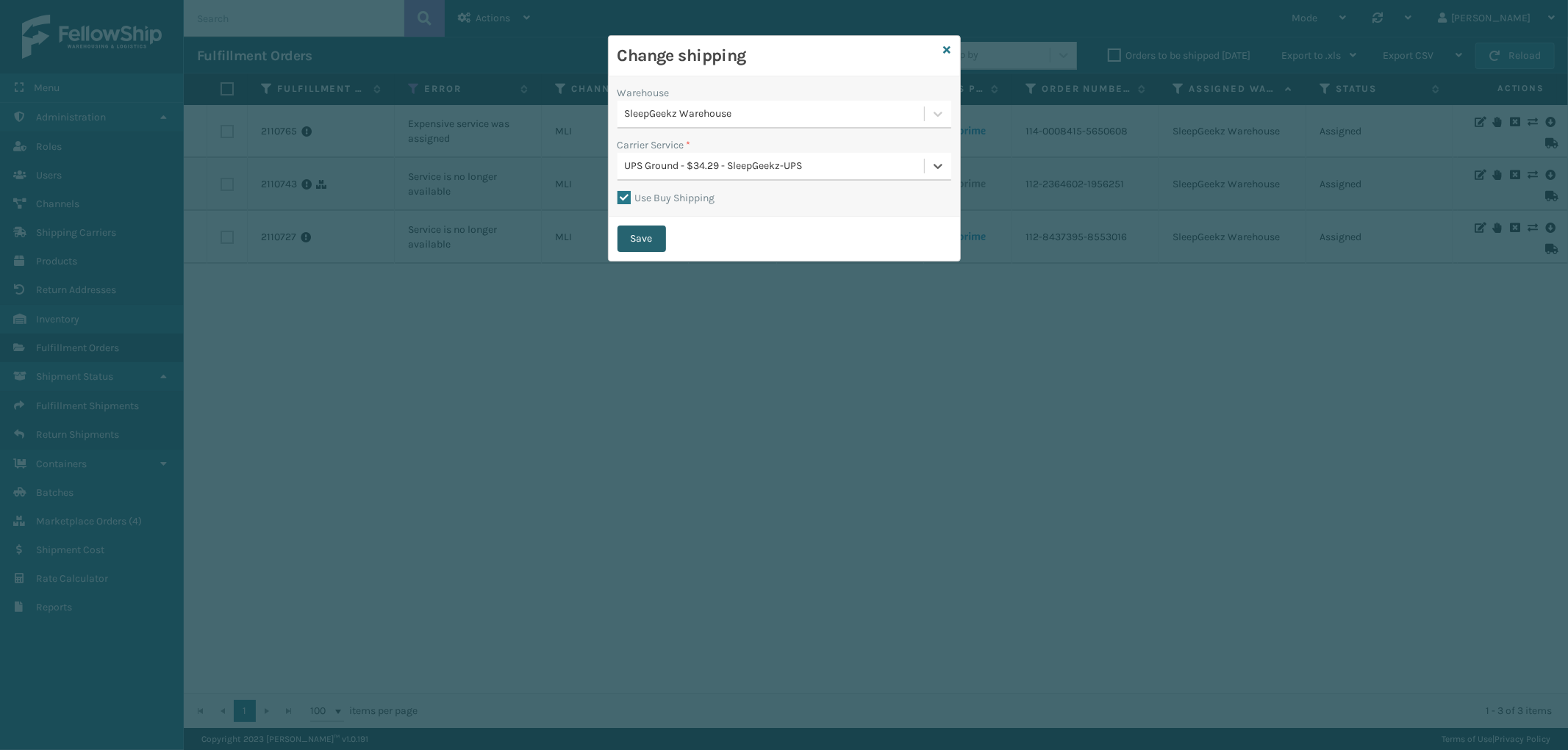
click at [636, 236] on button "Save" at bounding box center [642, 239] width 49 height 27
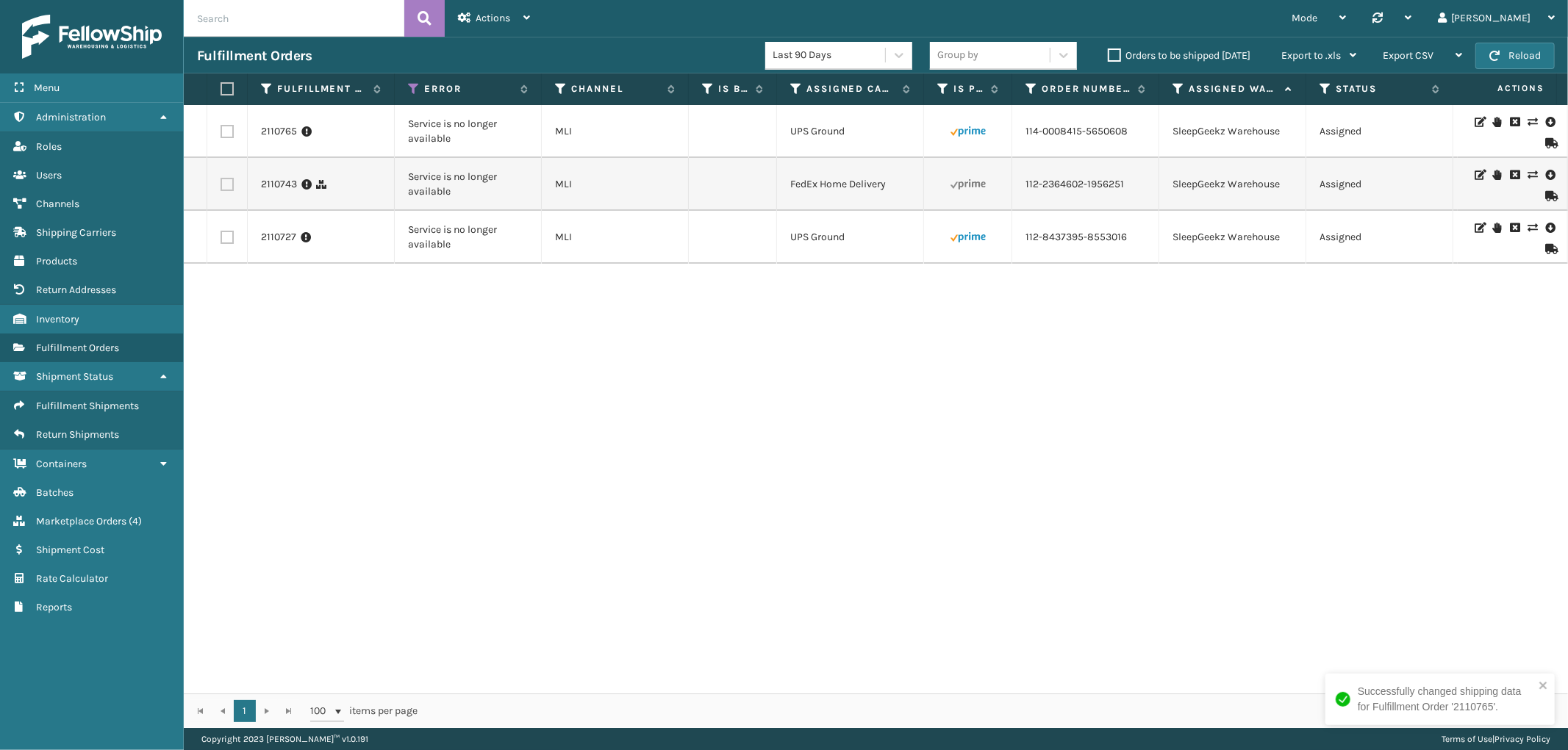
click at [226, 130] on label at bounding box center [227, 131] width 13 height 13
click at [222, 130] on input "checkbox" at bounding box center [221, 130] width 1 height 9
checkbox input "true"
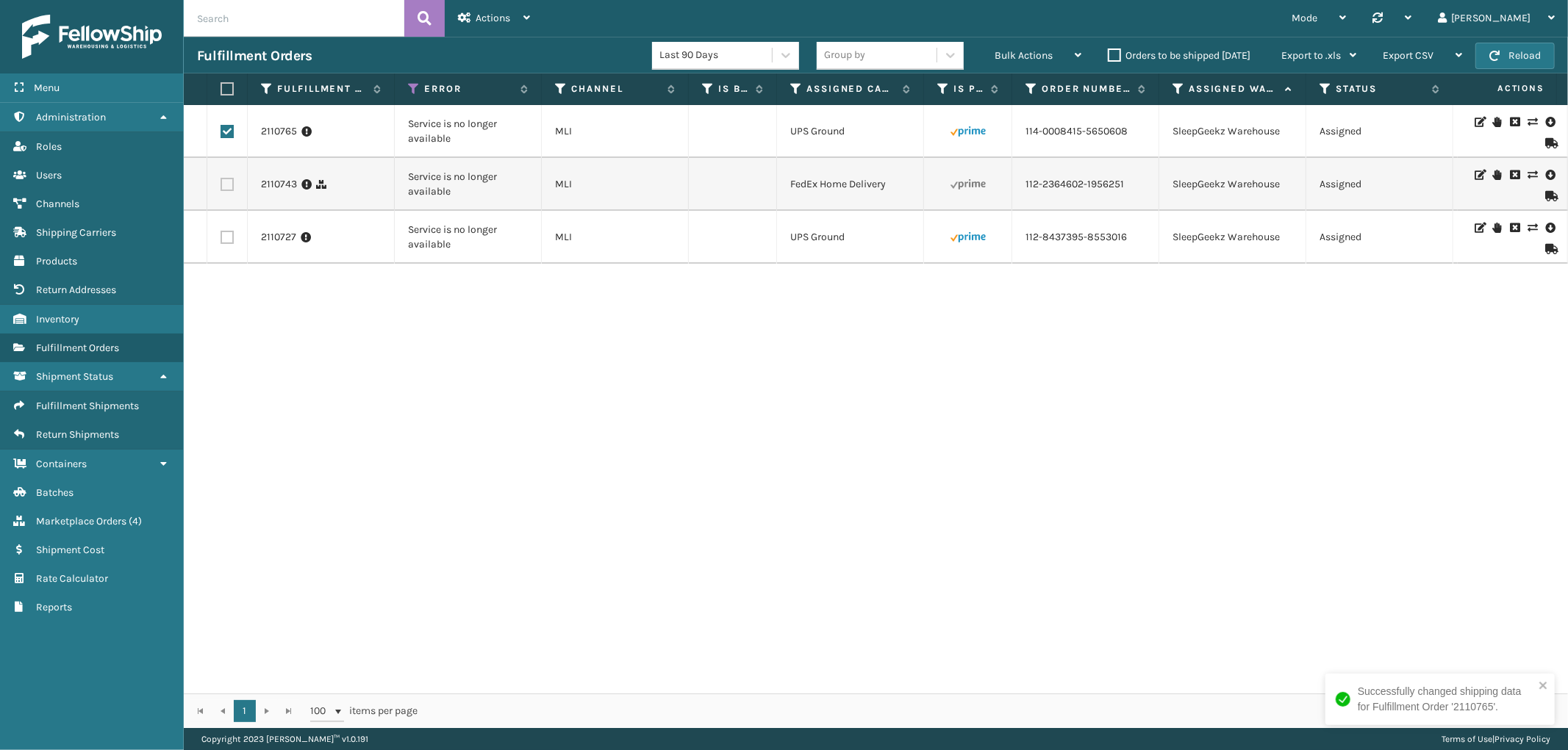
click at [224, 239] on label at bounding box center [227, 237] width 13 height 13
click at [222, 239] on input "checkbox" at bounding box center [221, 236] width 1 height 9
checkbox input "true"
click at [1036, 63] on div "Bulk Actions" at bounding box center [1038, 56] width 86 height 37
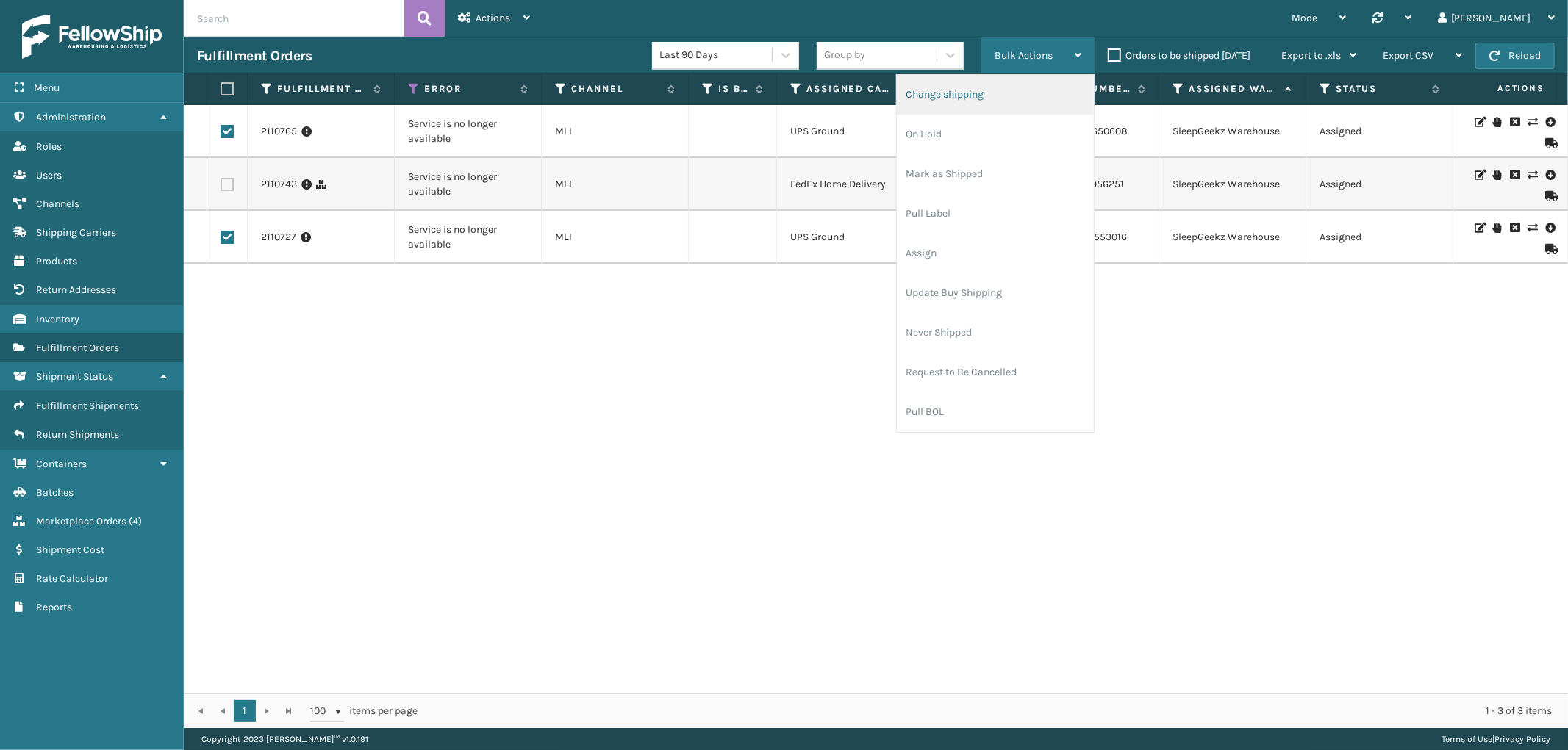
click at [990, 86] on li "Change shipping" at bounding box center [995, 94] width 197 height 40
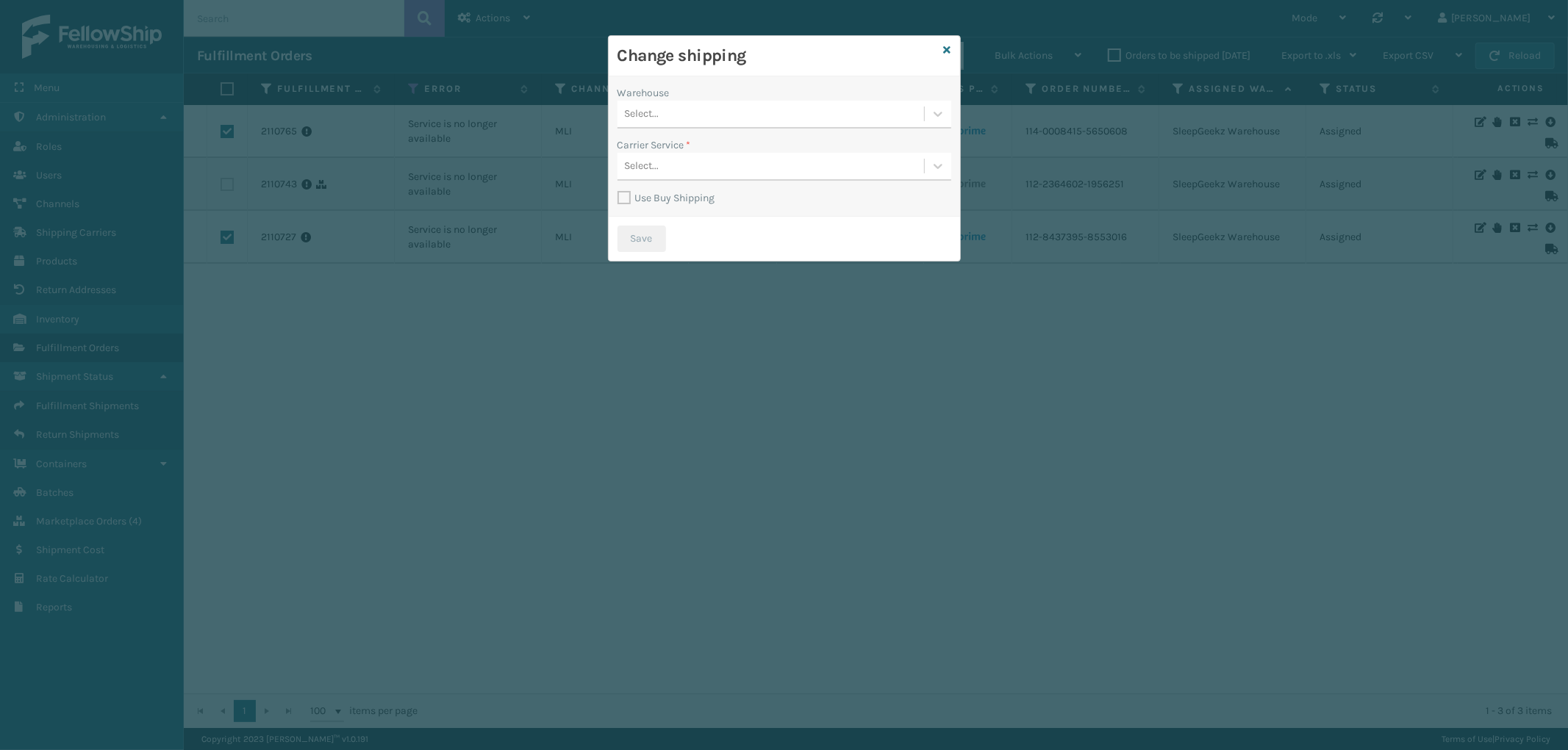
click at [777, 115] on div "Select..." at bounding box center [771, 114] width 306 height 24
click at [735, 200] on div "SleepGeekz Warehouse" at bounding box center [784, 205] width 334 height 27
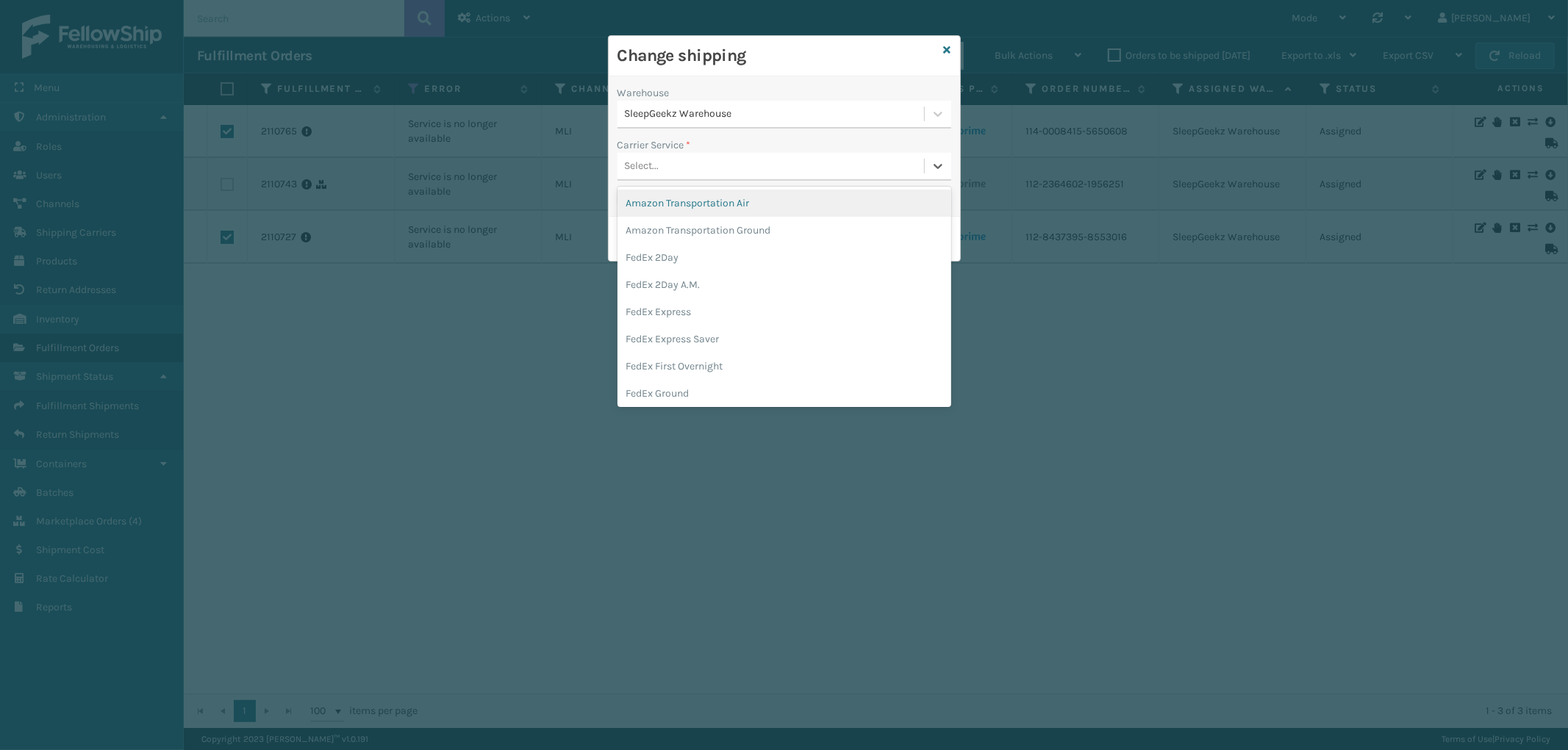
click at [757, 167] on div "Select..." at bounding box center [771, 166] width 306 height 24
click at [744, 335] on div "UPS Ground" at bounding box center [784, 339] width 334 height 27
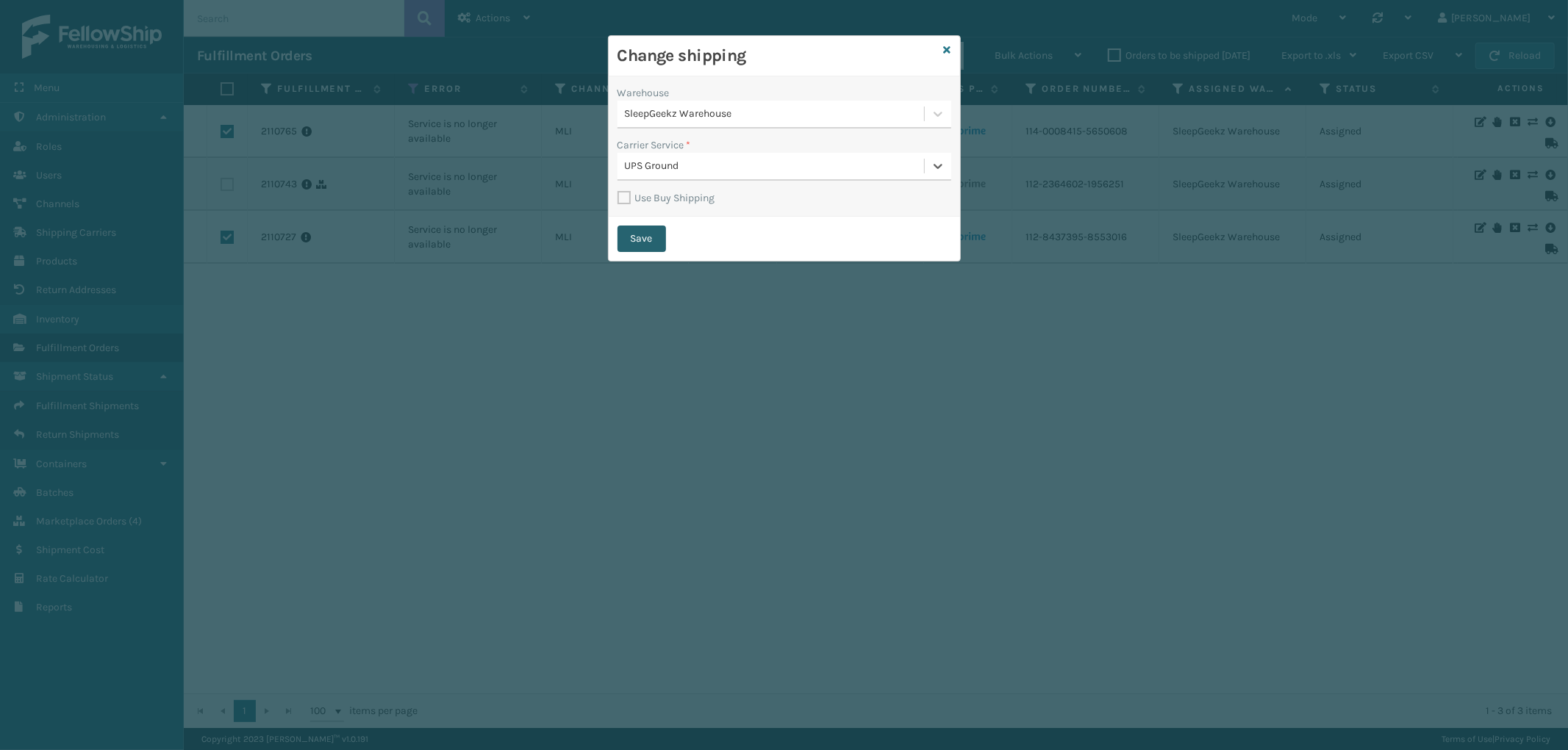
click at [650, 240] on button "Save" at bounding box center [642, 239] width 49 height 27
checkbox input "false"
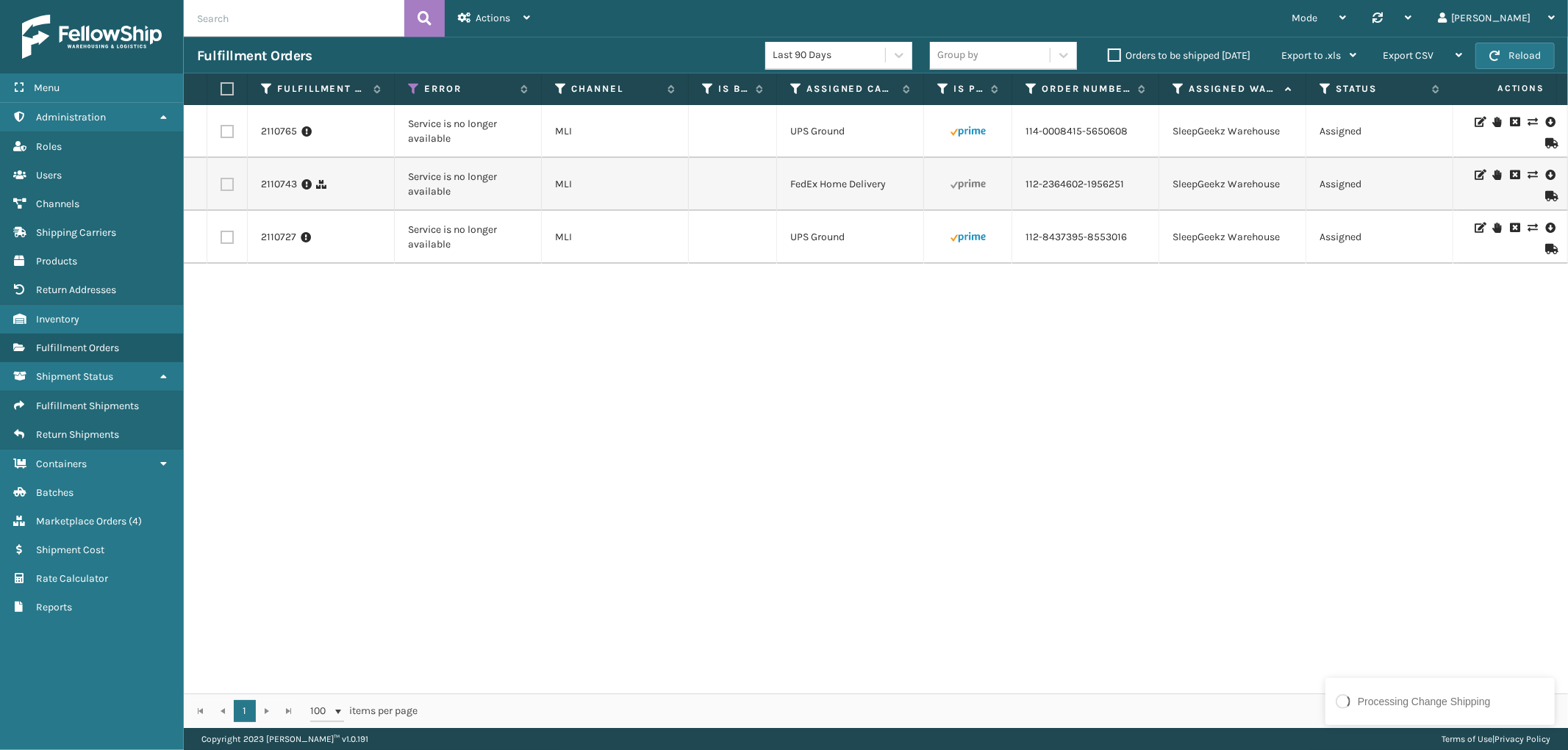
click at [420, 328] on div "2110765 Service is no longer available MLI UPS Ground 114-0008415-5650608 Sleep…" at bounding box center [876, 400] width 1384 height 589
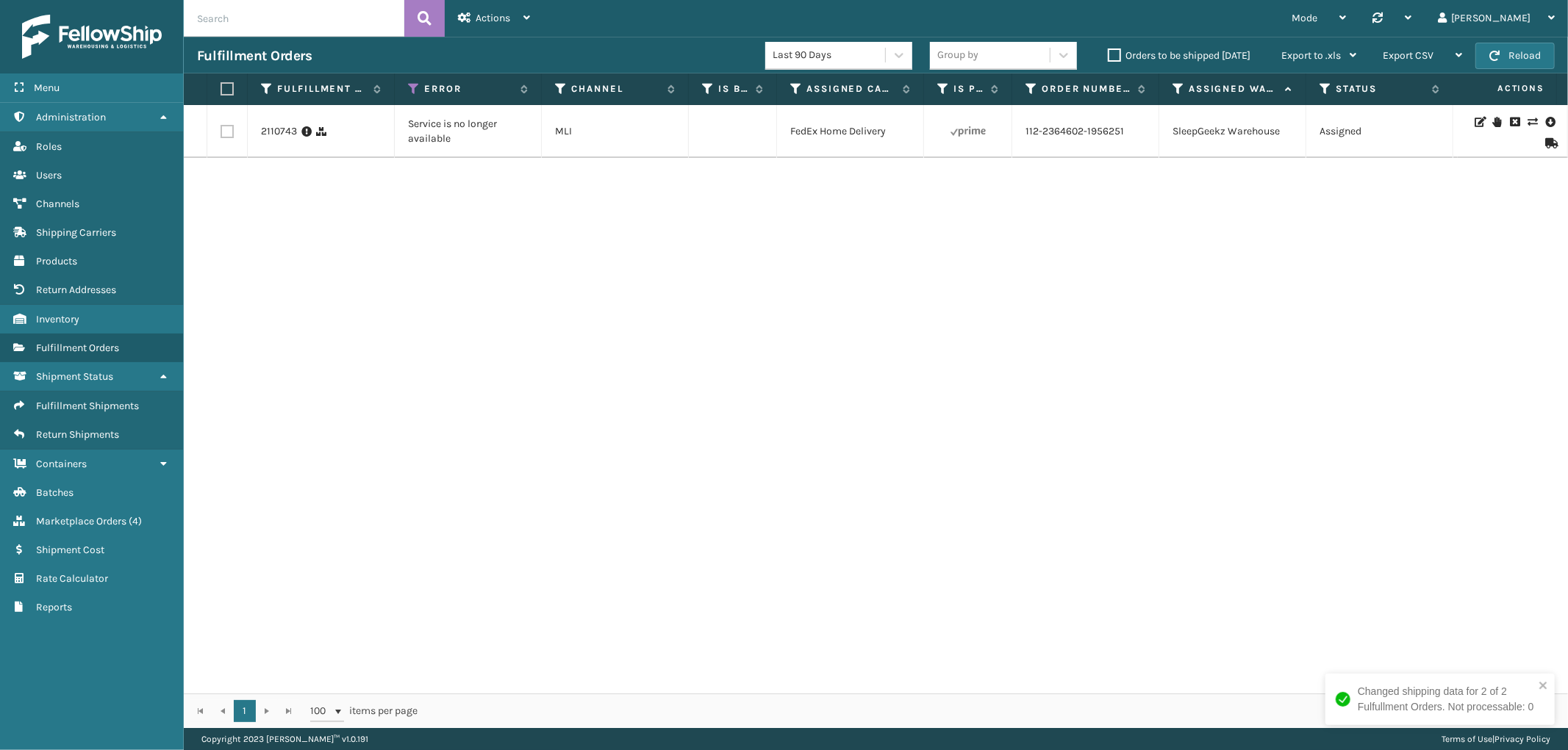
click at [224, 130] on label at bounding box center [227, 131] width 13 height 13
click at [222, 130] on input "checkbox" at bounding box center [221, 130] width 1 height 9
checkbox input "true"
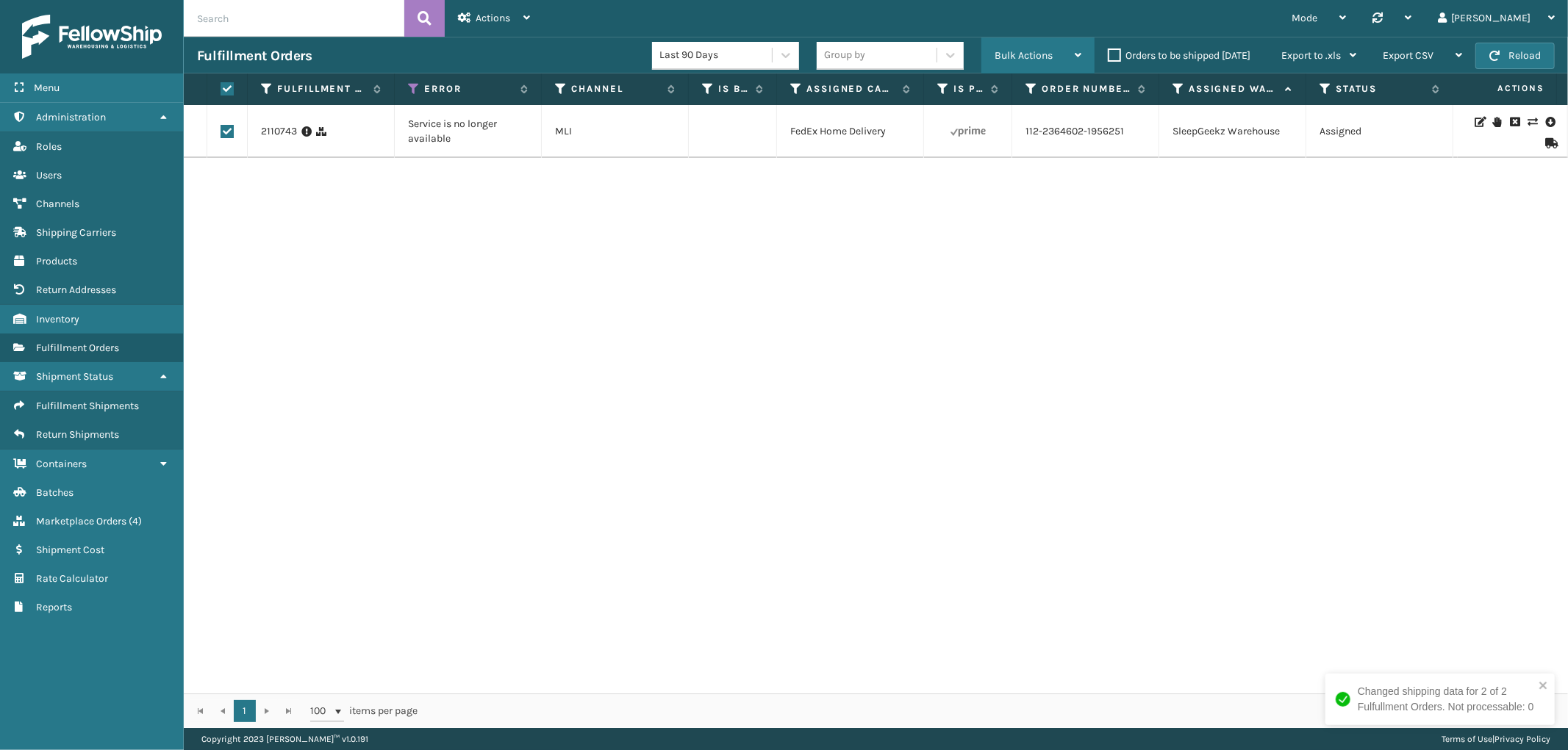
click at [1039, 49] on div "Bulk Actions" at bounding box center [1038, 56] width 86 height 37
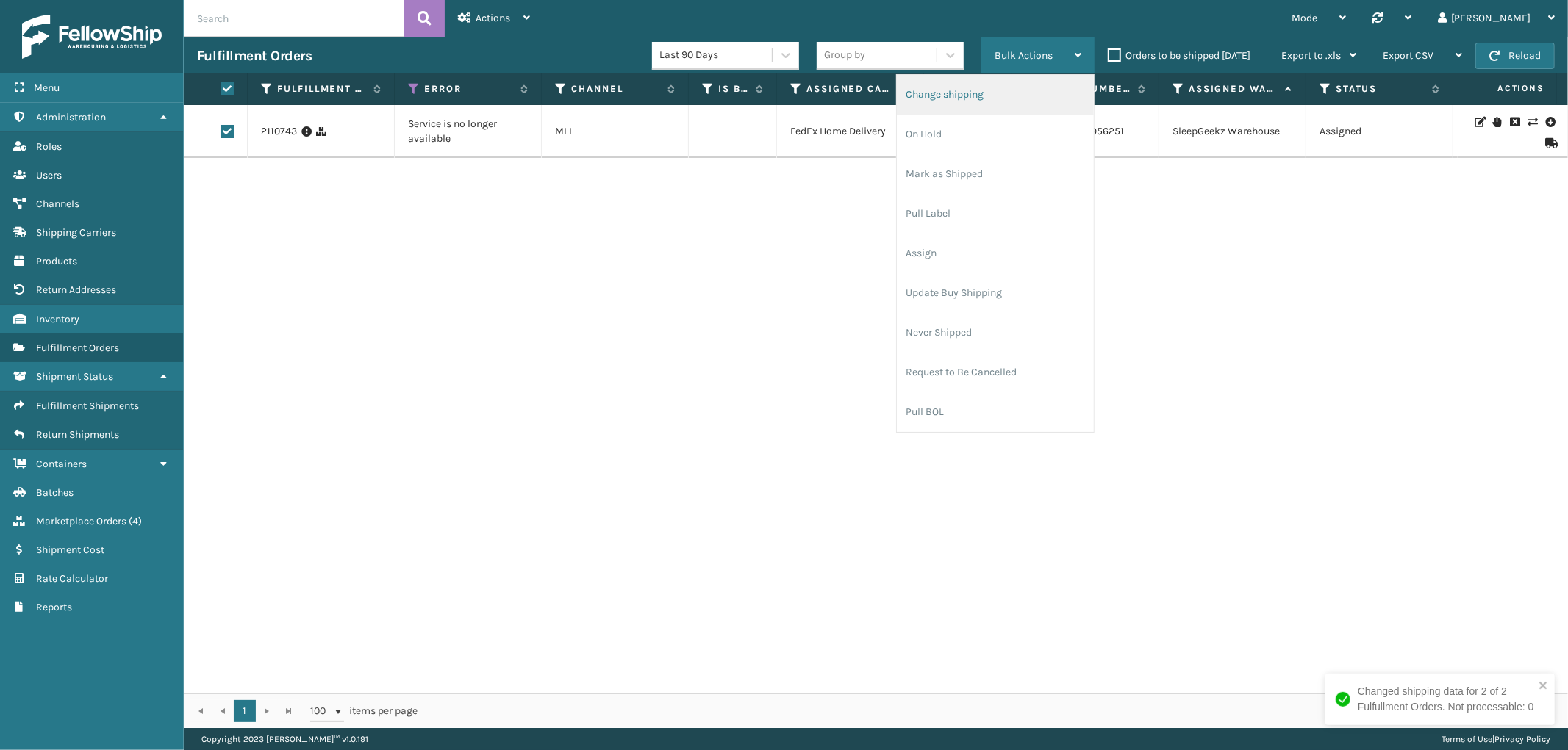
click at [984, 90] on li "Change shipping" at bounding box center [995, 94] width 197 height 40
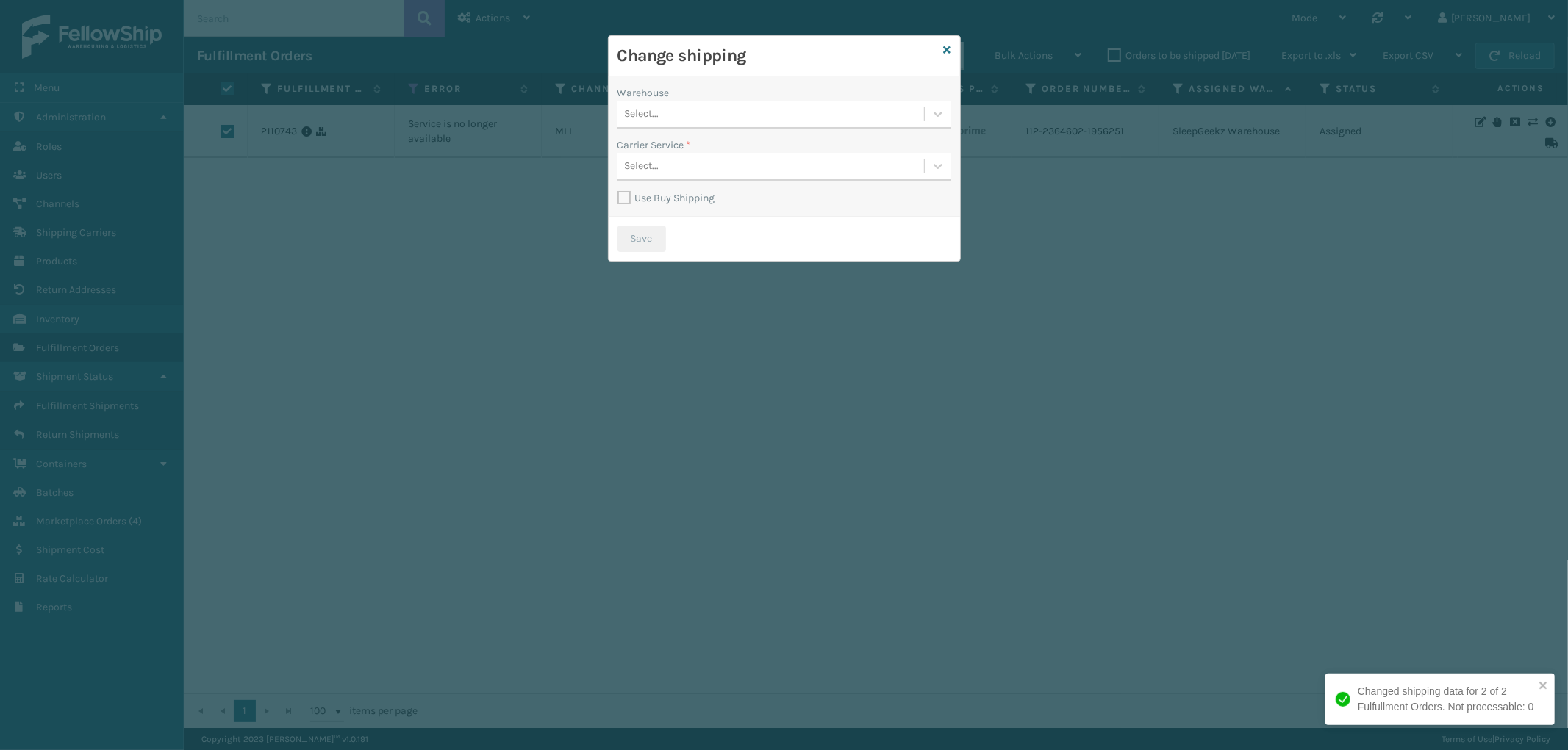
click at [781, 112] on div "Select..." at bounding box center [771, 114] width 306 height 24
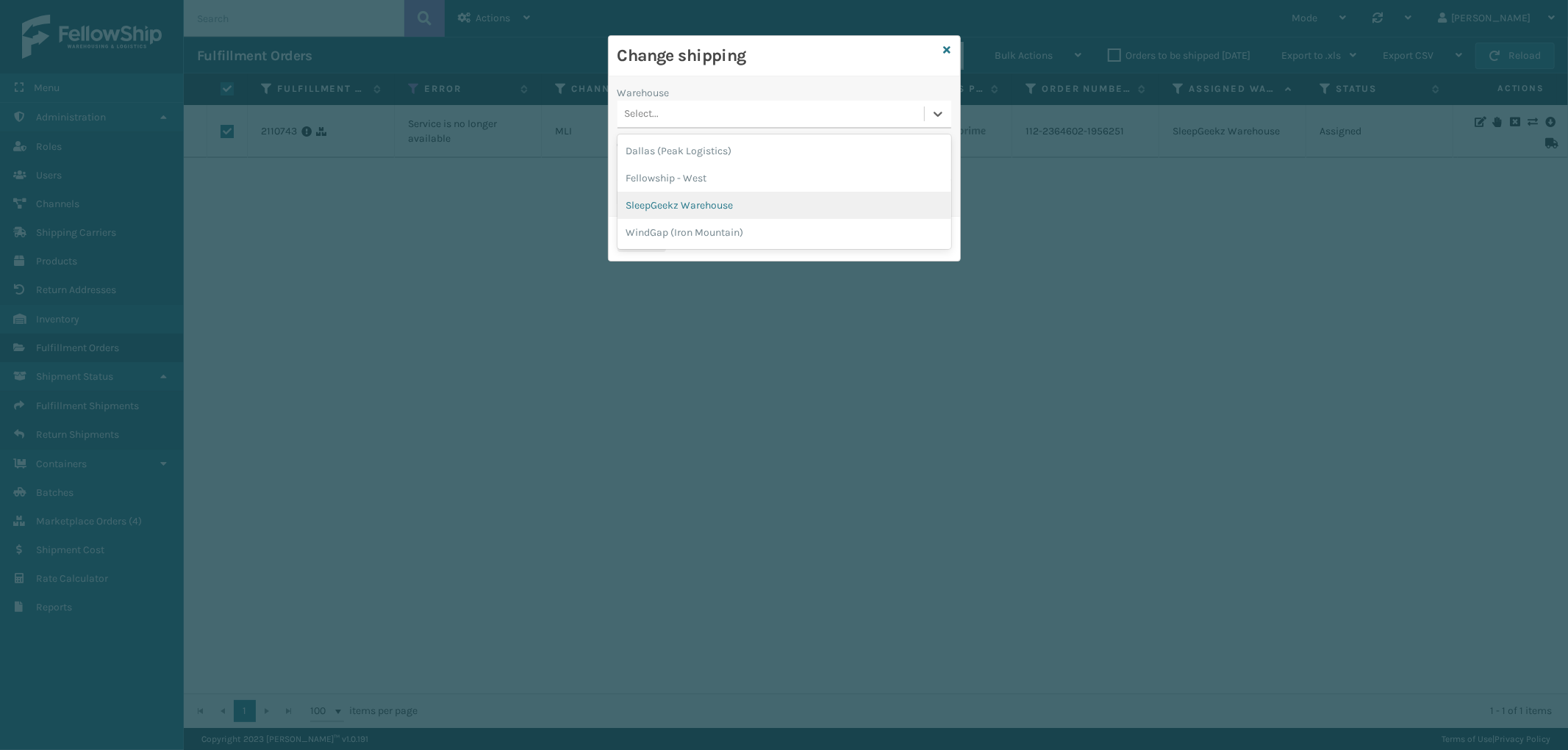
click at [735, 200] on div "SleepGeekz Warehouse" at bounding box center [784, 205] width 334 height 27
click at [764, 166] on div "Select..." at bounding box center [771, 166] width 306 height 24
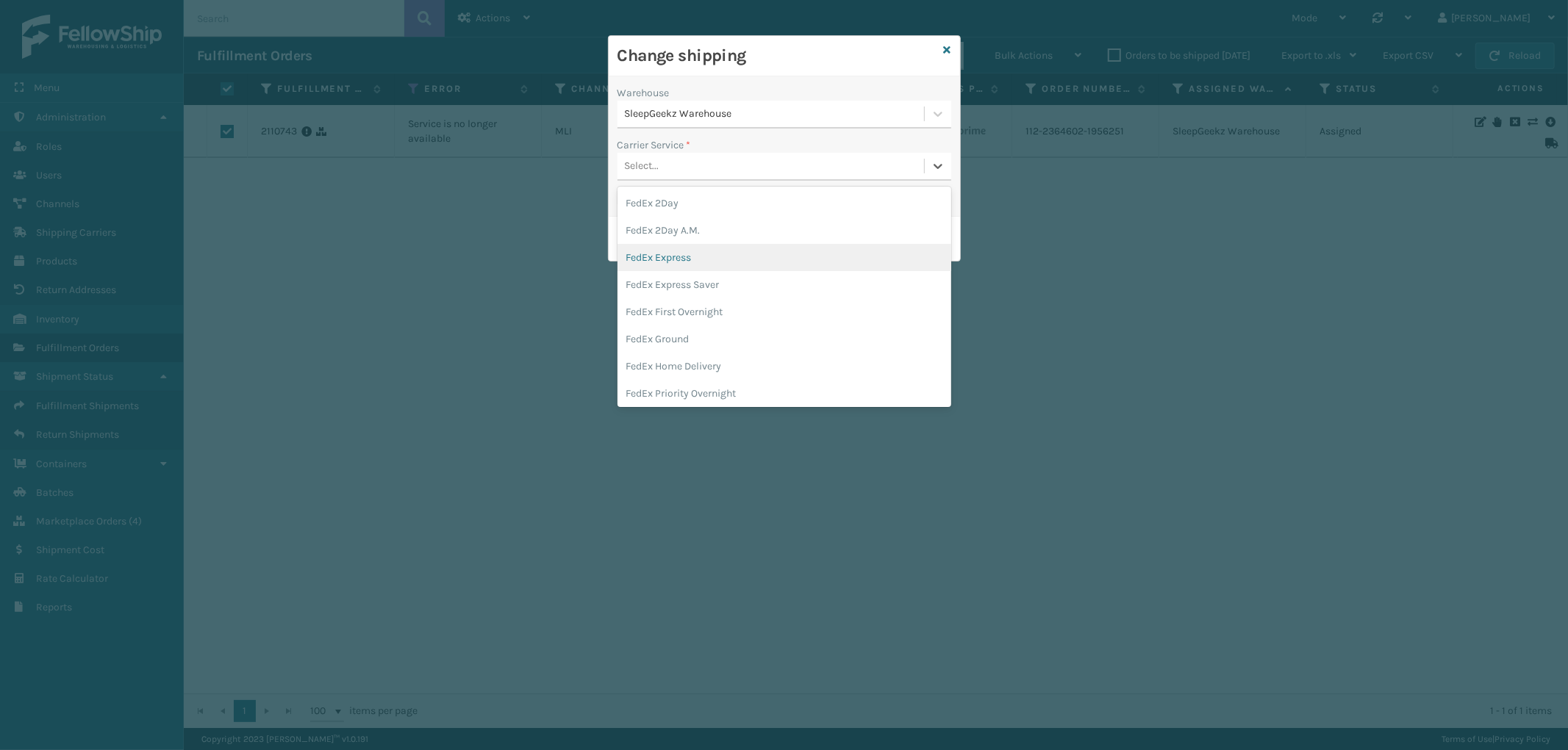
scroll to position [82, 0]
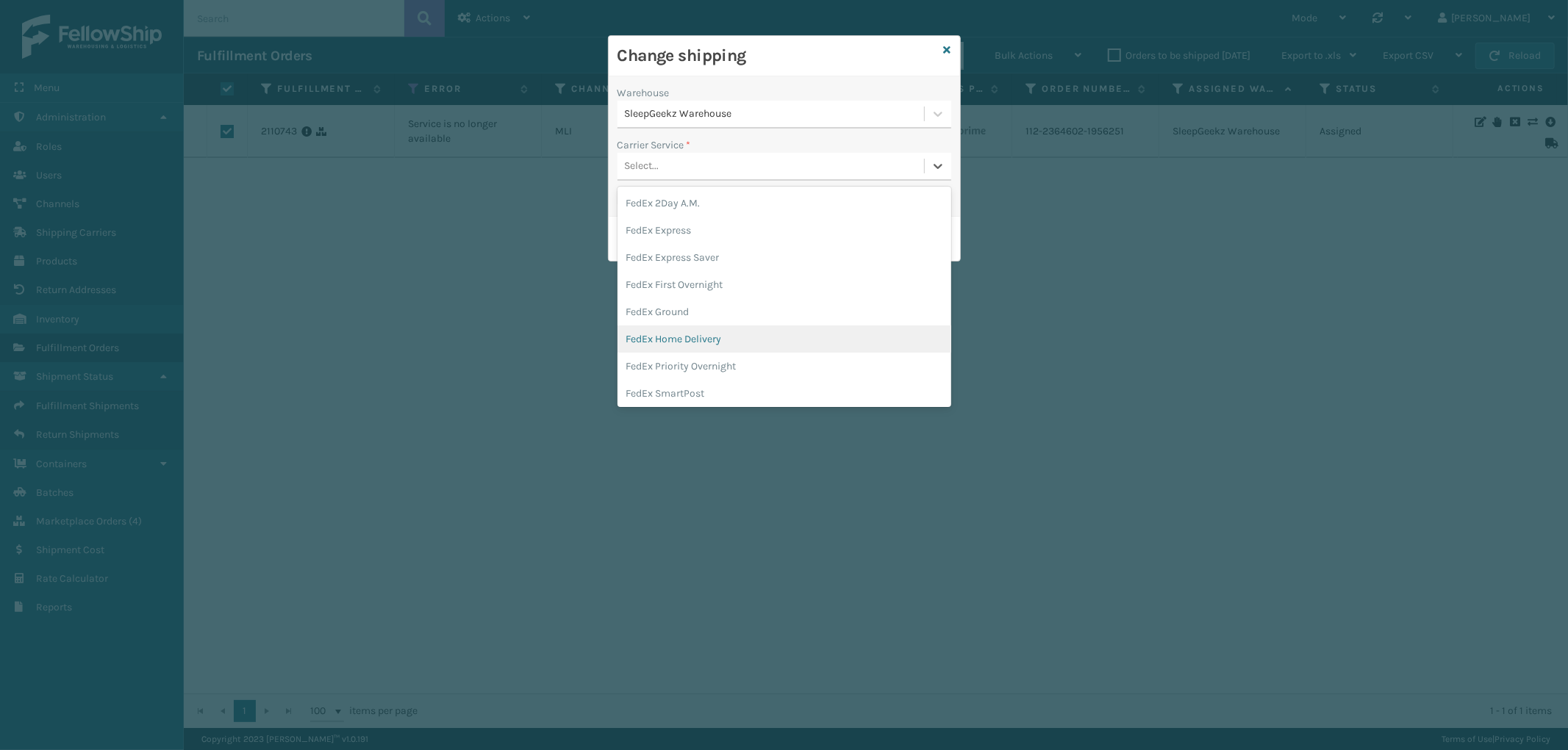
click at [749, 331] on div "FedEx Home Delivery" at bounding box center [784, 339] width 334 height 27
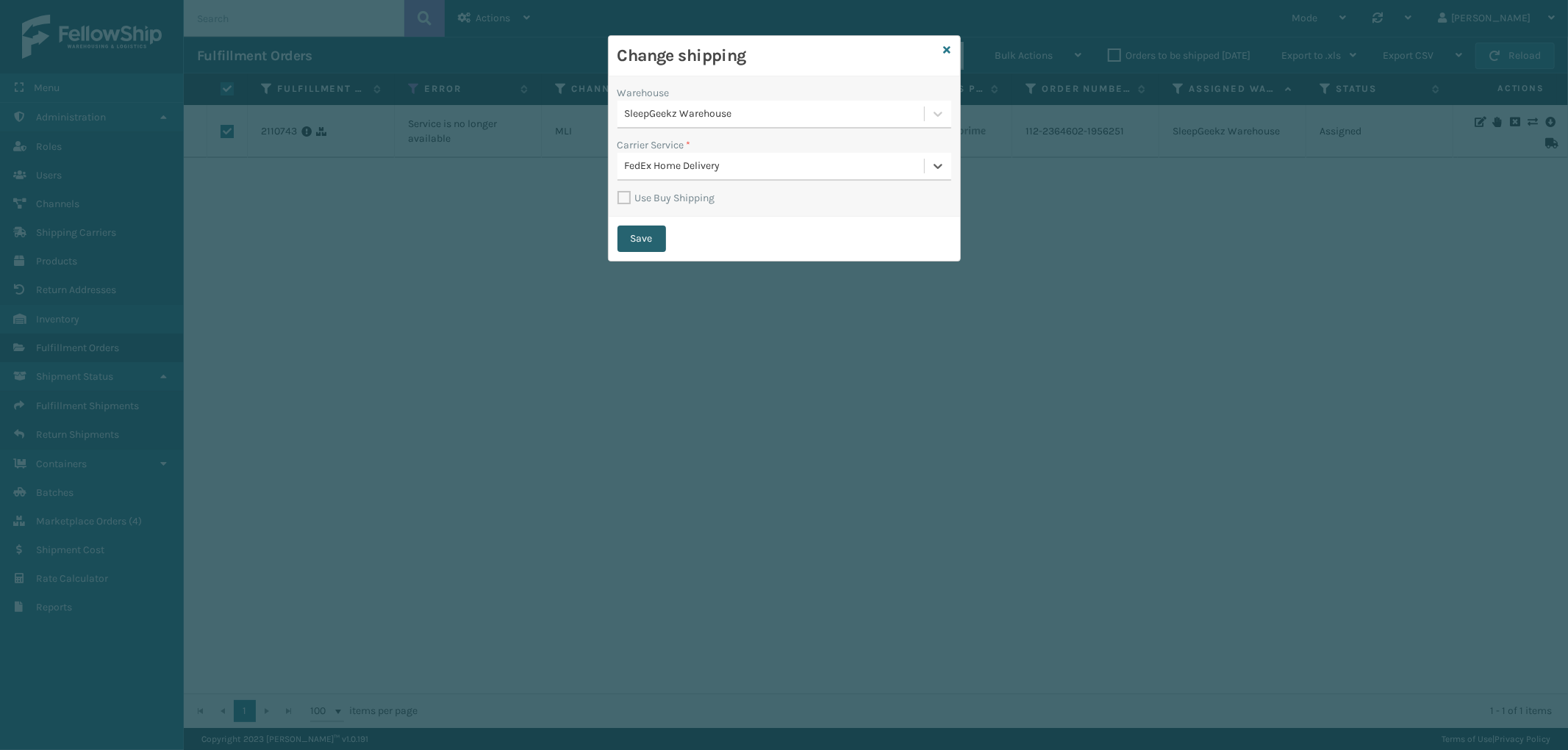
click at [647, 238] on button "Save" at bounding box center [642, 239] width 49 height 27
checkbox input "false"
